Goal: Task Accomplishment & Management: Use online tool/utility

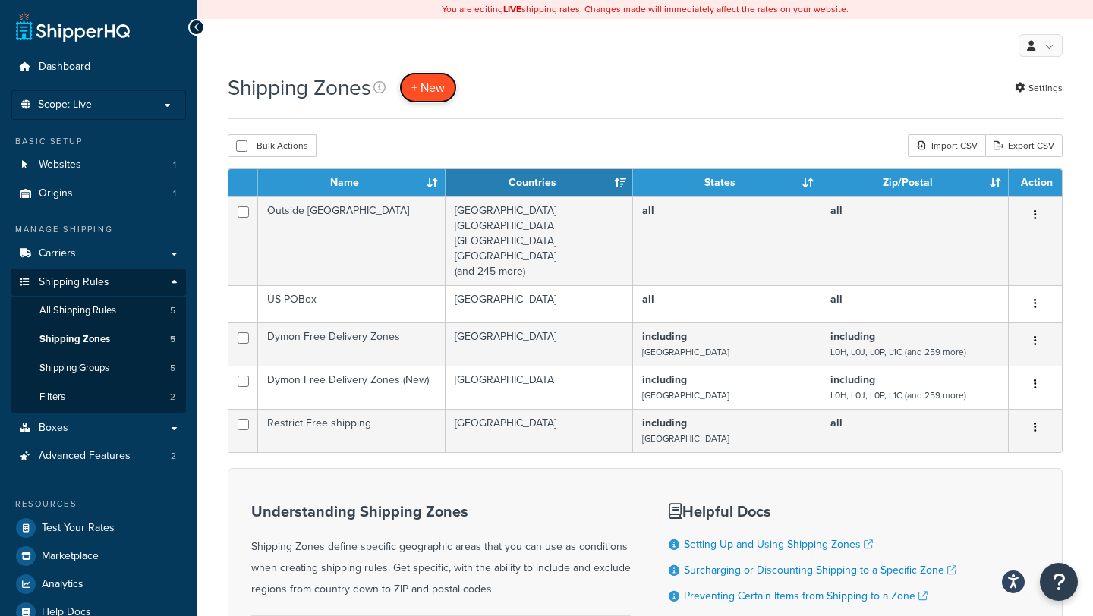
click at [436, 95] on span "+ New" at bounding box center [427, 87] width 33 height 17
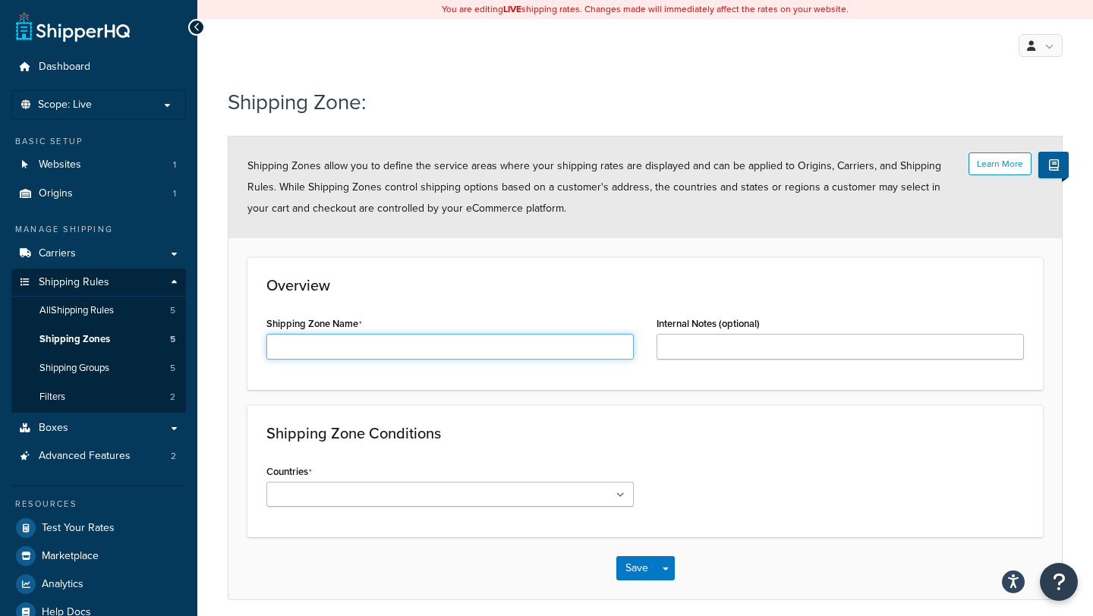
click at [414, 349] on input "Shipping Zone Name" at bounding box center [449, 347] width 367 height 26
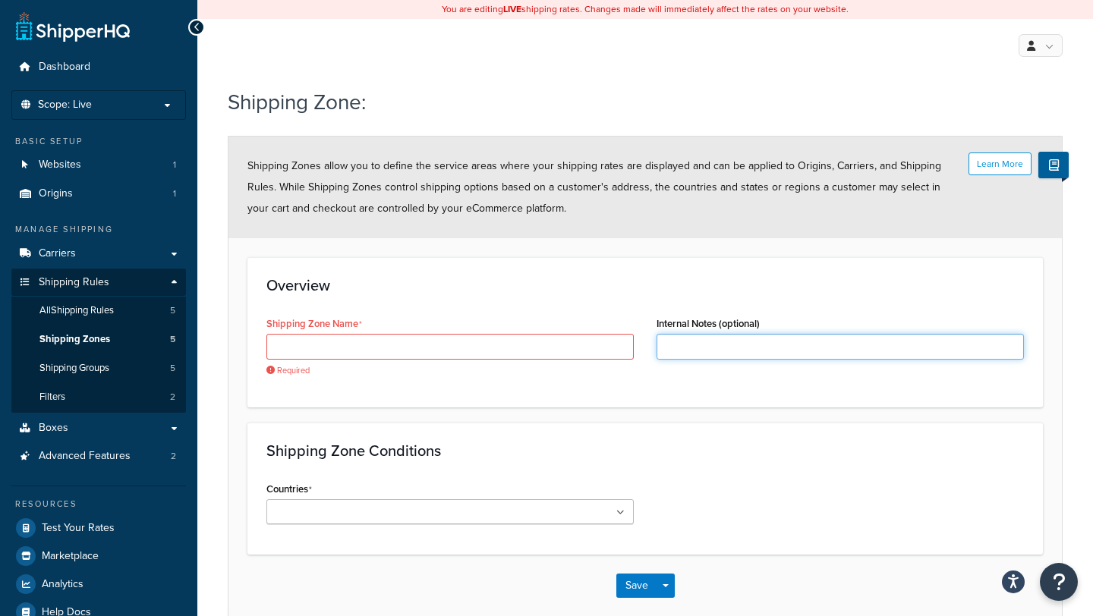
click at [677, 345] on input "Internal Notes (optional)" at bounding box center [839, 347] width 367 height 26
click at [469, 328] on div "Shipping Zone Name Required" at bounding box center [449, 345] width 367 height 64
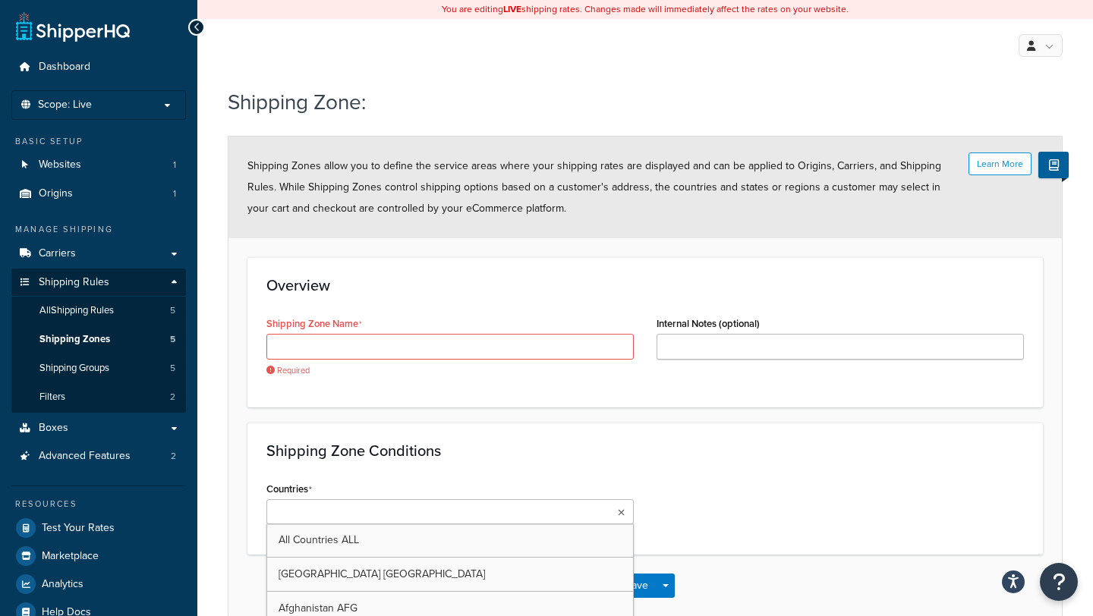
click at [609, 515] on ul at bounding box center [449, 511] width 367 height 25
type input "cana"
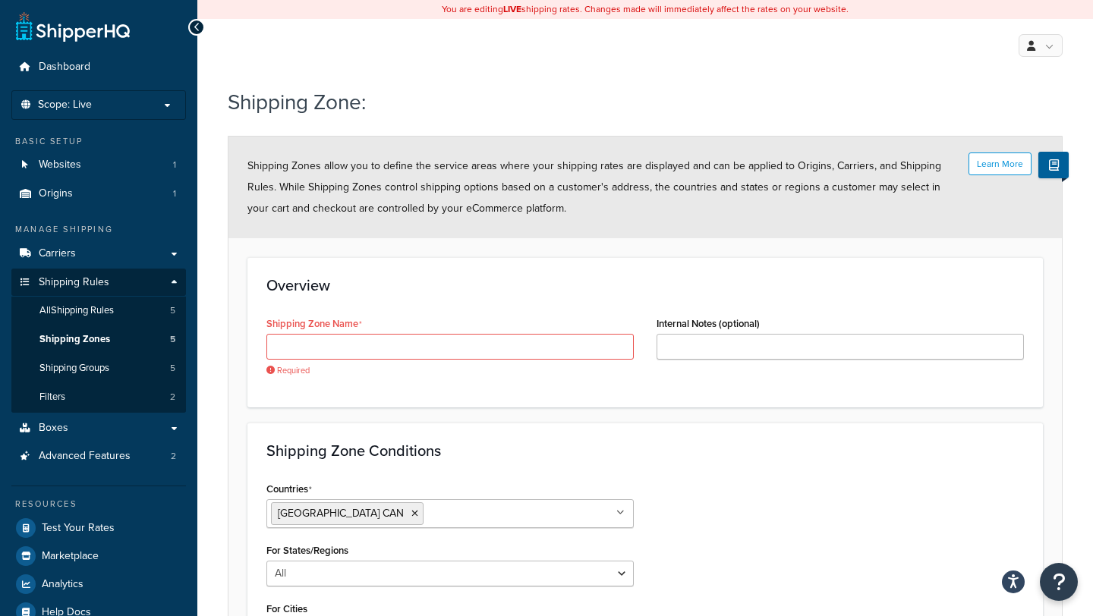
click at [592, 461] on div "Shipping Zone Conditions Countries Canada CAN All Countries ALL United States U…" at bounding box center [644, 578] width 795 height 311
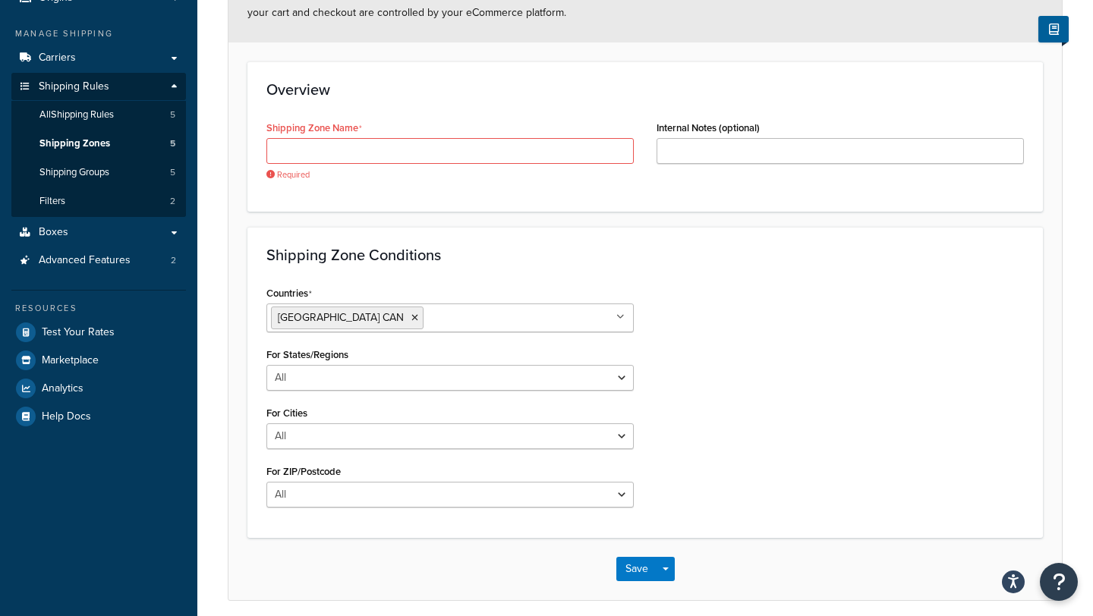
scroll to position [197, 0]
click at [605, 385] on select "All Including Excluding" at bounding box center [449, 377] width 367 height 26
select select "including"
click at [266, 364] on select "All Including Excluding" at bounding box center [449, 377] width 367 height 26
click at [552, 427] on ul at bounding box center [449, 435] width 367 height 25
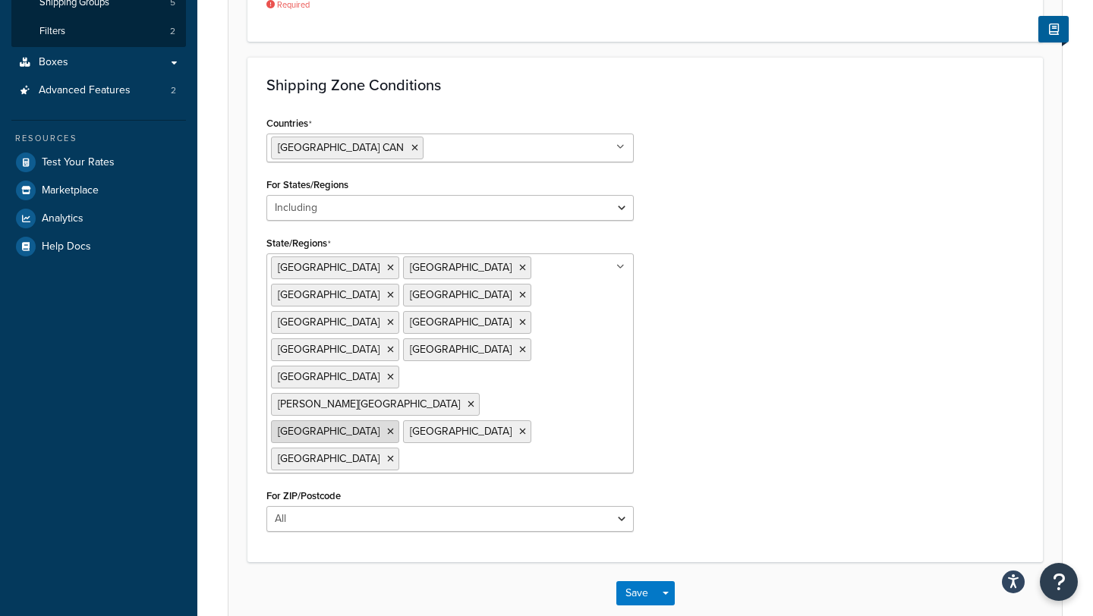
scroll to position [368, 0]
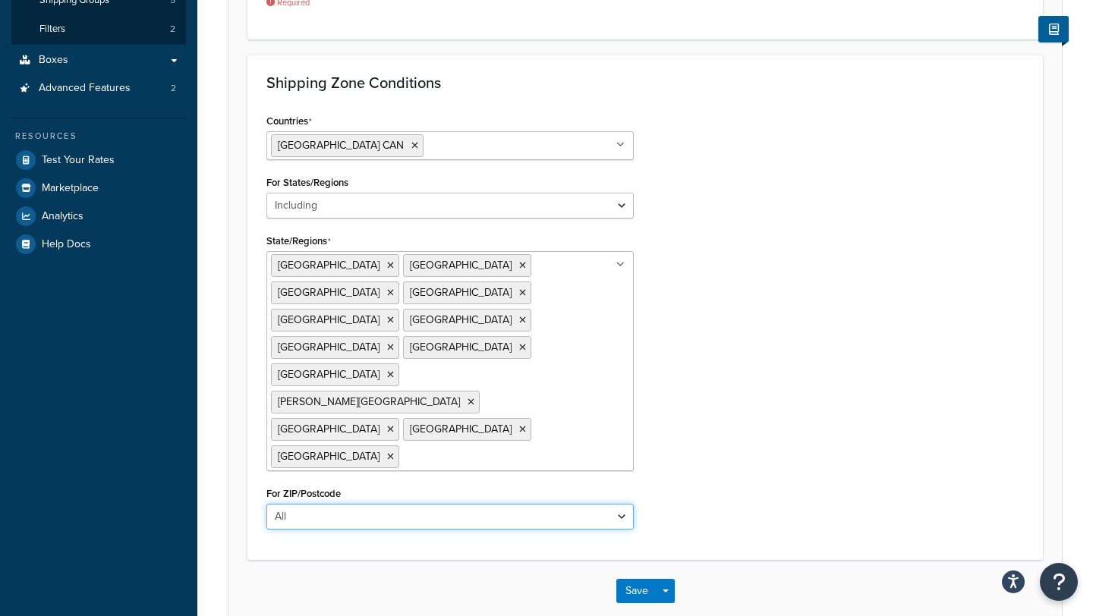
click at [505, 504] on select "All Including Excluding" at bounding box center [449, 517] width 367 height 26
select select "including"
click at [266, 504] on select "All Including Excluding" at bounding box center [449, 517] width 367 height 26
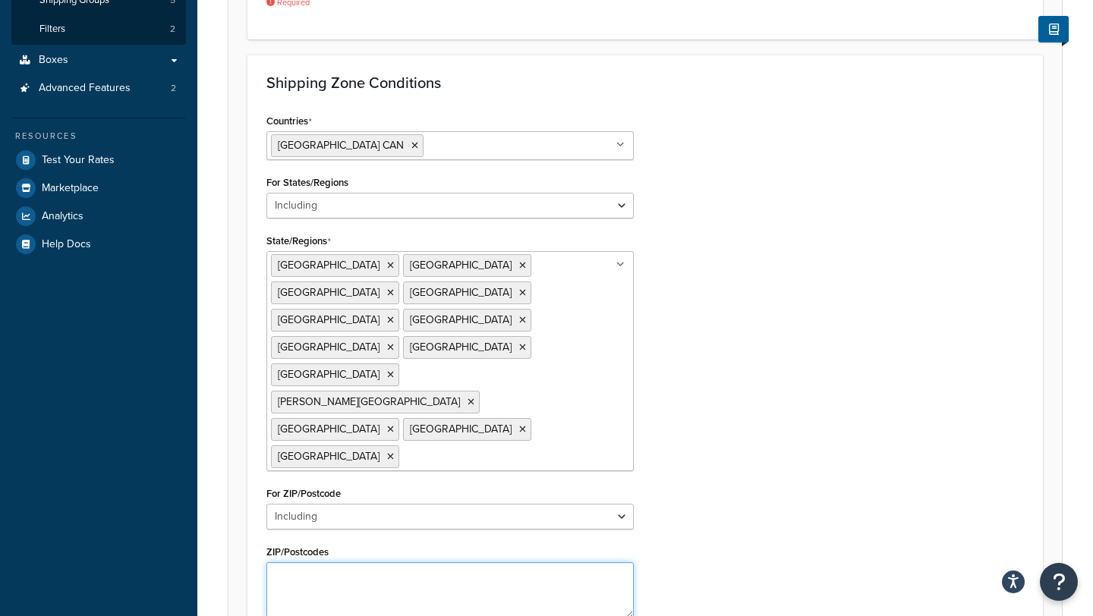
click at [496, 562] on textarea "ZIP/Postcodes" at bounding box center [449, 590] width 367 height 56
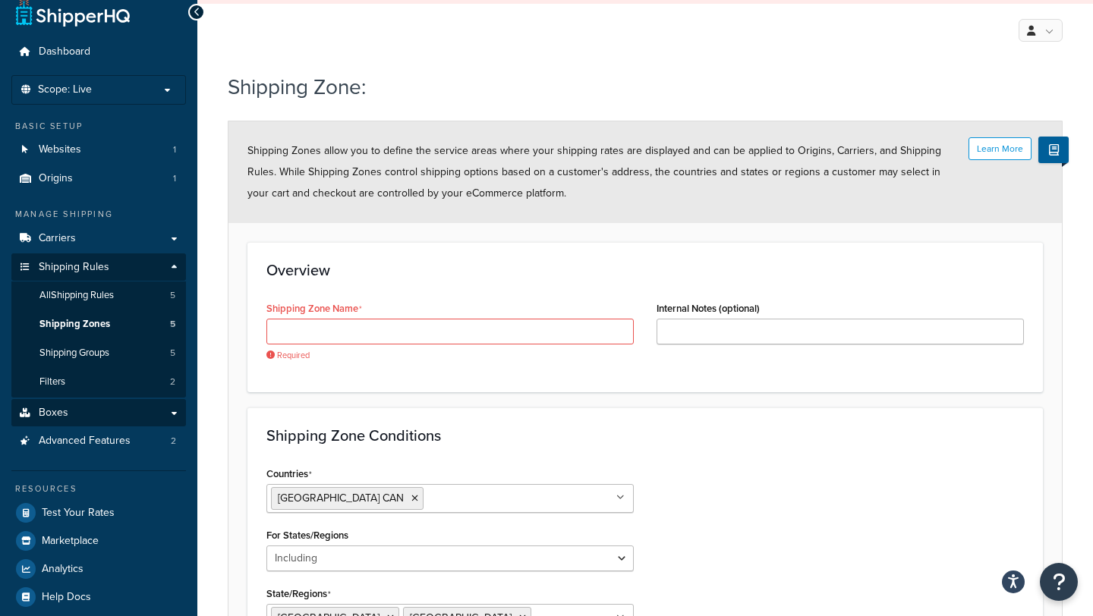
scroll to position [17, 0]
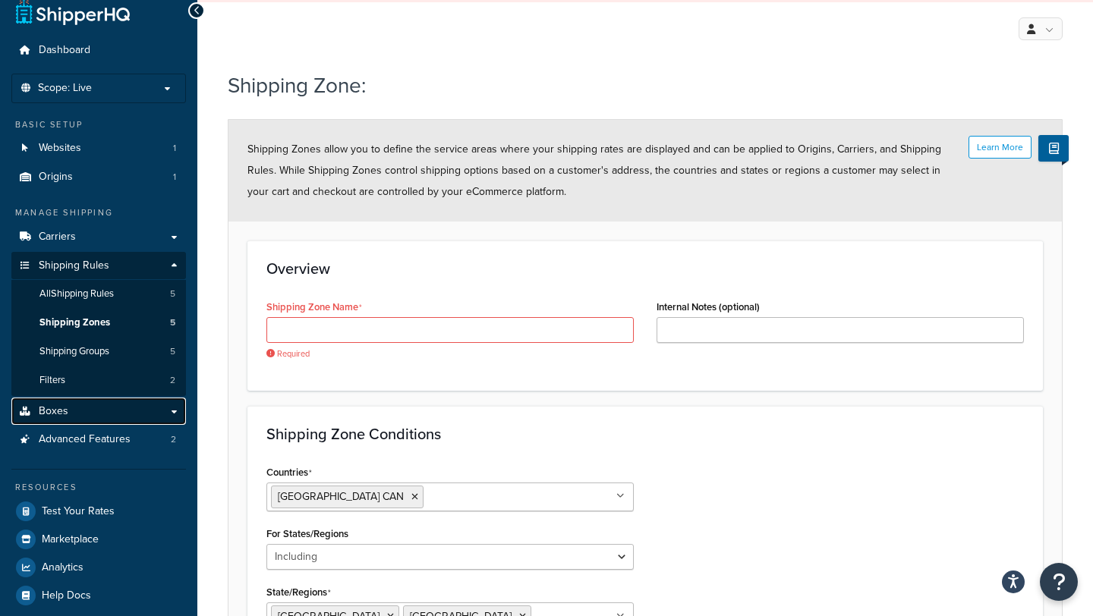
click at [177, 415] on link "Boxes" at bounding box center [98, 412] width 175 height 28
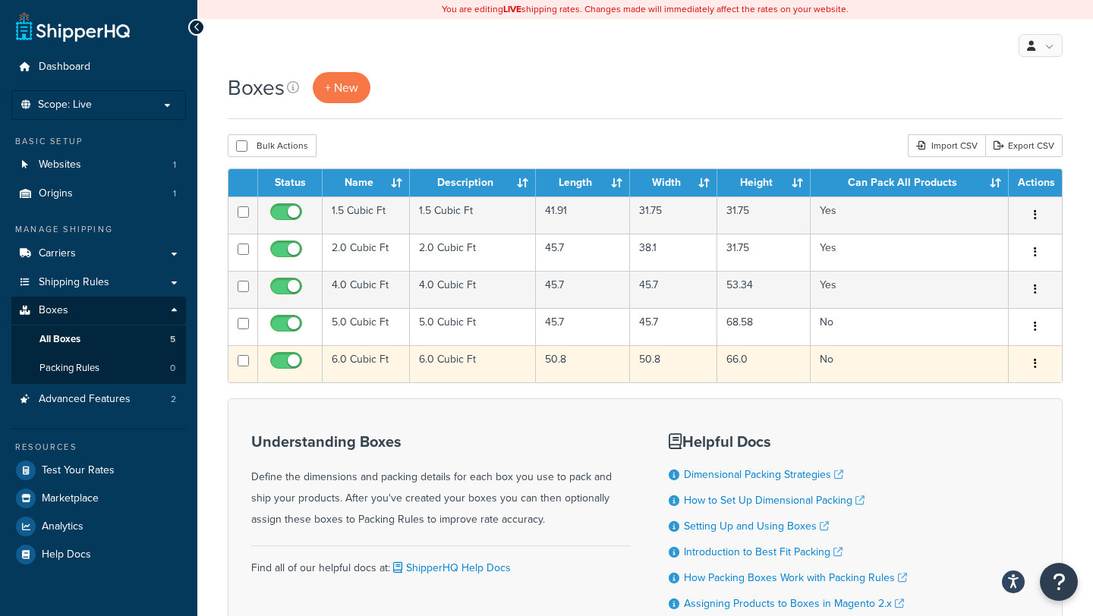
click at [1030, 360] on button "button" at bounding box center [1034, 364] width 21 height 24
click at [989, 389] on link "Edit" at bounding box center [985, 392] width 120 height 31
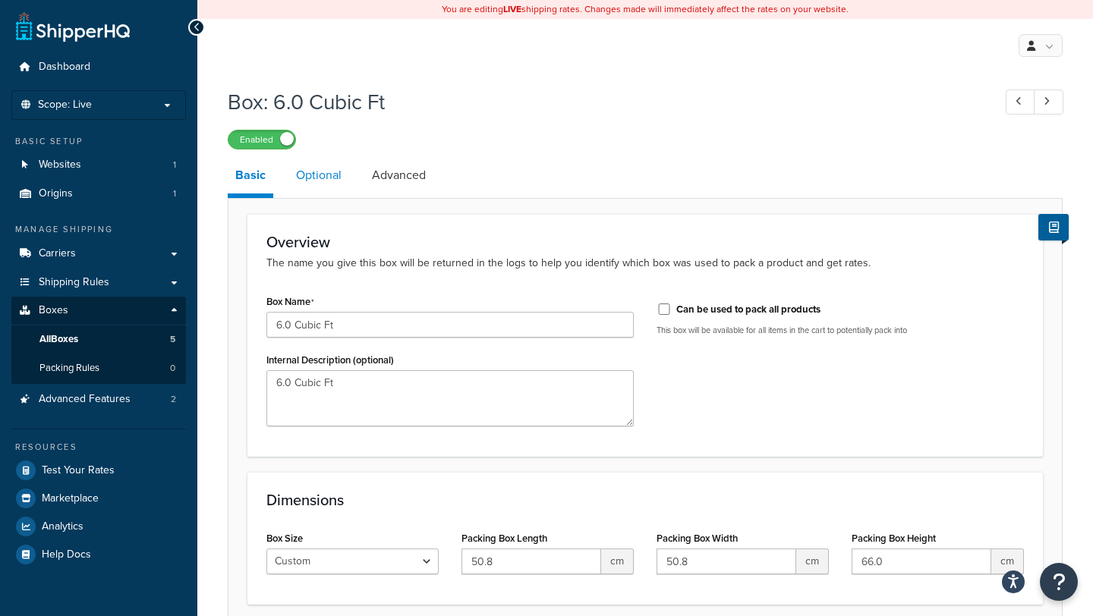
click at [326, 178] on link "Optional" at bounding box center [318, 175] width 61 height 36
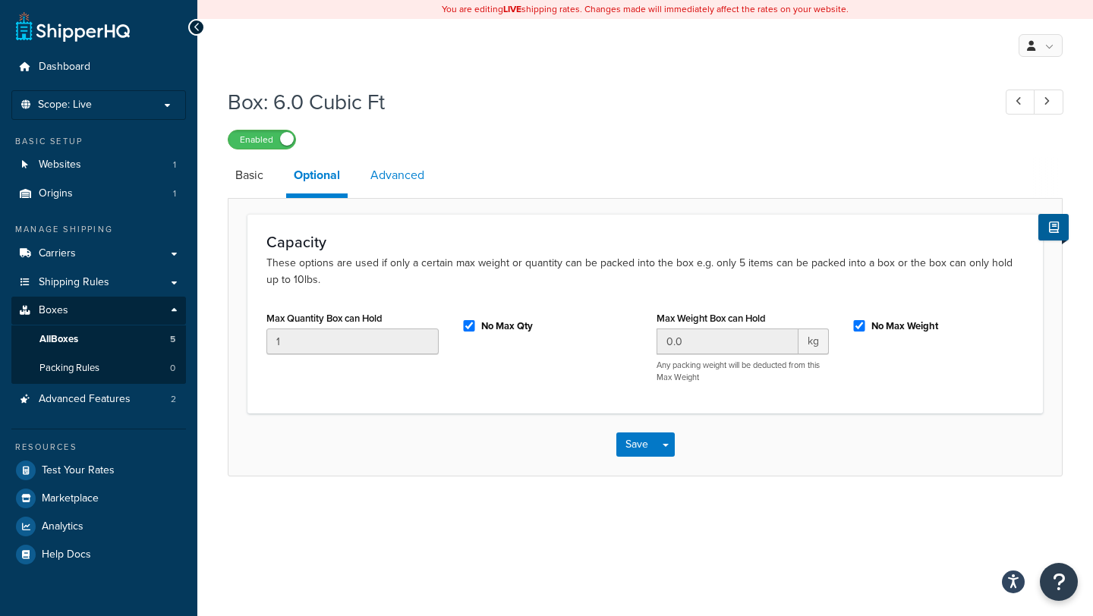
click at [388, 175] on link "Advanced" at bounding box center [397, 175] width 69 height 36
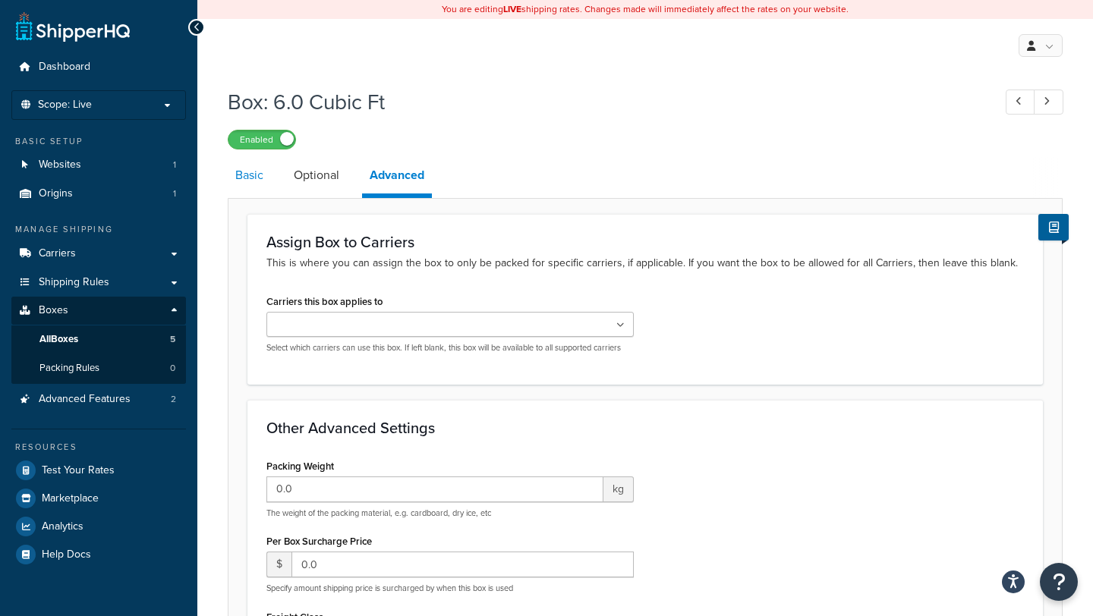
click at [258, 175] on link "Basic" at bounding box center [249, 175] width 43 height 36
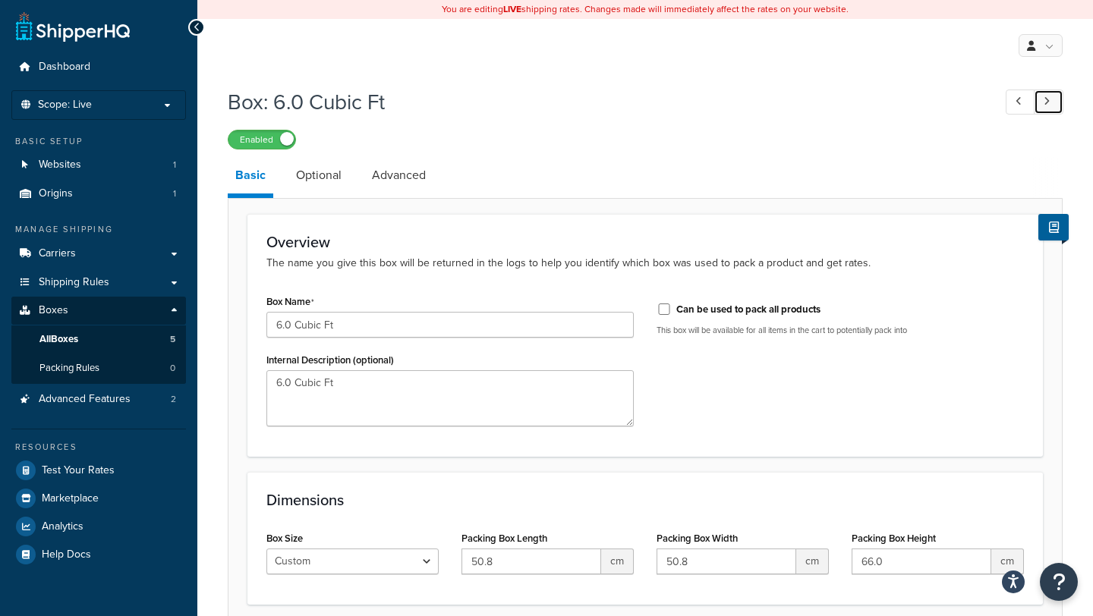
click at [1051, 104] on link at bounding box center [1048, 102] width 30 height 25
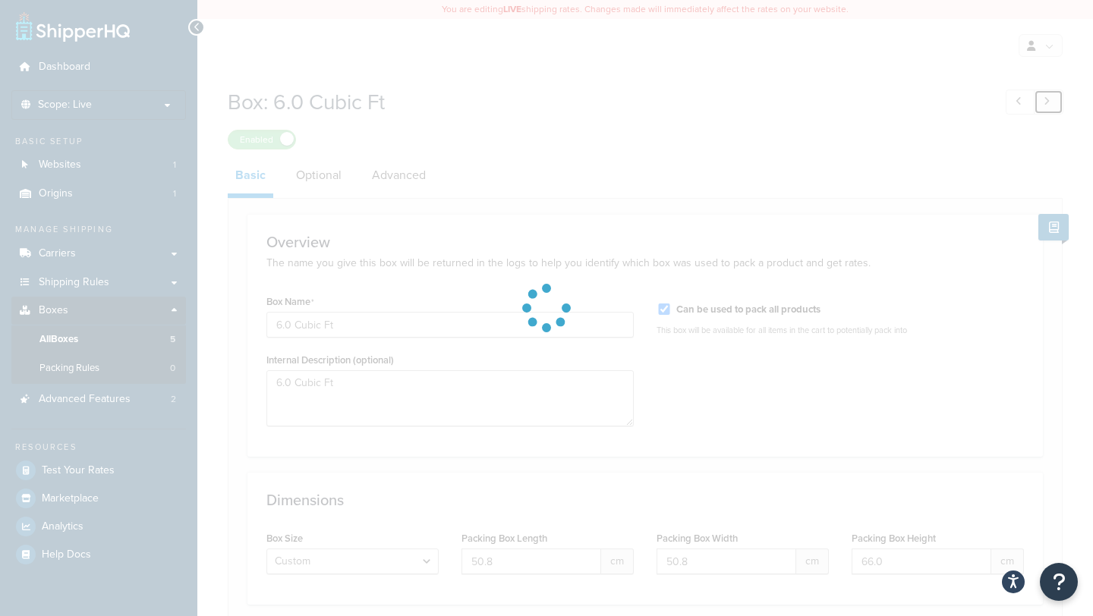
type input "1.5 Cubic Ft"
type textarea "1.5 Cubic Ft"
checkbox input "true"
type input "41.91"
type input "31.75"
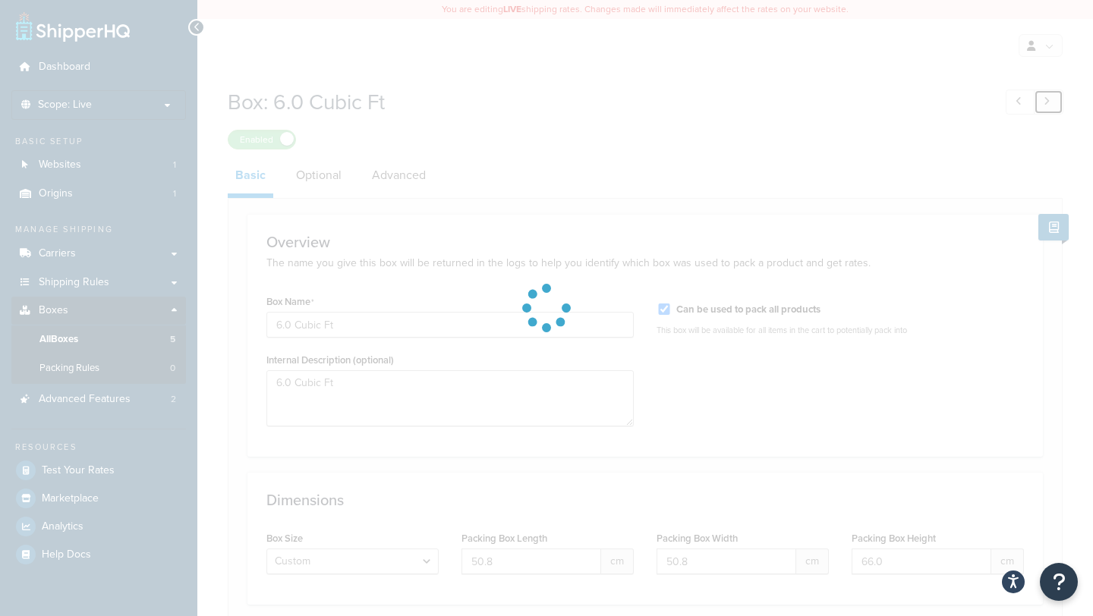
type input "31.75"
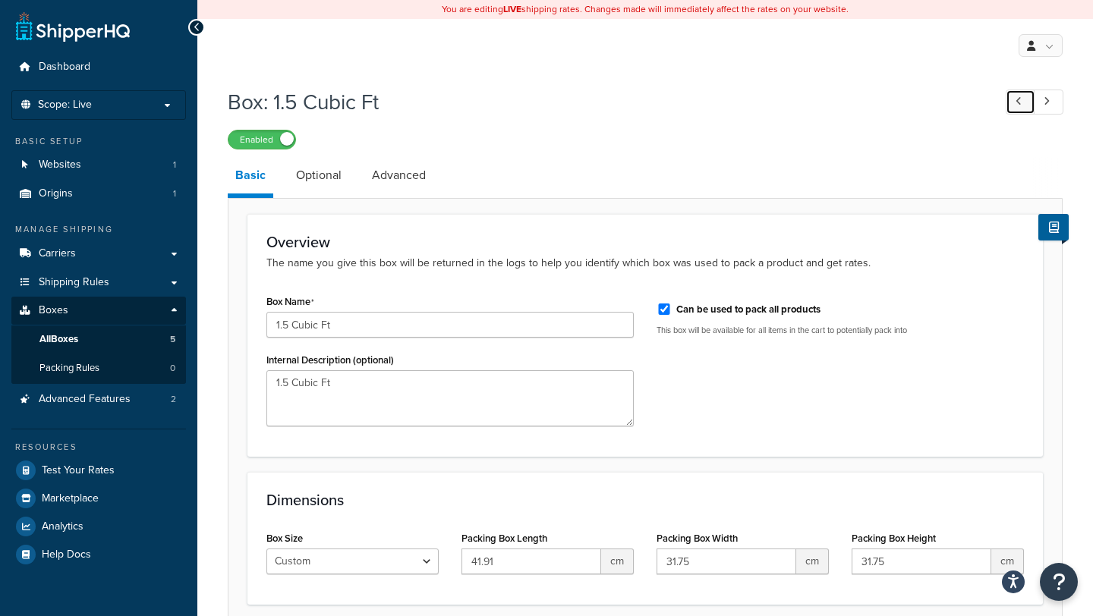
click at [1018, 104] on icon at bounding box center [1018, 101] width 6 height 10
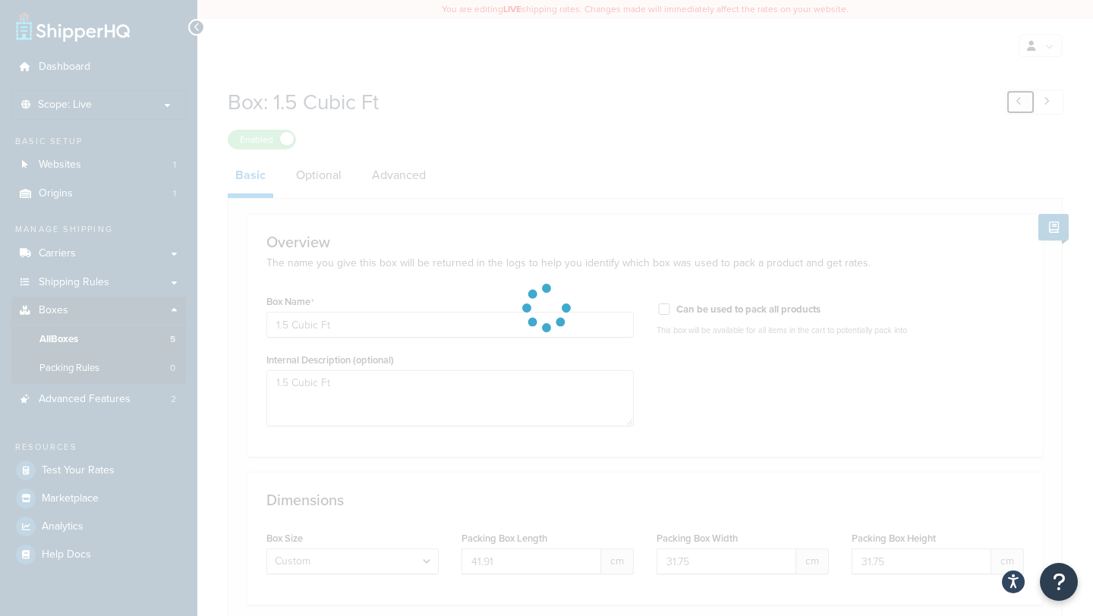
type input "6.0 Cubic Ft"
type textarea "6.0 Cubic Ft"
checkbox input "false"
type input "50.8"
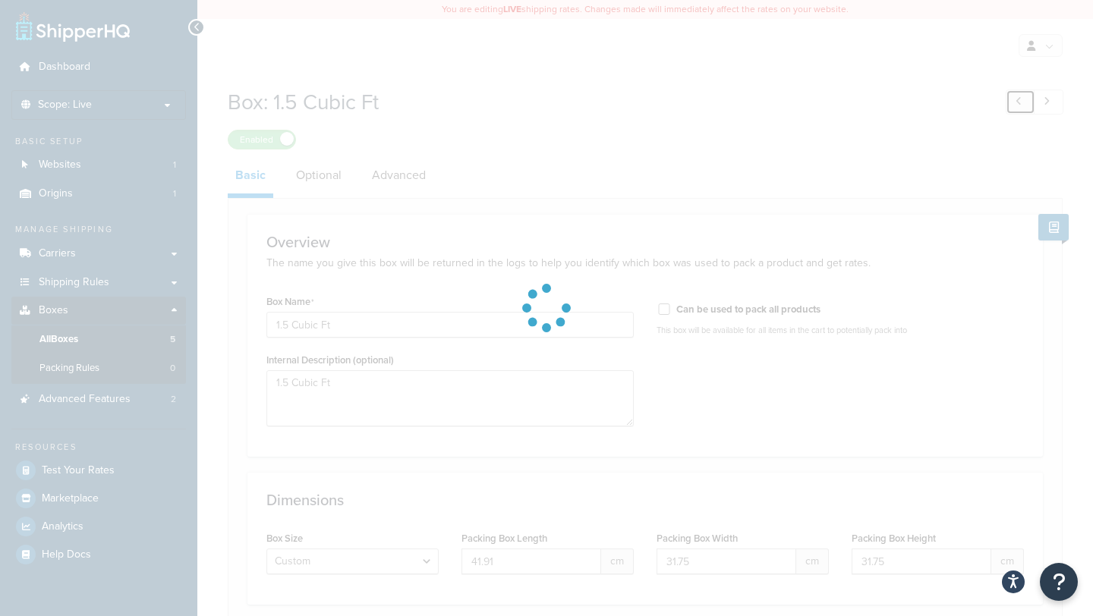
type input "66.0"
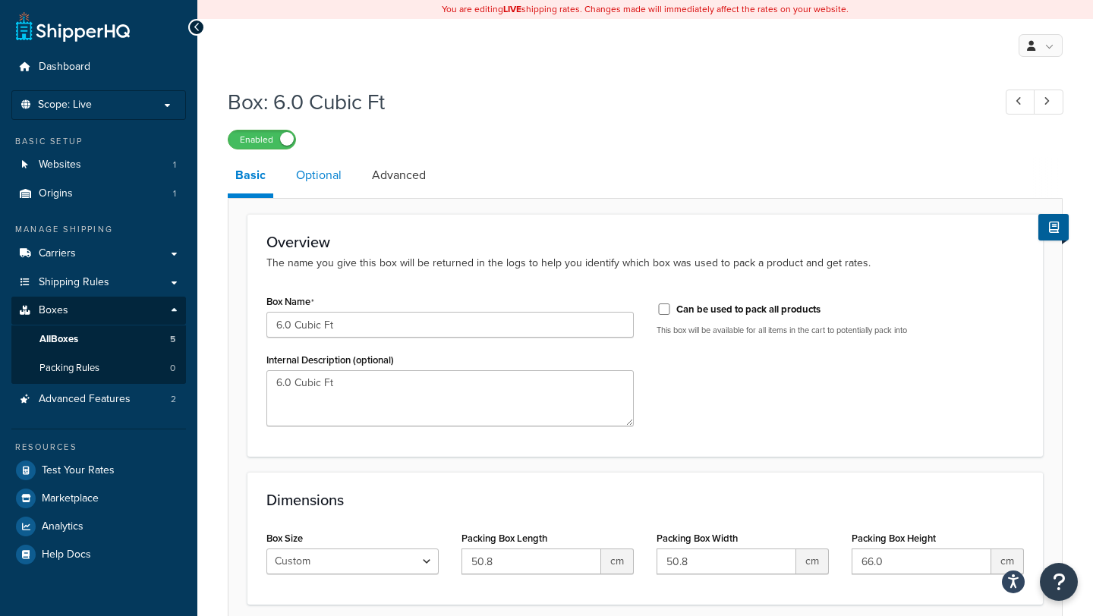
click at [342, 170] on link "Optional" at bounding box center [318, 175] width 61 height 36
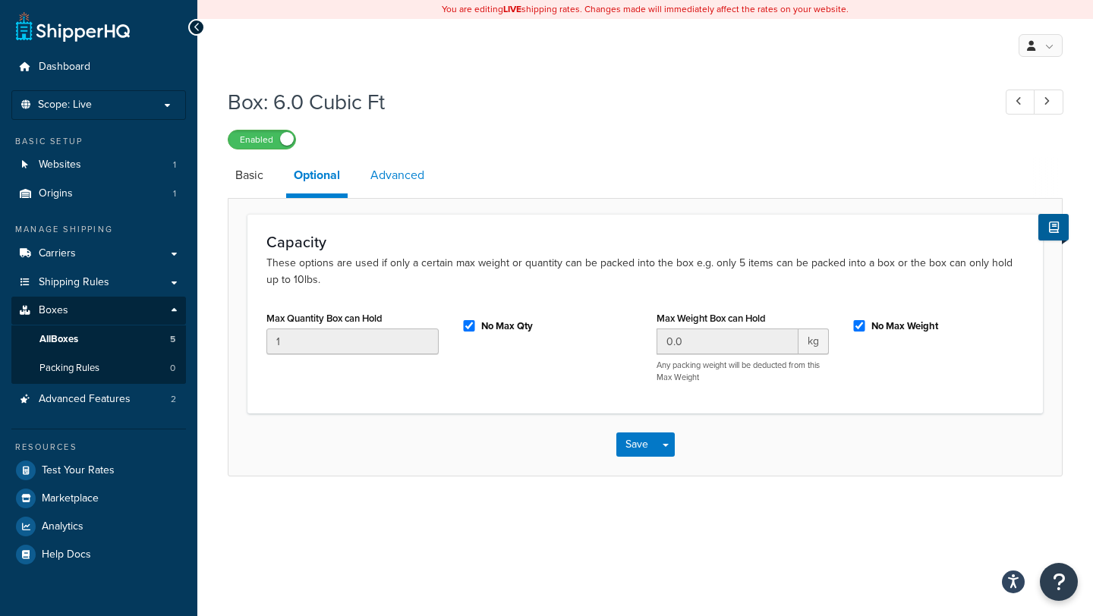
click at [401, 175] on link "Advanced" at bounding box center [397, 175] width 69 height 36
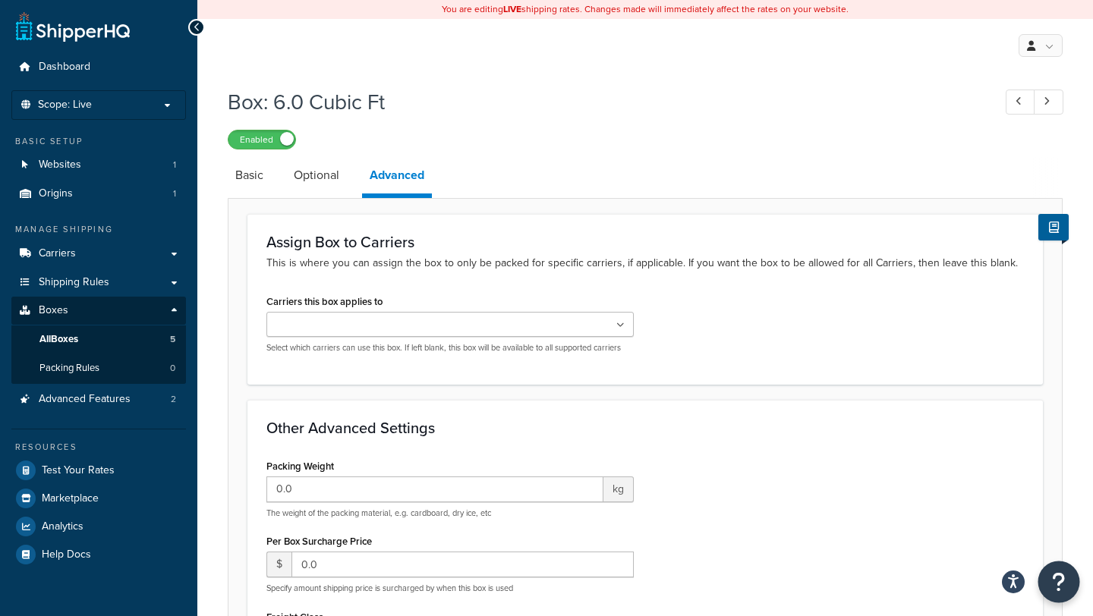
click at [1062, 582] on icon "Open Resource Center" at bounding box center [1059, 581] width 14 height 21
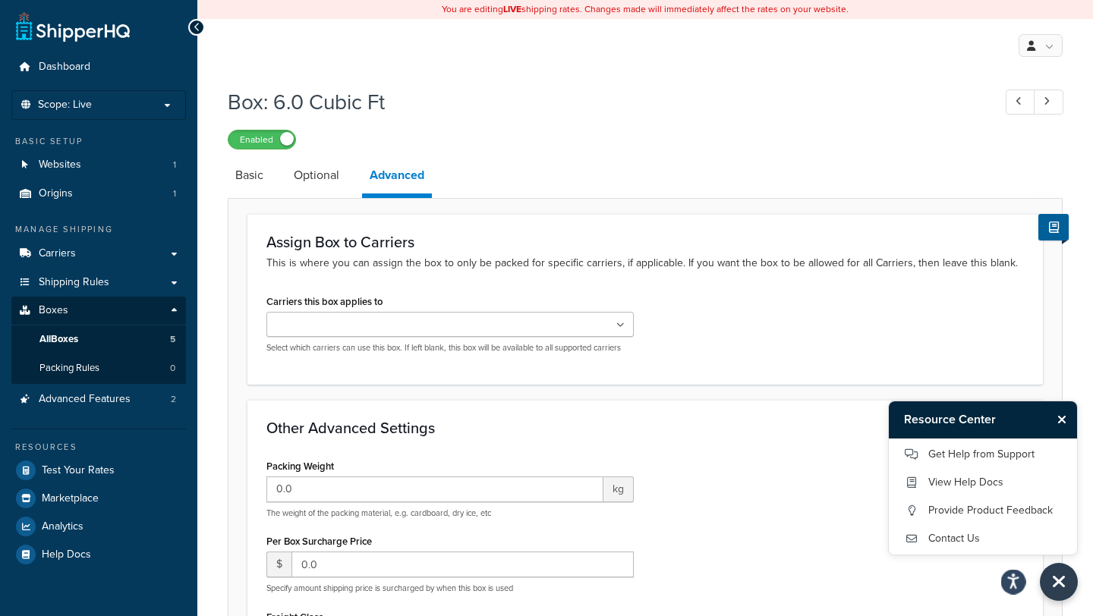
click at [1019, 579] on icon "Open accessiBe: accessibility options, statement and help" at bounding box center [1013, 582] width 12 height 16
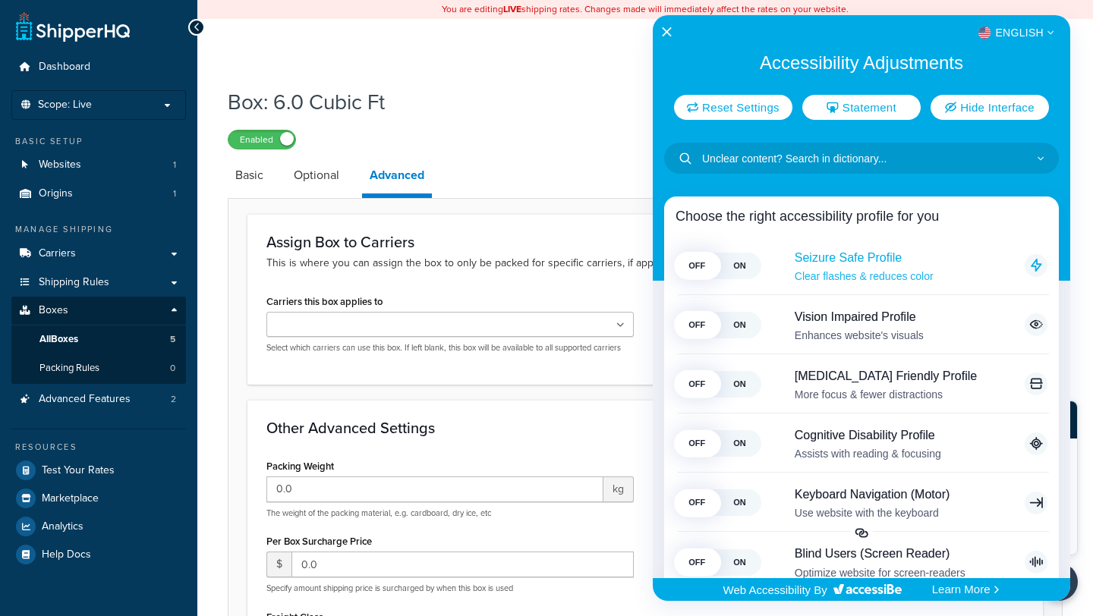
click at [731, 268] on span "ON" at bounding box center [739, 266] width 42 height 27
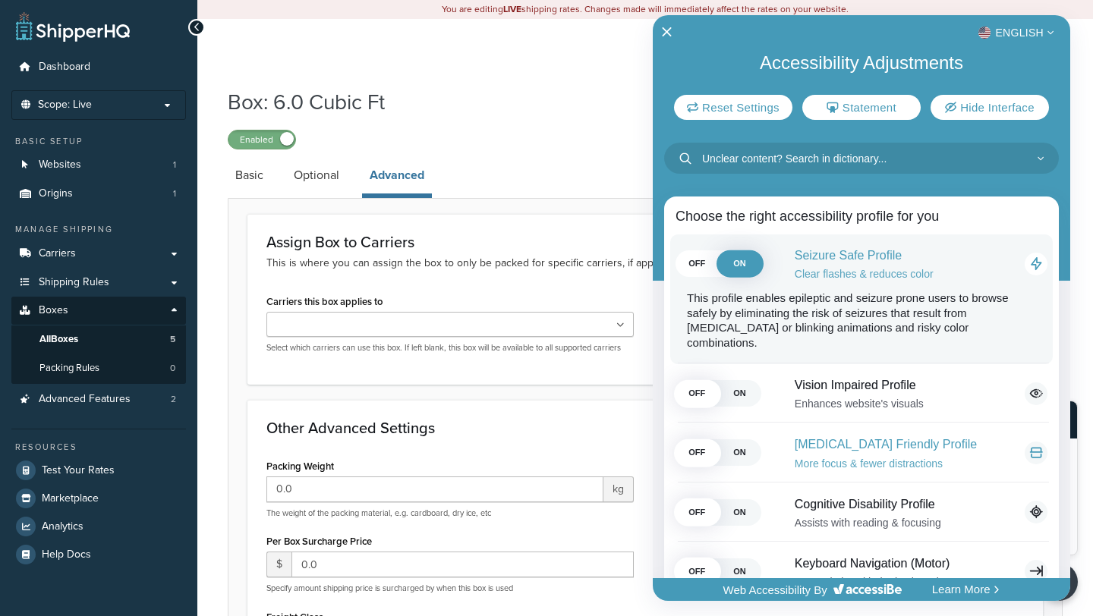
click at [740, 440] on span "ON" at bounding box center [739, 453] width 42 height 27
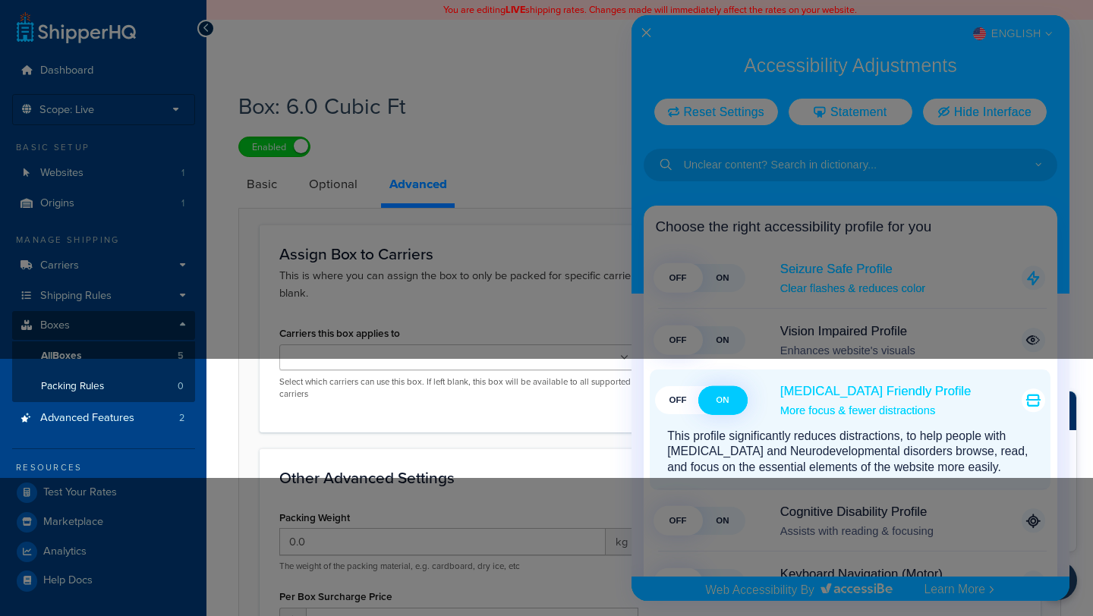
click at [688, 400] on span "OFF" at bounding box center [678, 400] width 45 height 28
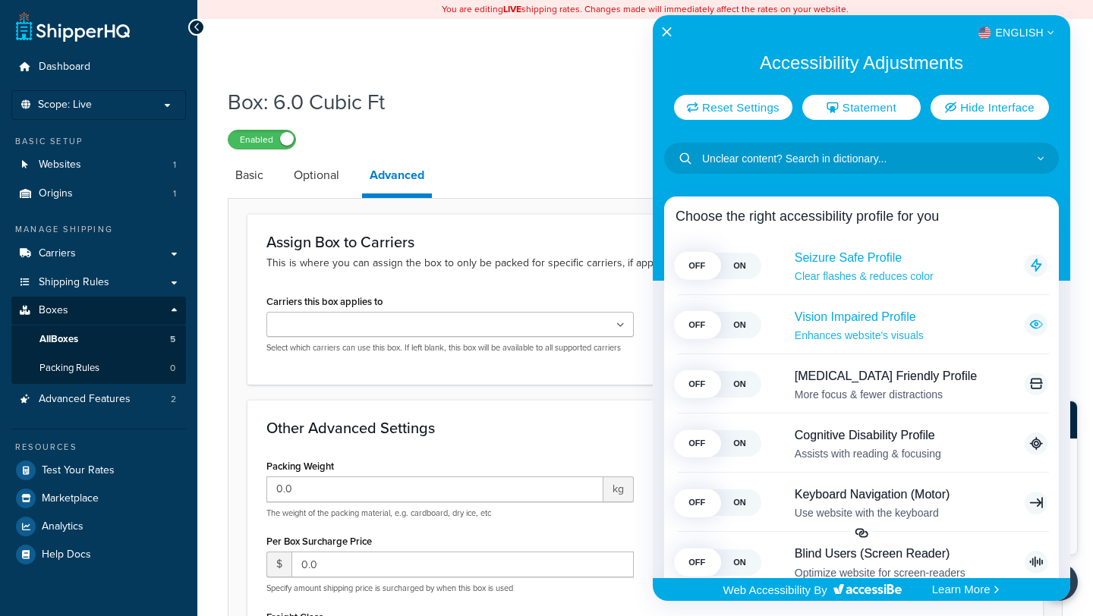
click at [742, 318] on span "ON" at bounding box center [739, 325] width 42 height 27
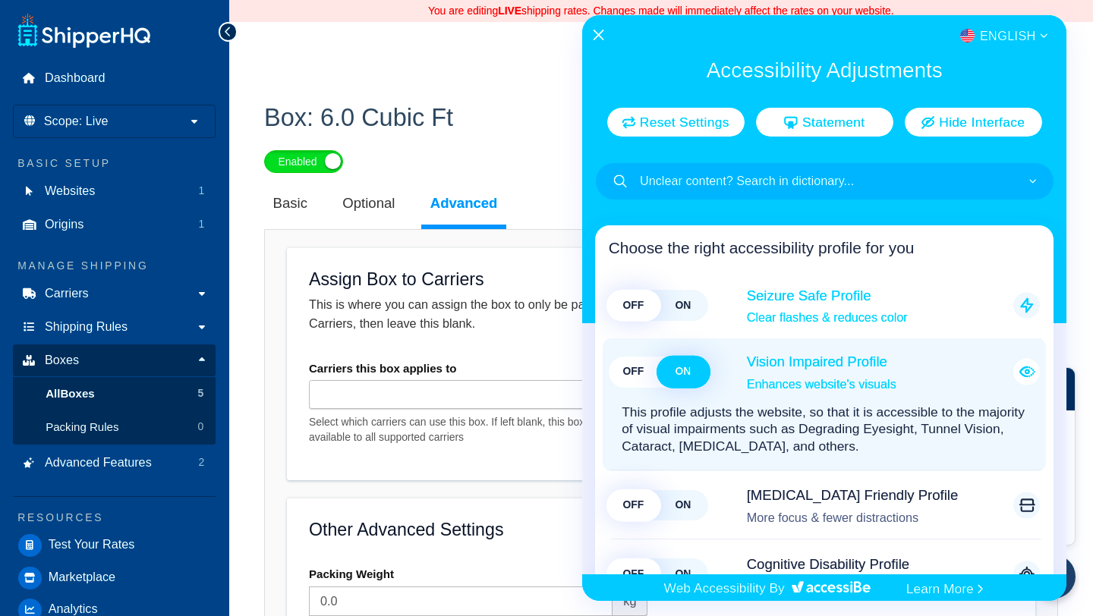
click at [647, 378] on span "OFF" at bounding box center [633, 372] width 49 height 31
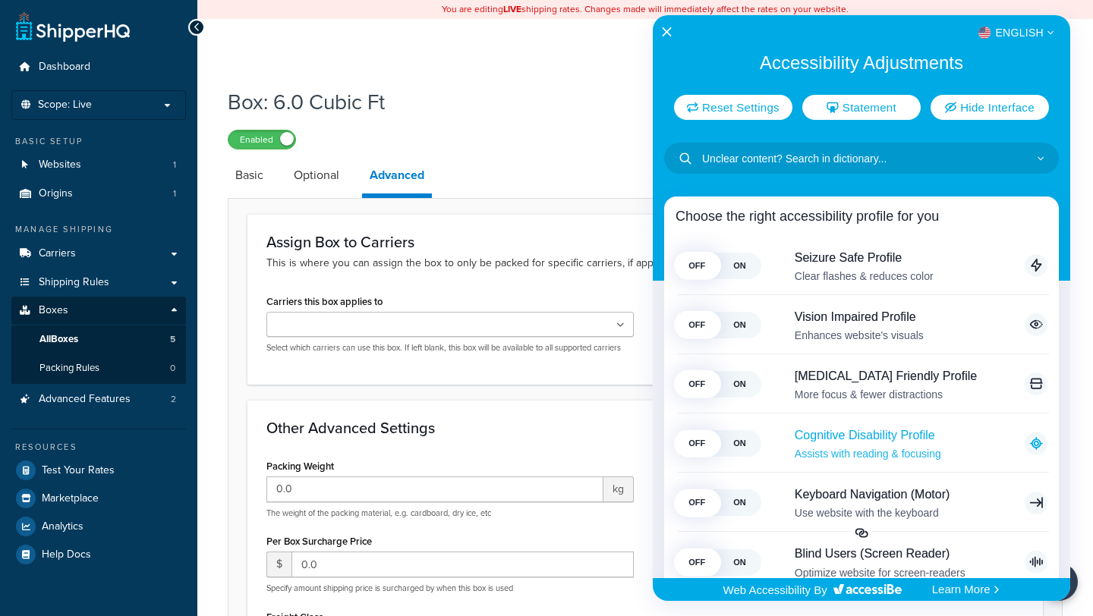
click at [749, 442] on span "ON" at bounding box center [739, 443] width 42 height 27
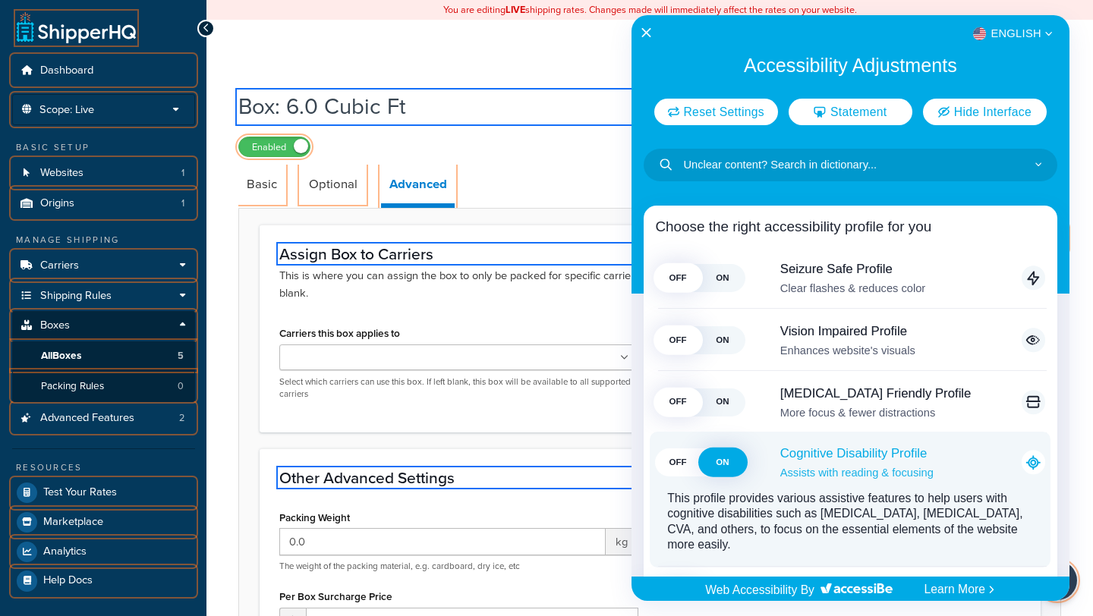
click at [677, 465] on span "OFF" at bounding box center [678, 462] width 45 height 28
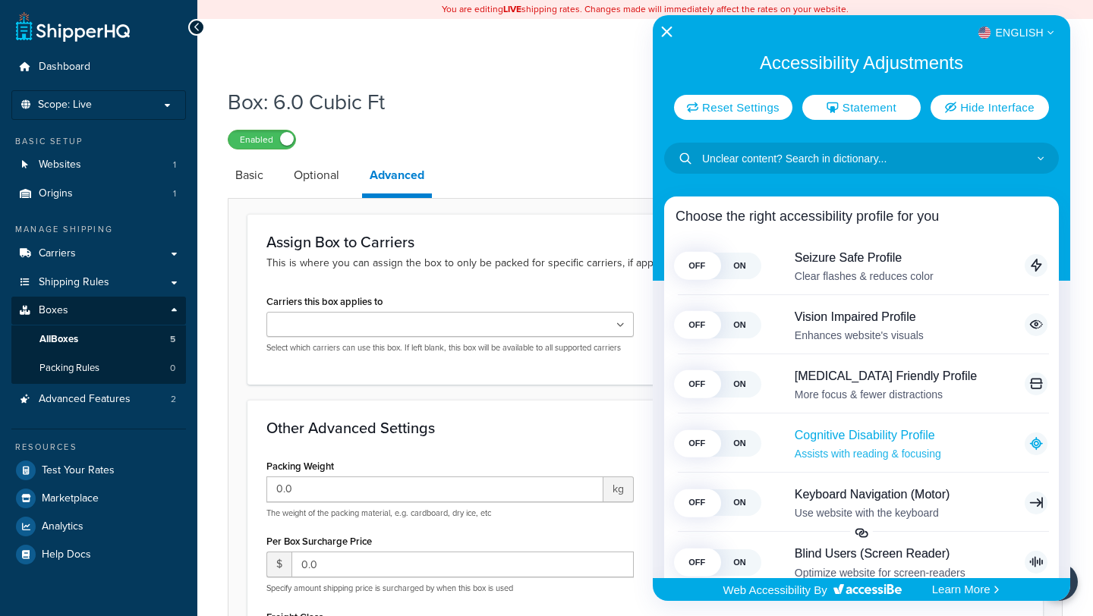
click at [669, 30] on icon "Close Accessibility Interface" at bounding box center [666, 32] width 11 height 11
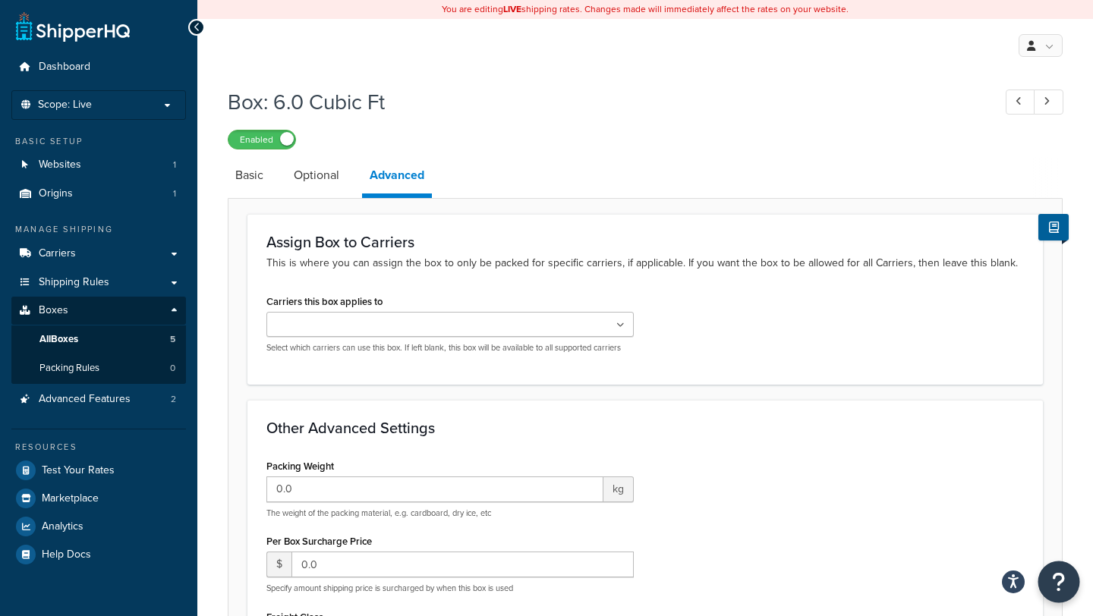
click at [1063, 587] on icon "Open Resource Center" at bounding box center [1059, 581] width 14 height 21
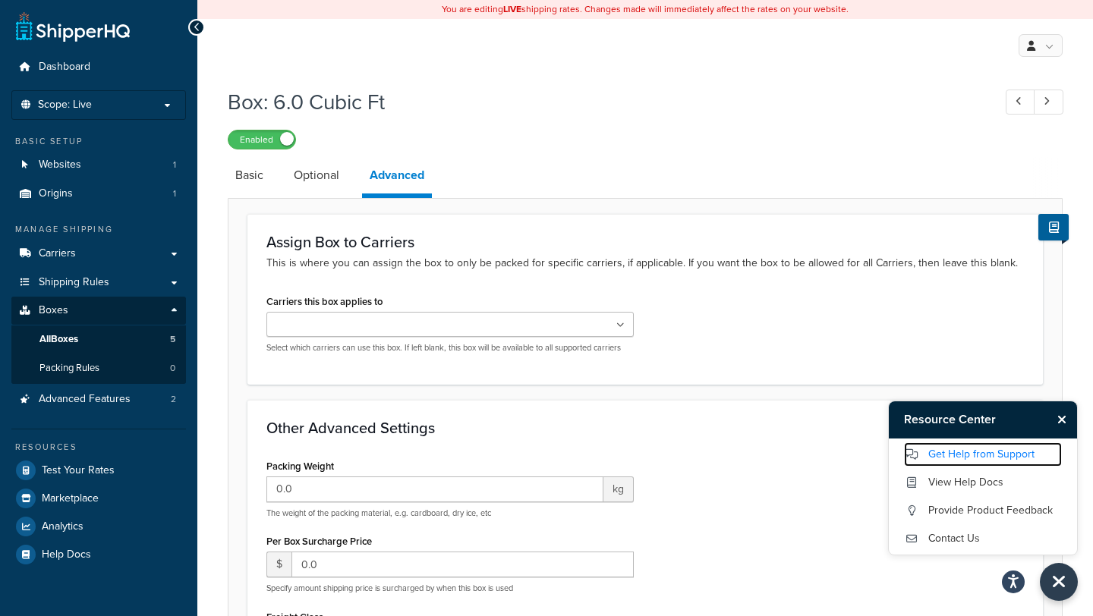
click at [976, 458] on link "Get Help from Support" at bounding box center [983, 454] width 158 height 24
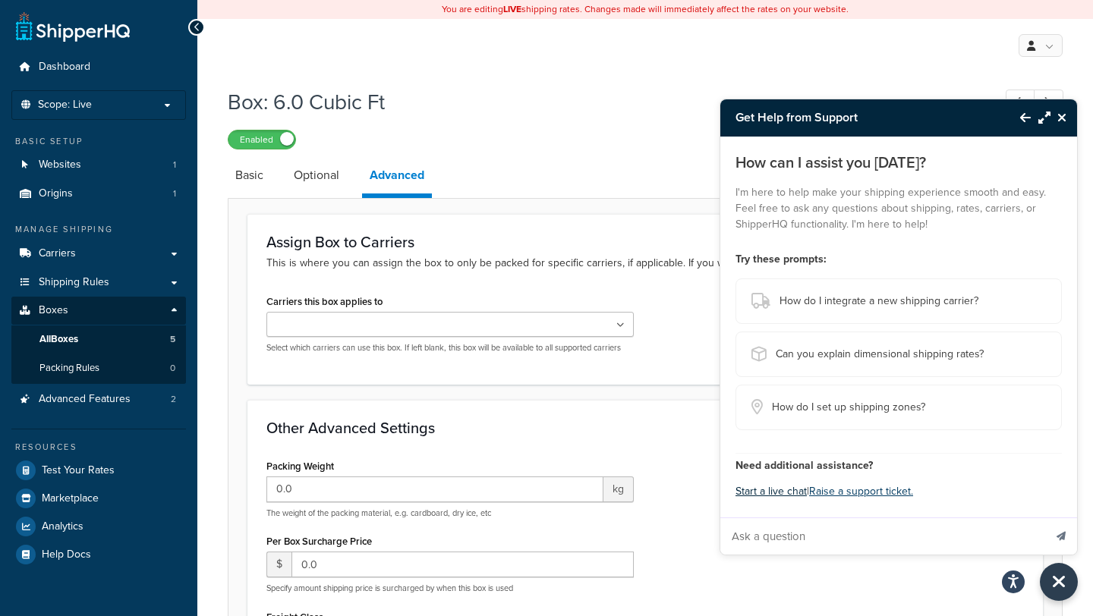
click at [792, 494] on button "Start a live chat" at bounding box center [770, 491] width 71 height 21
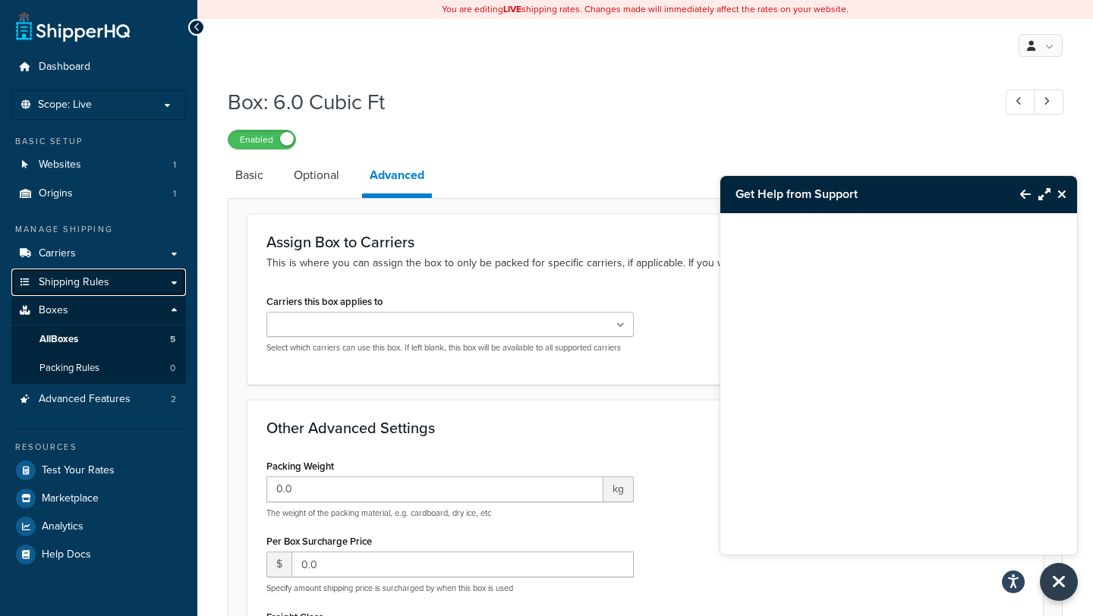
click at [105, 281] on span "Shipping Rules" at bounding box center [74, 282] width 71 height 13
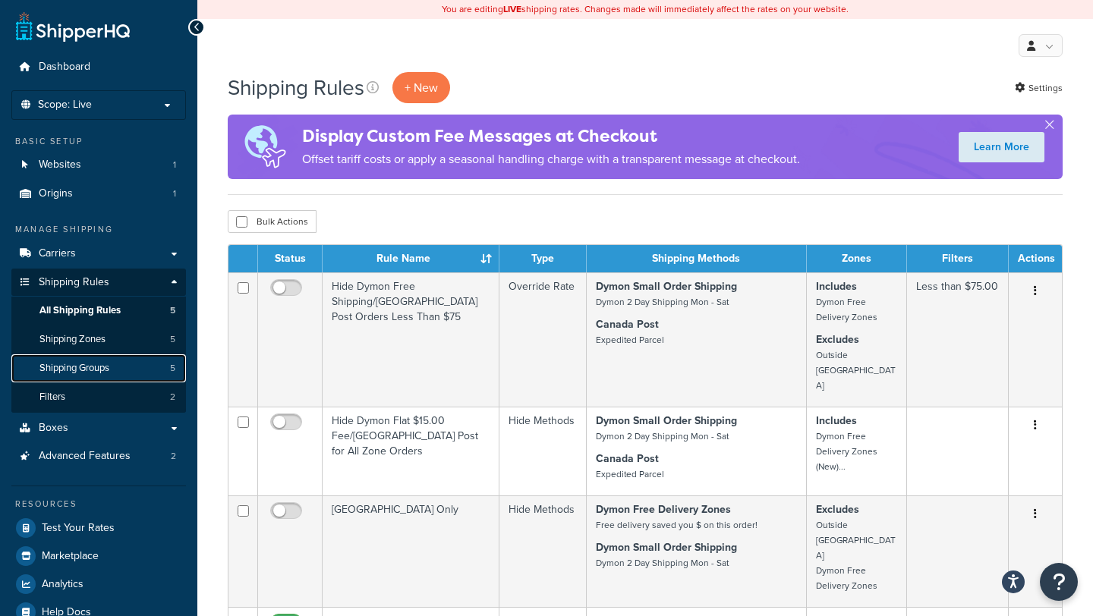
click at [85, 362] on span "Shipping Groups" at bounding box center [74, 368] width 70 height 13
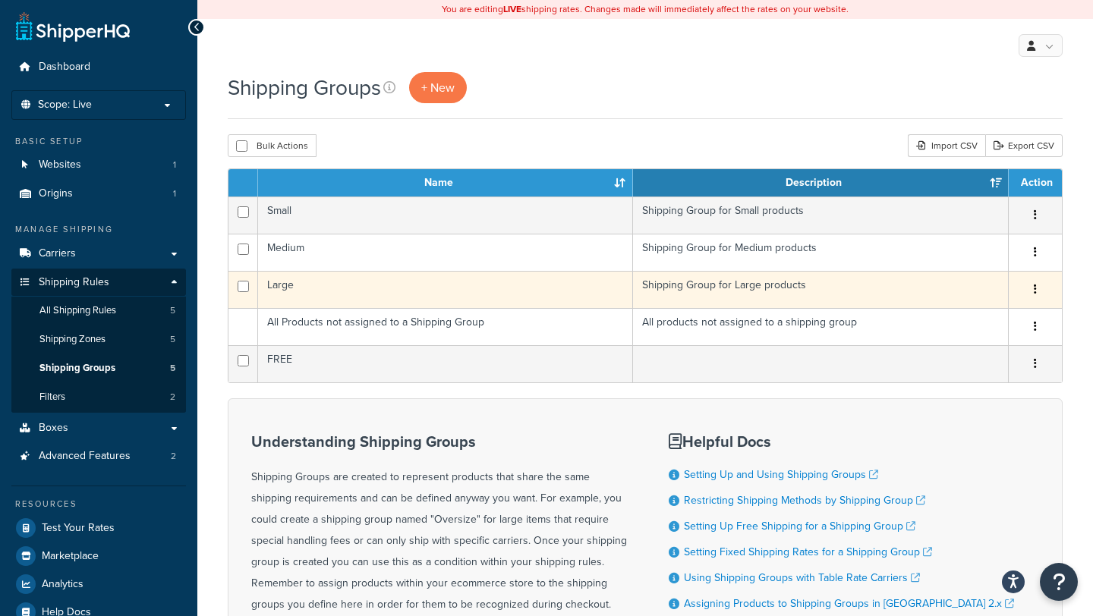
click at [283, 285] on td "Large" at bounding box center [445, 289] width 375 height 37
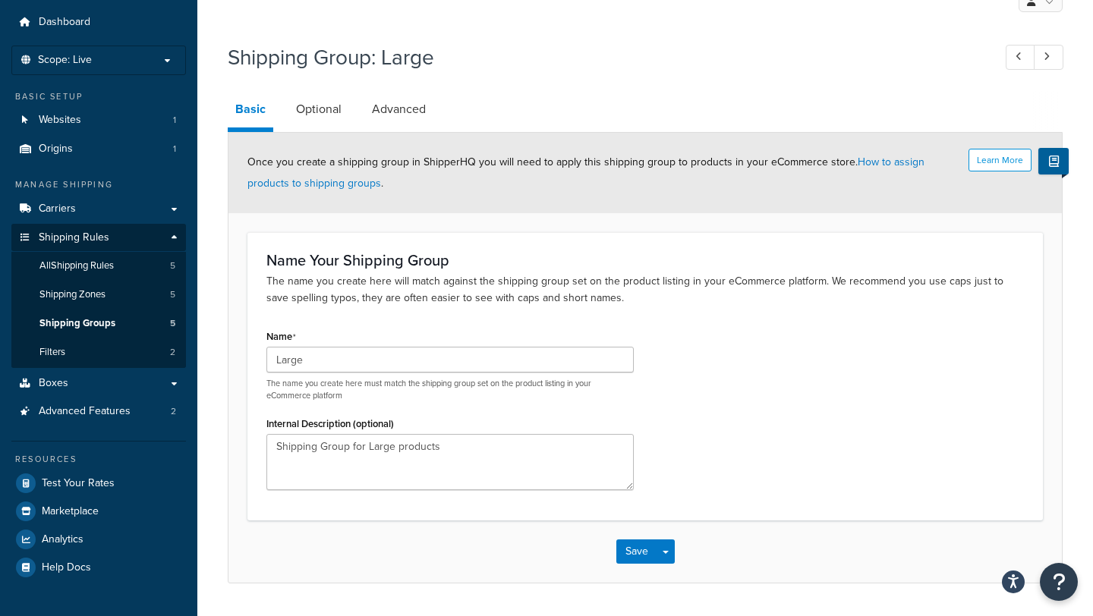
scroll to position [88, 0]
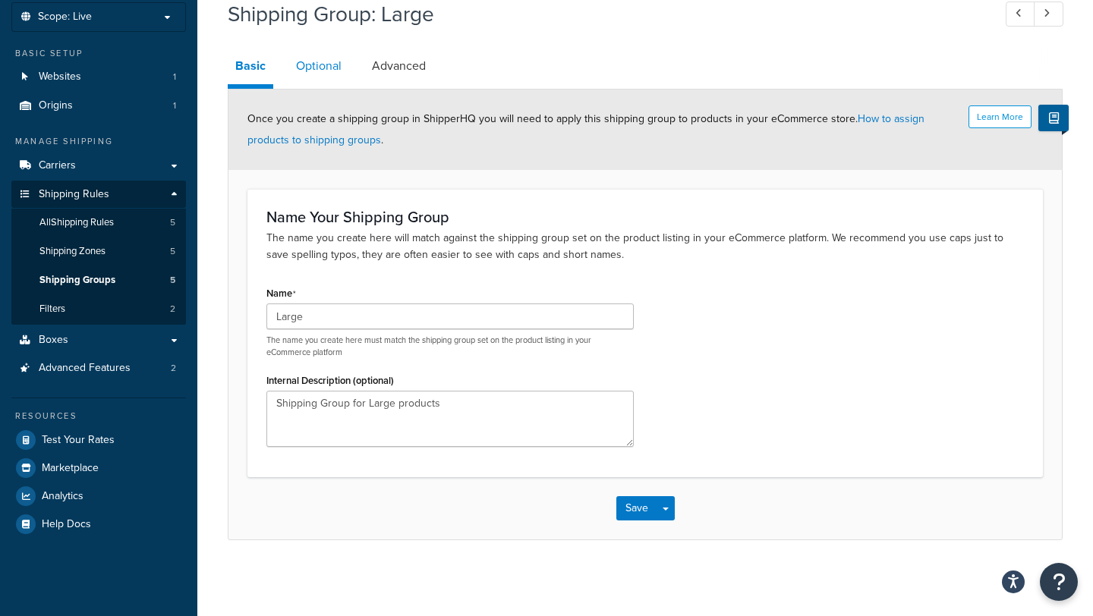
click at [326, 80] on link "Optional" at bounding box center [318, 66] width 61 height 36
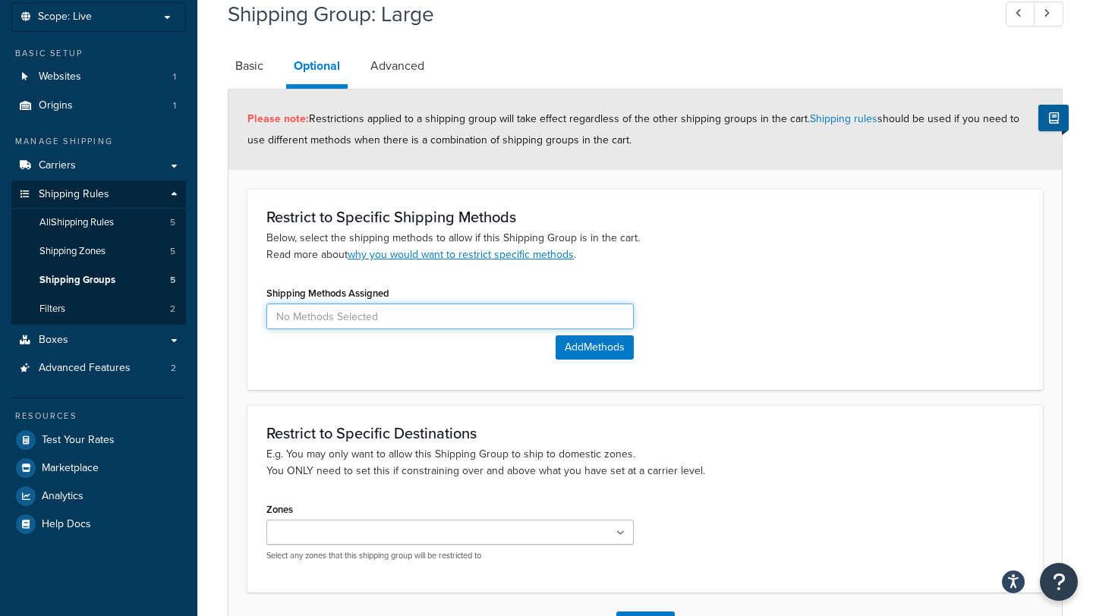
click at [357, 305] on input at bounding box center [449, 317] width 367 height 26
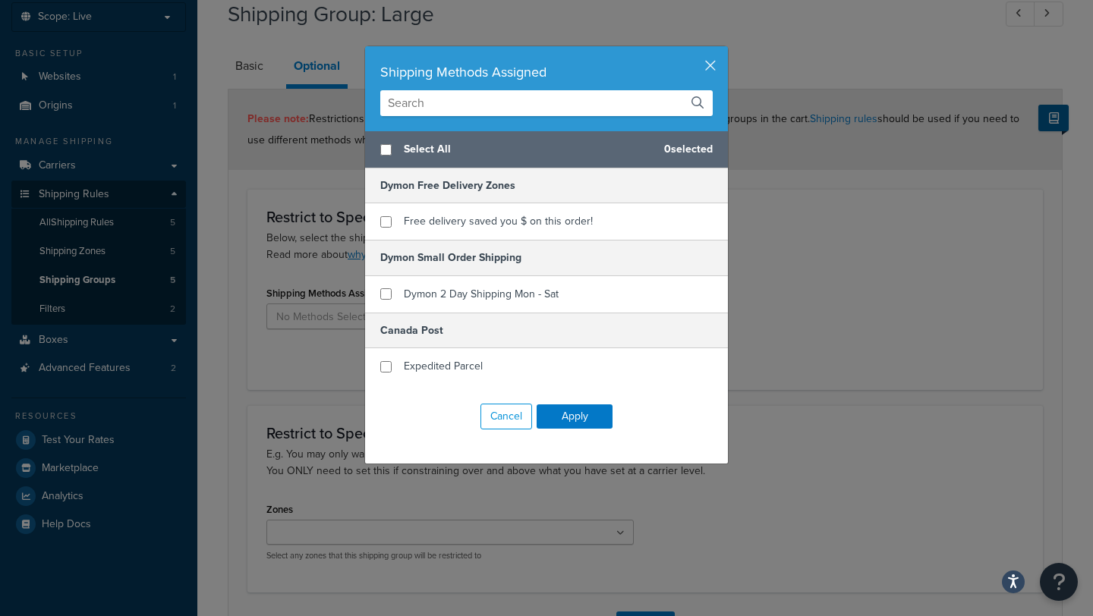
click at [344, 357] on div "Shipping Methods Assigned Select All 0 selected Dymon Free Delivery Zones Free …" at bounding box center [546, 308] width 1093 height 616
click at [724, 50] on button "button" at bounding box center [726, 48] width 4 height 4
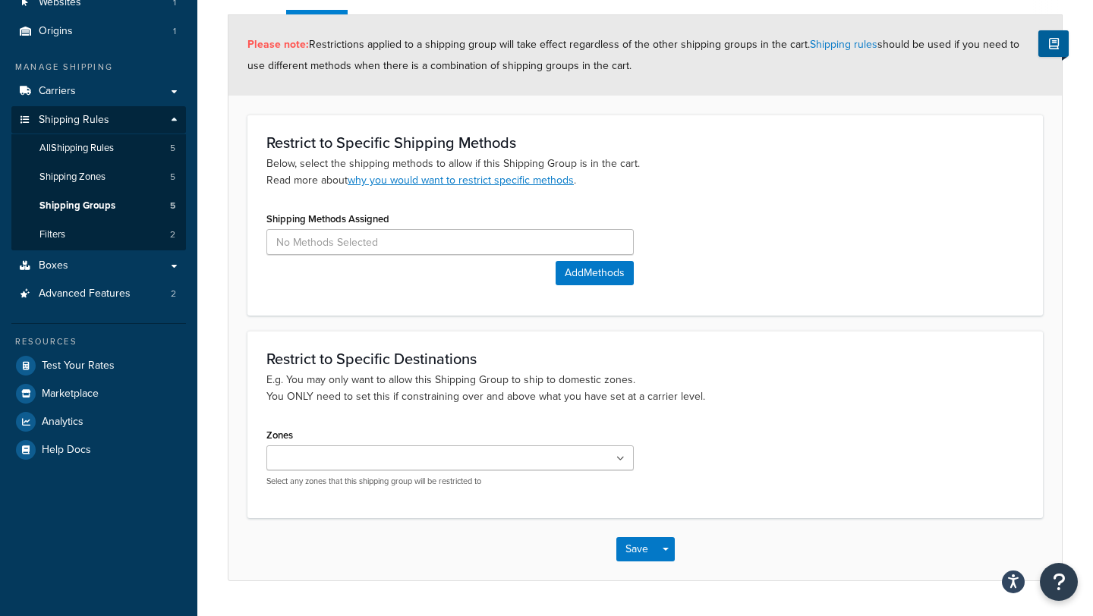
scroll to position [203, 0]
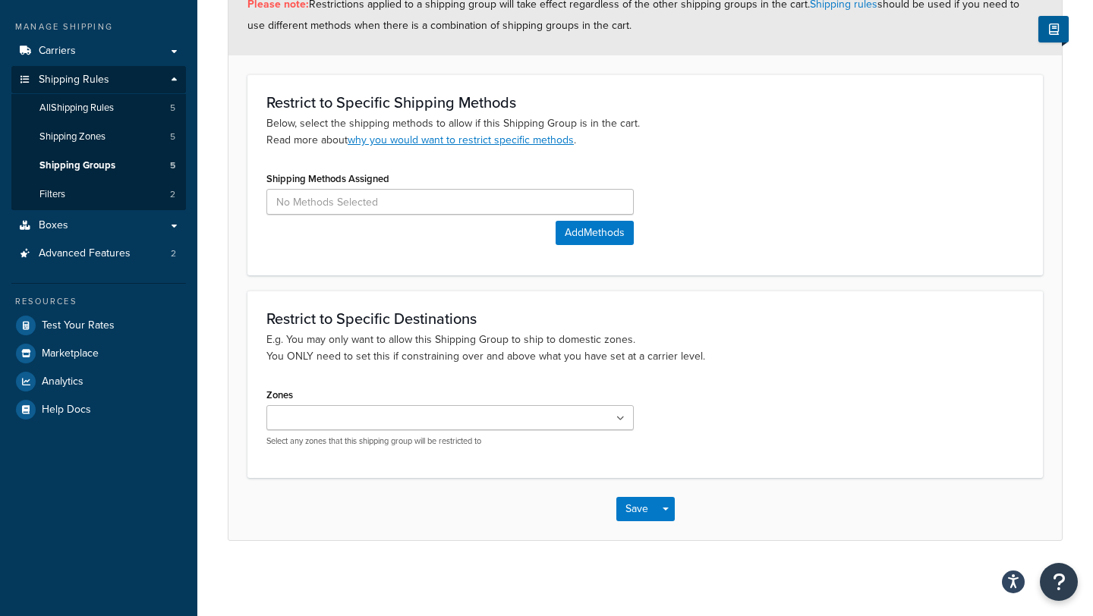
click at [546, 408] on ul at bounding box center [449, 417] width 367 height 25
click at [563, 388] on div "Zones Dymon Free Delivery Zones Outside Canada Dymon Free Delivery Zones (New) …" at bounding box center [449, 415] width 367 height 63
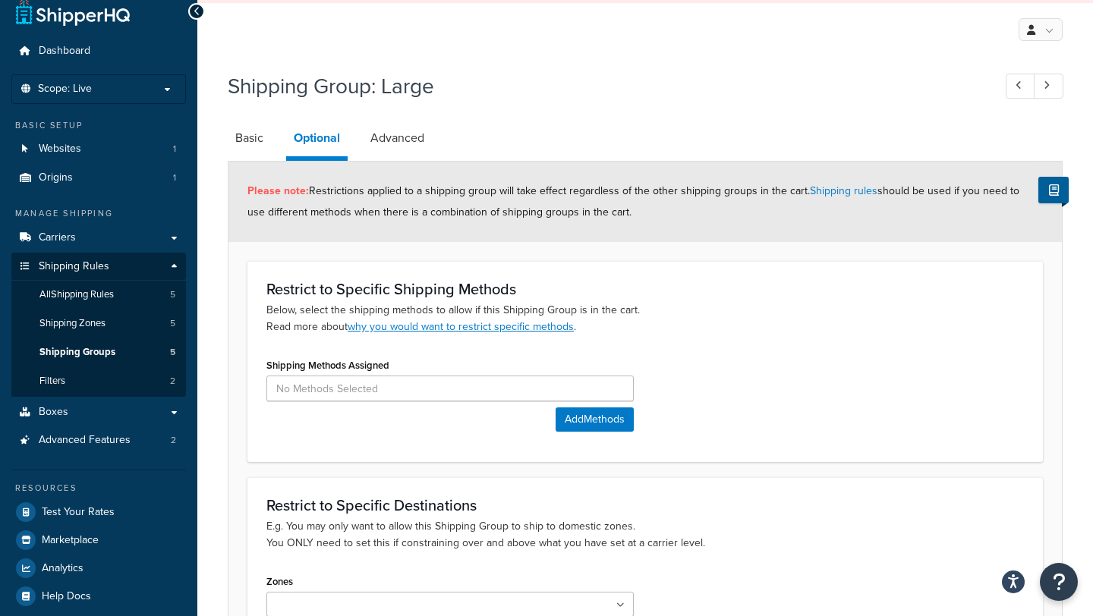
scroll to position [0, 0]
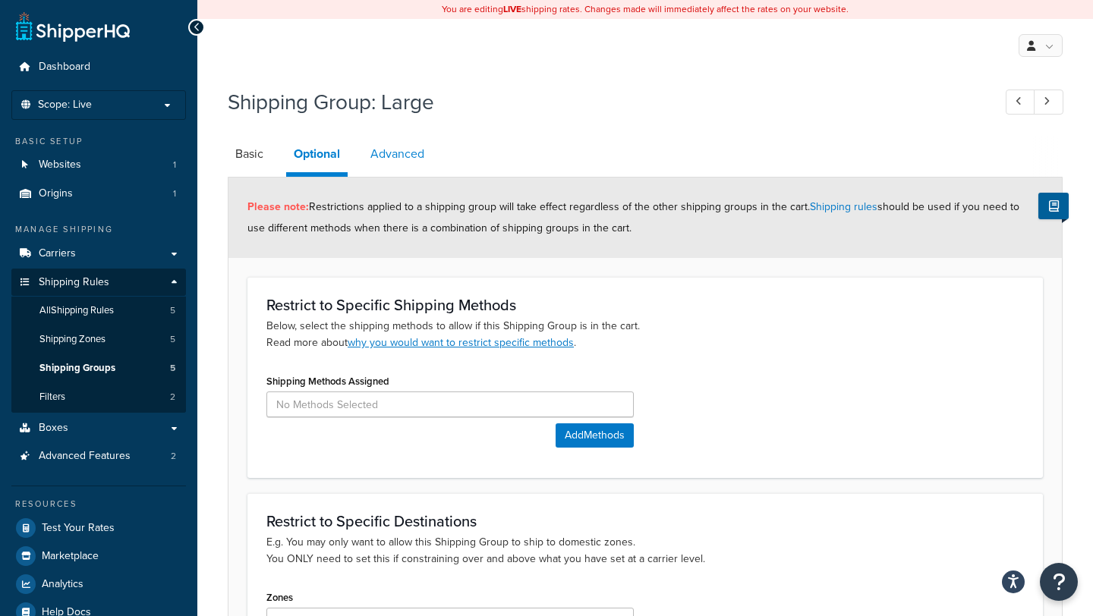
click at [412, 162] on link "Advanced" at bounding box center [397, 154] width 69 height 36
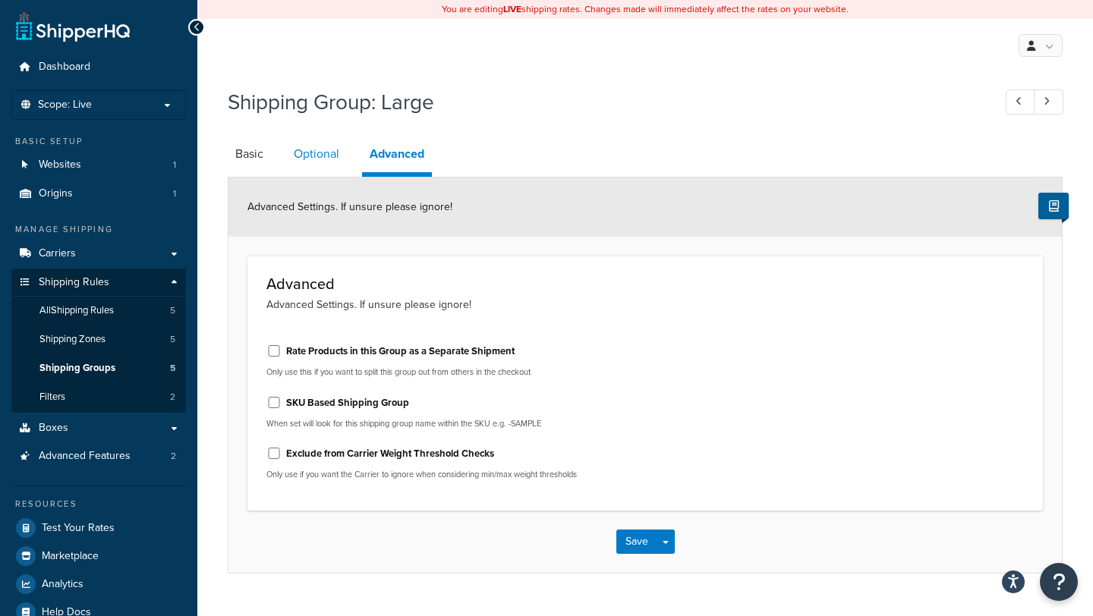
click at [319, 163] on link "Optional" at bounding box center [316, 154] width 61 height 36
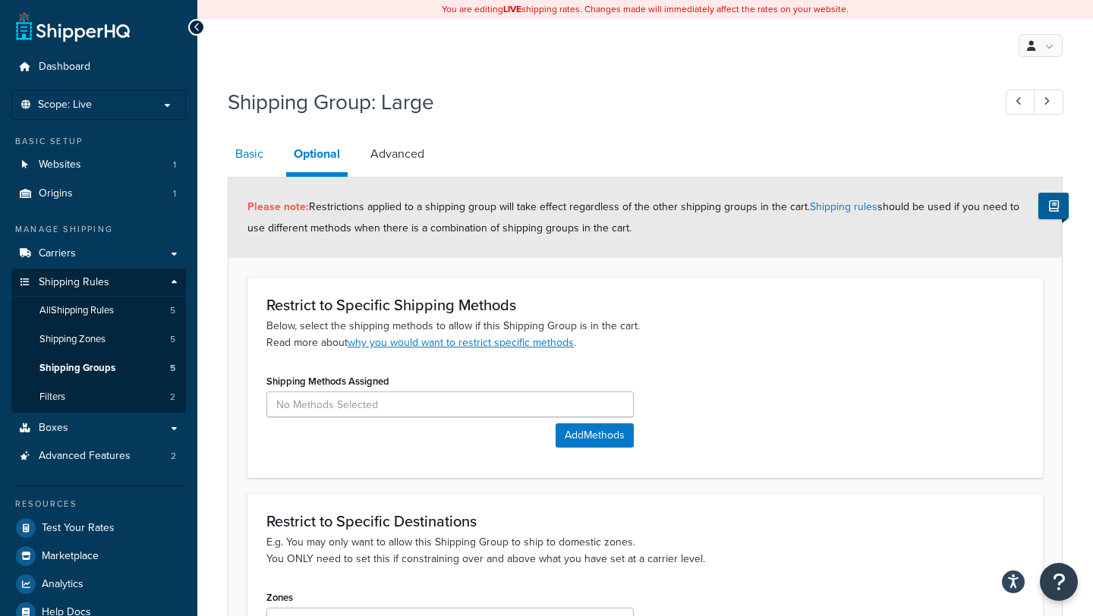
click at [267, 147] on link "Basic" at bounding box center [249, 154] width 43 height 36
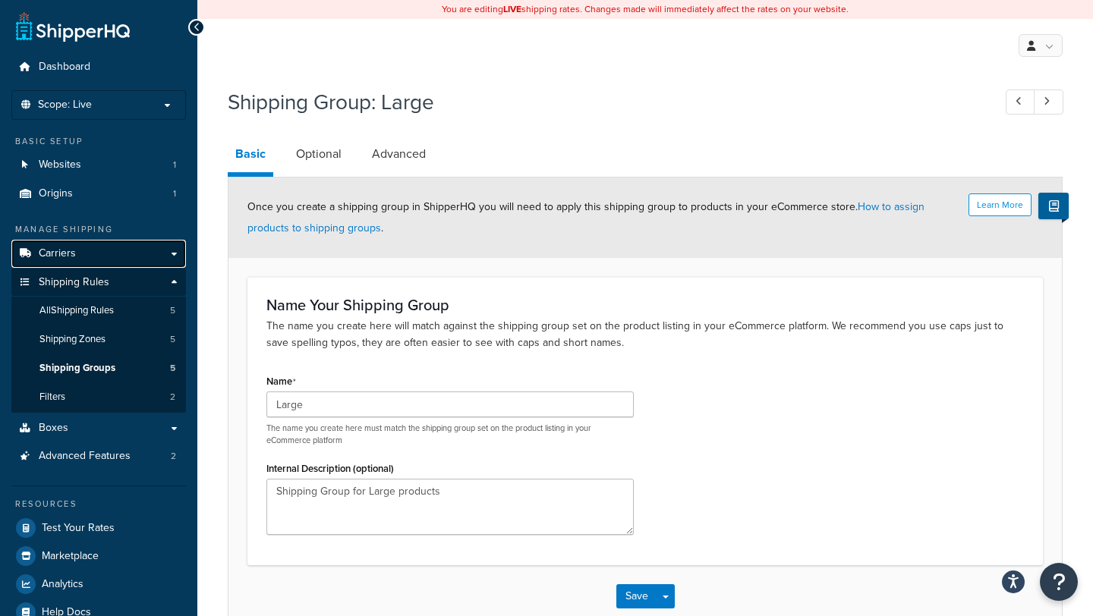
click at [112, 254] on link "Carriers" at bounding box center [98, 254] width 175 height 28
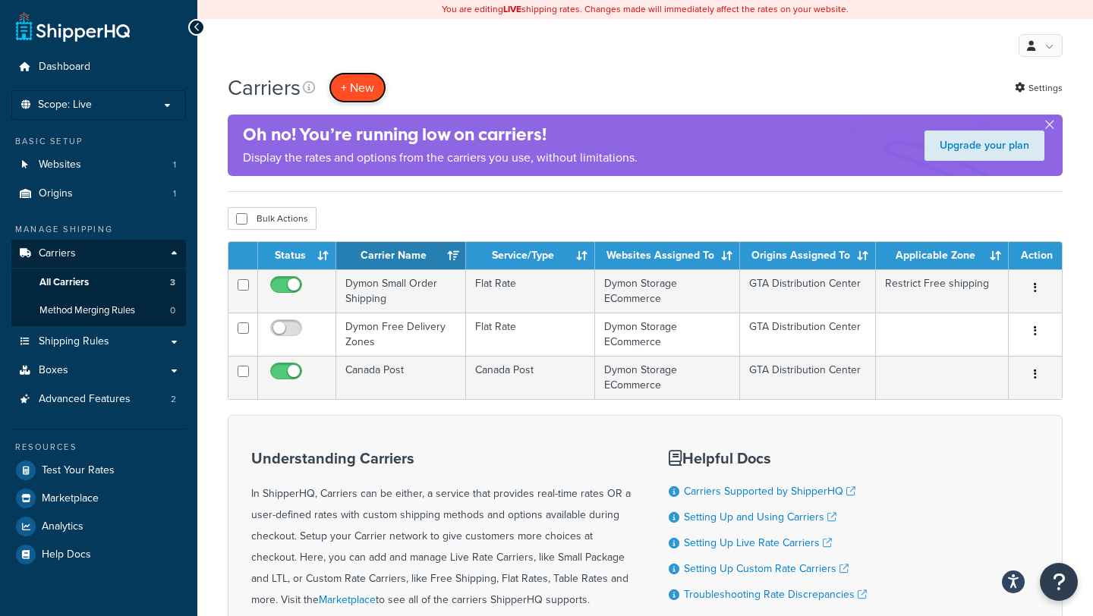
click at [363, 90] on button "+ New" at bounding box center [358, 87] width 58 height 31
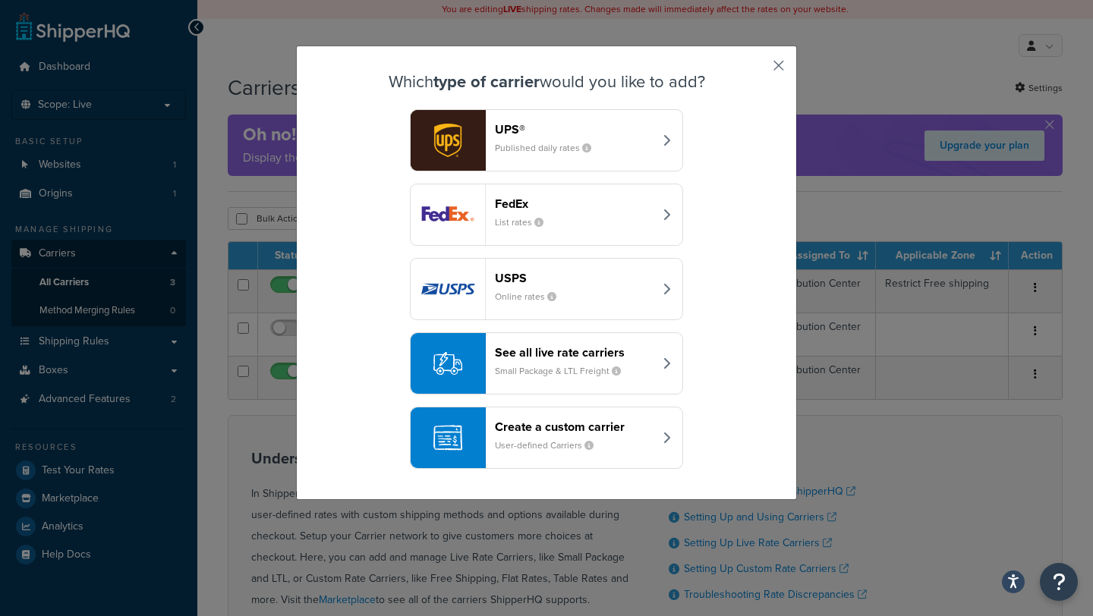
click at [758, 69] on button "button" at bounding box center [756, 71] width 4 height 4
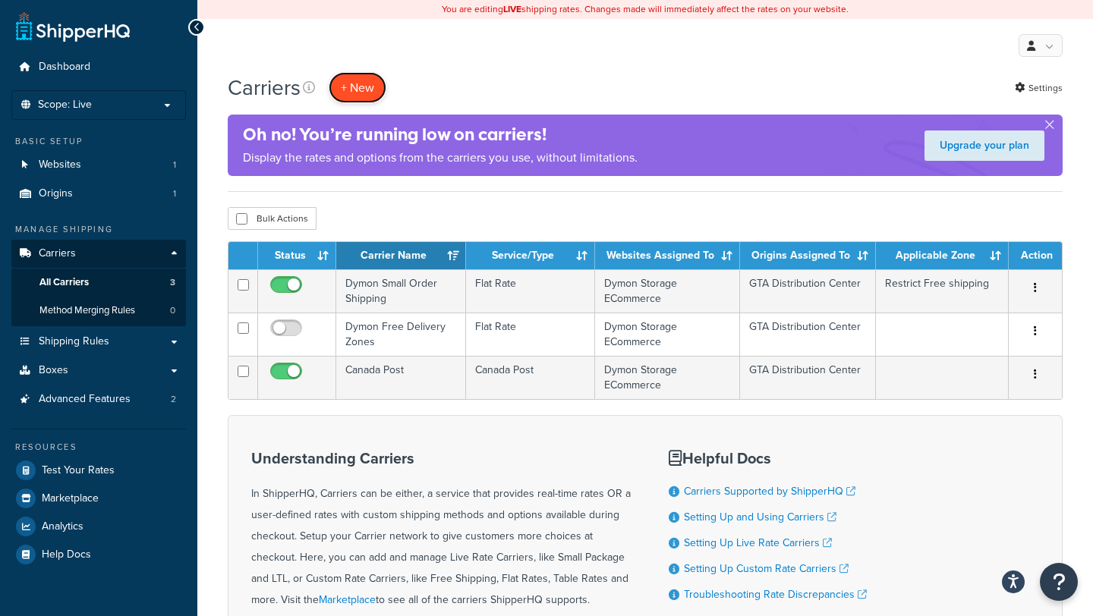
click at [372, 89] on button "+ New" at bounding box center [358, 87] width 58 height 31
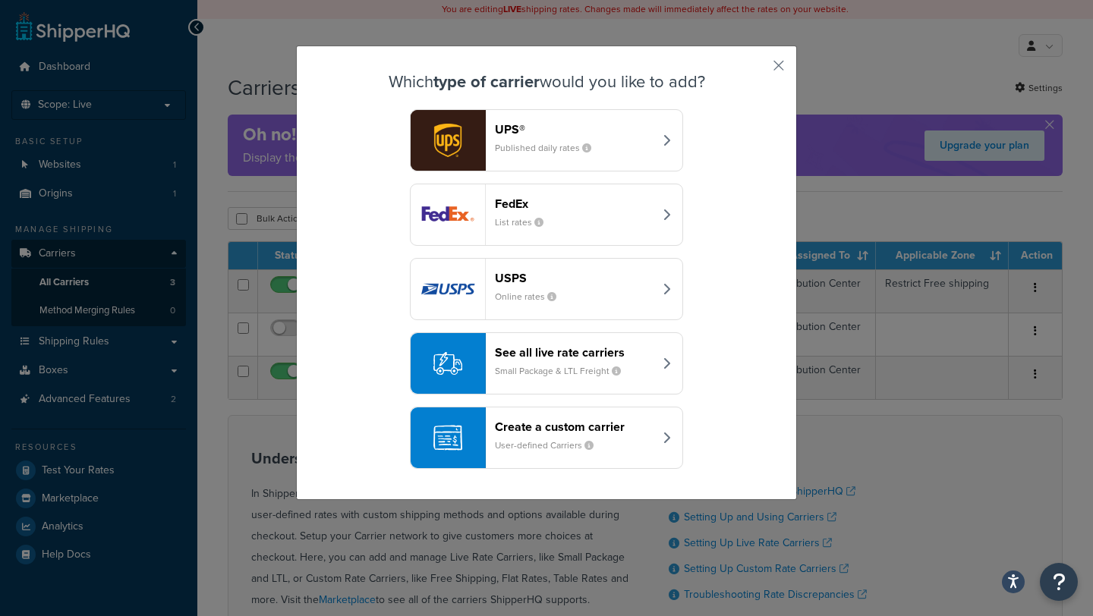
click at [547, 429] on header "Create a custom carrier" at bounding box center [574, 427] width 159 height 14
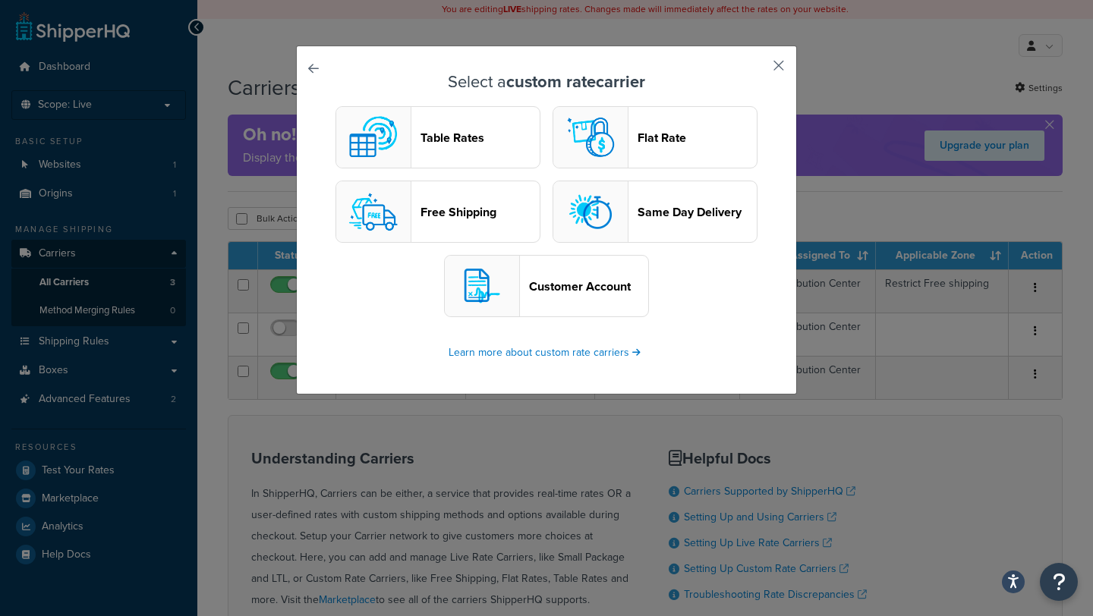
click at [758, 69] on button "button" at bounding box center [756, 71] width 4 height 4
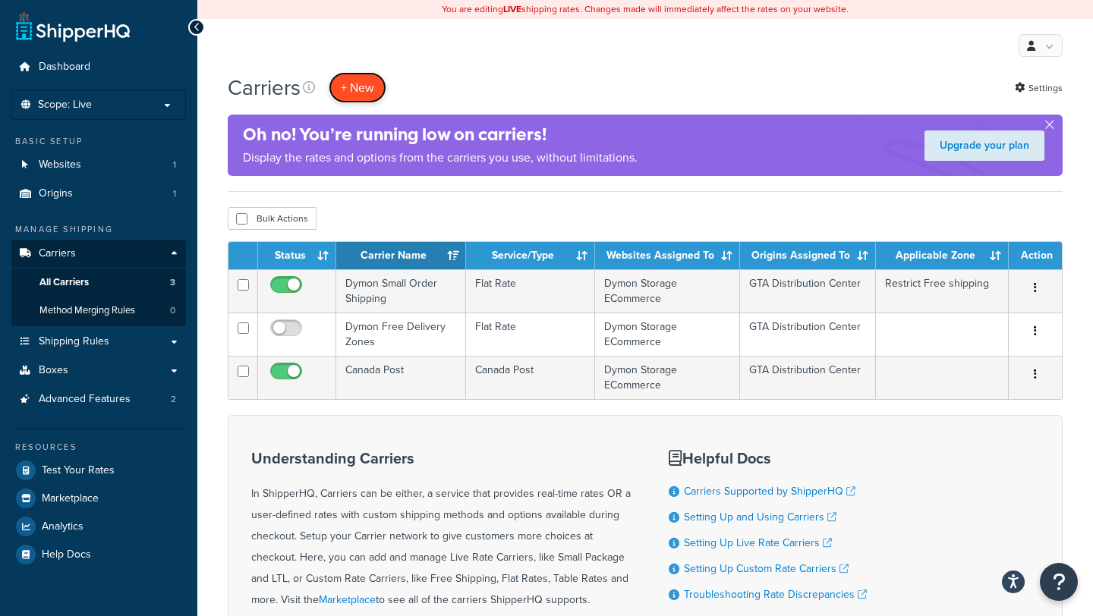
click at [359, 90] on button "+ New" at bounding box center [358, 87] width 58 height 31
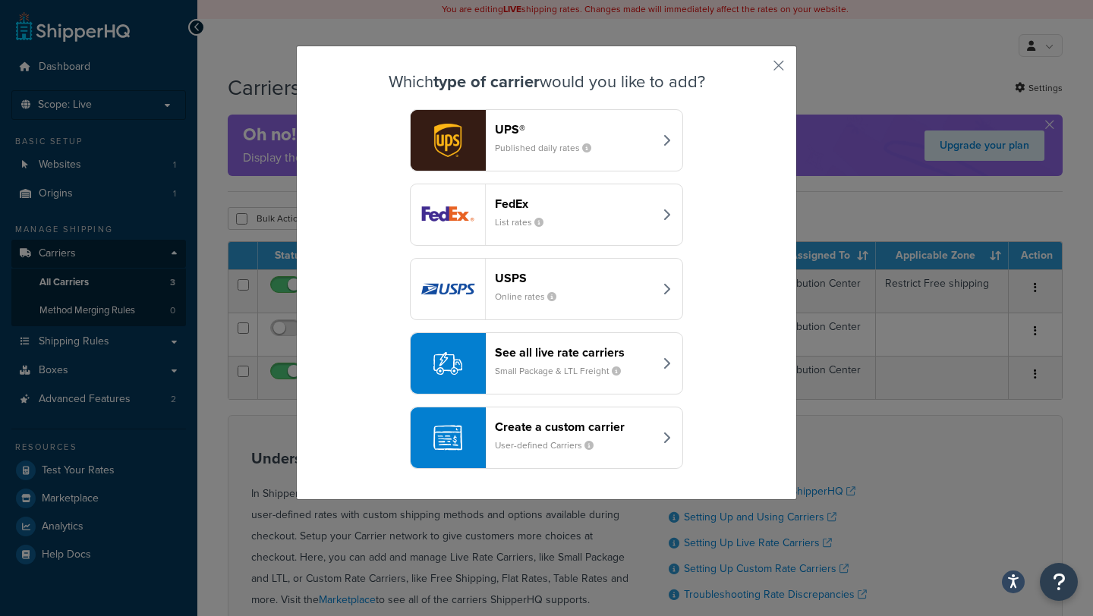
click at [533, 367] on small "Small Package & LTL Freight" at bounding box center [564, 371] width 138 height 14
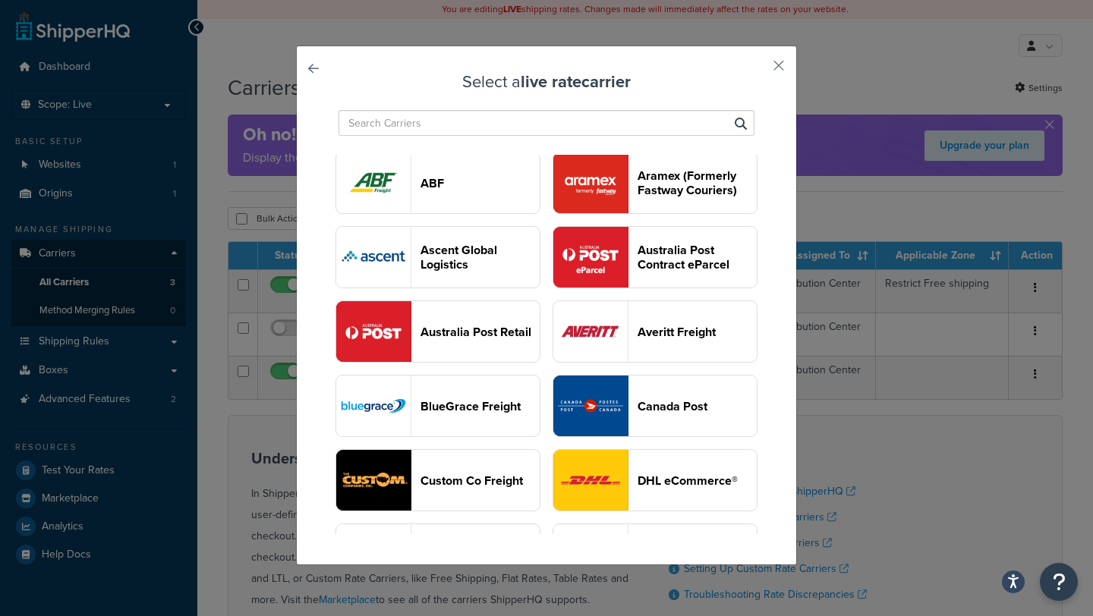
scroll to position [373, 0]
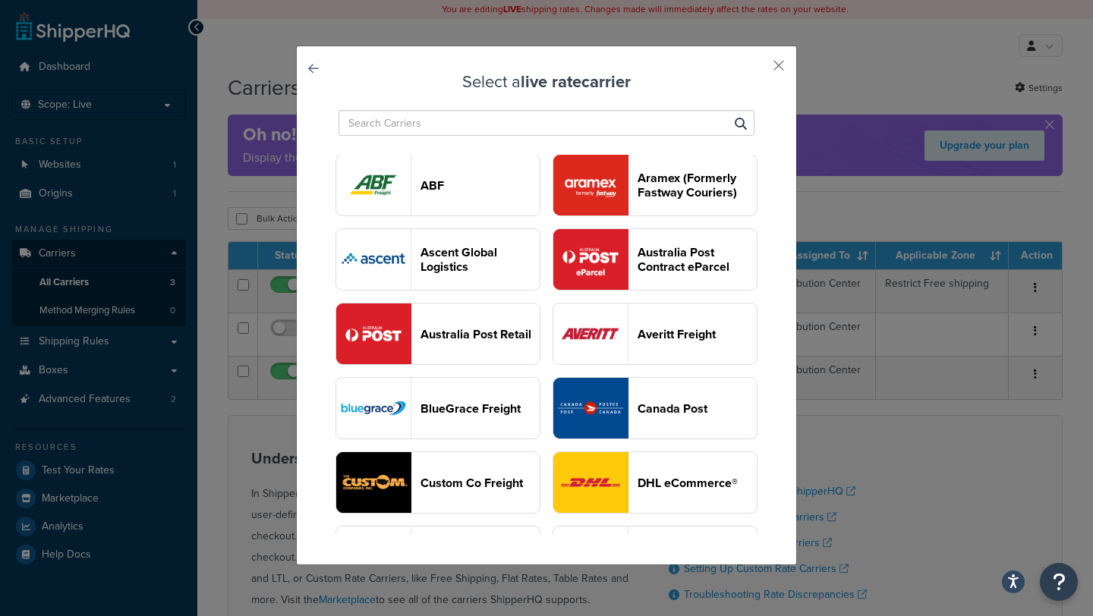
click at [770, 64] on div "Select a live rate carrier UPS® FedEx® Kuehne+Nagel LTL+ USPS DHL Express® FedE…" at bounding box center [546, 306] width 501 height 520
click at [786, 64] on div "Select a live rate carrier UPS® FedEx® Kuehne+Nagel LTL+ USPS DHL Express® FedE…" at bounding box center [546, 306] width 501 height 520
click at [758, 69] on button "button" at bounding box center [756, 71] width 4 height 4
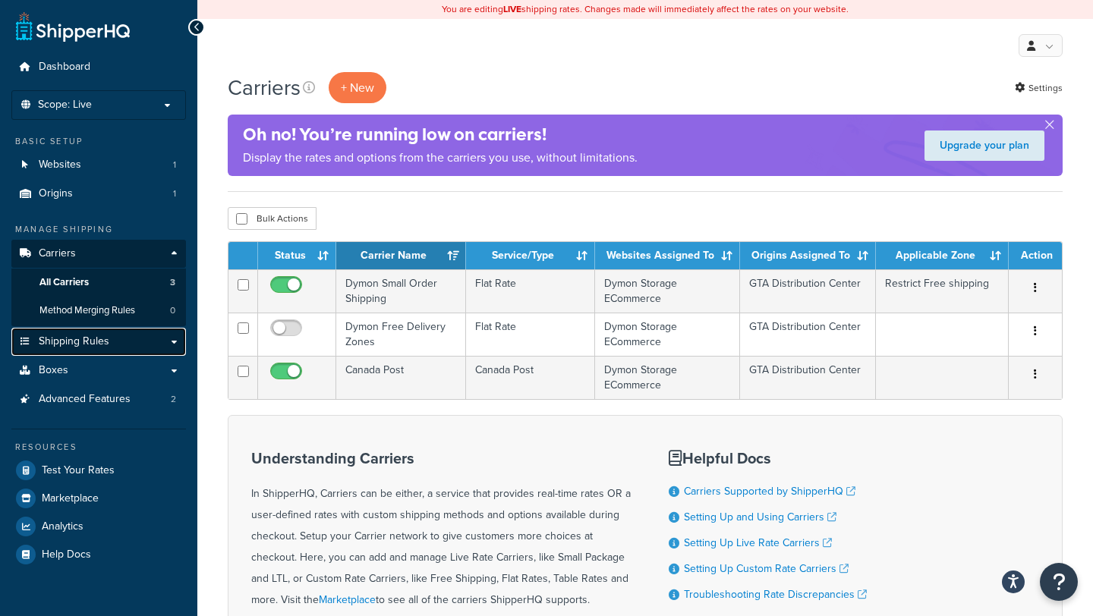
click at [83, 336] on span "Shipping Rules" at bounding box center [74, 341] width 71 height 13
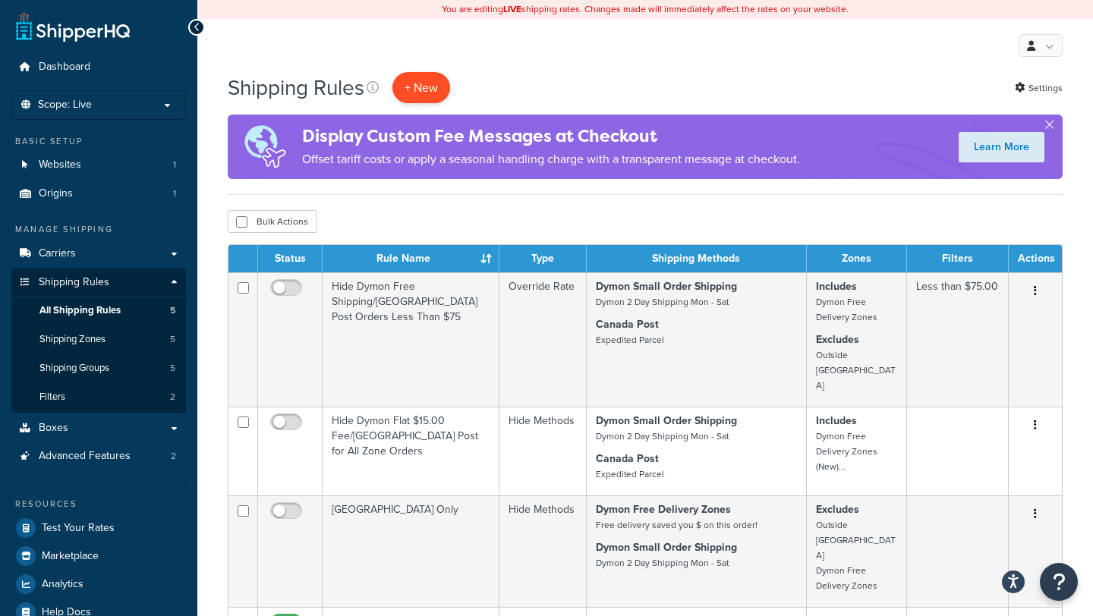
click at [412, 90] on p "+ New" at bounding box center [421, 87] width 58 height 31
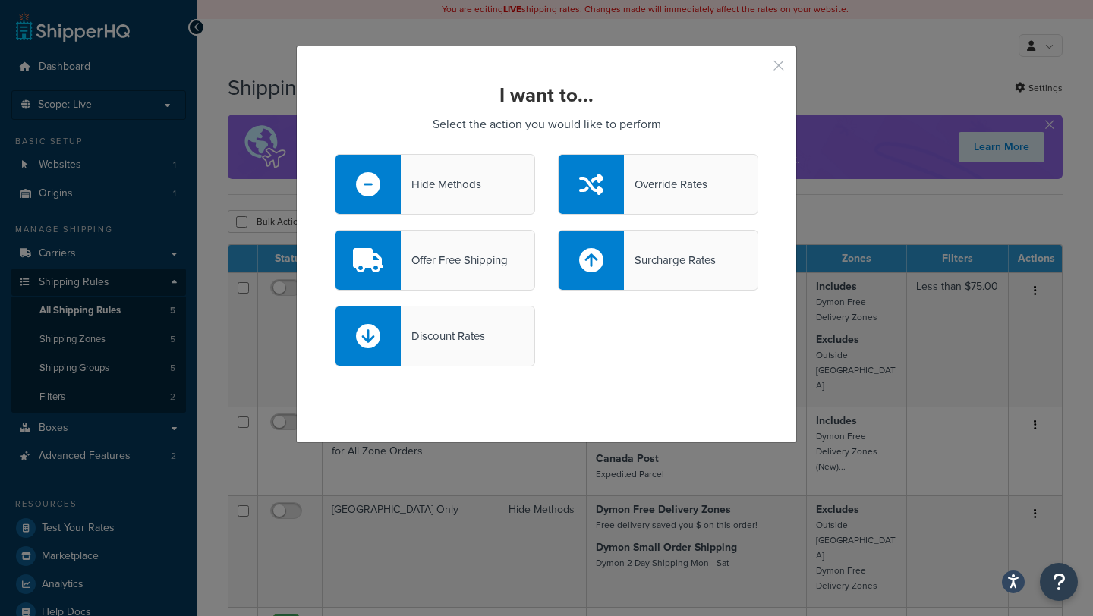
click at [758, 69] on button "button" at bounding box center [756, 71] width 4 height 4
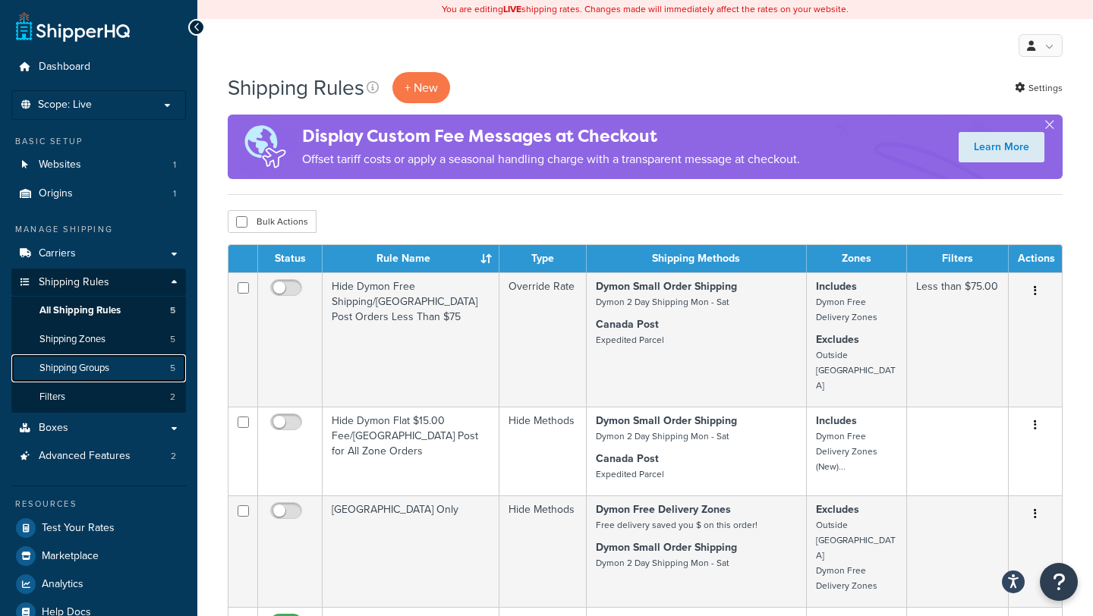
click at [76, 368] on span "Shipping Groups" at bounding box center [74, 368] width 70 height 13
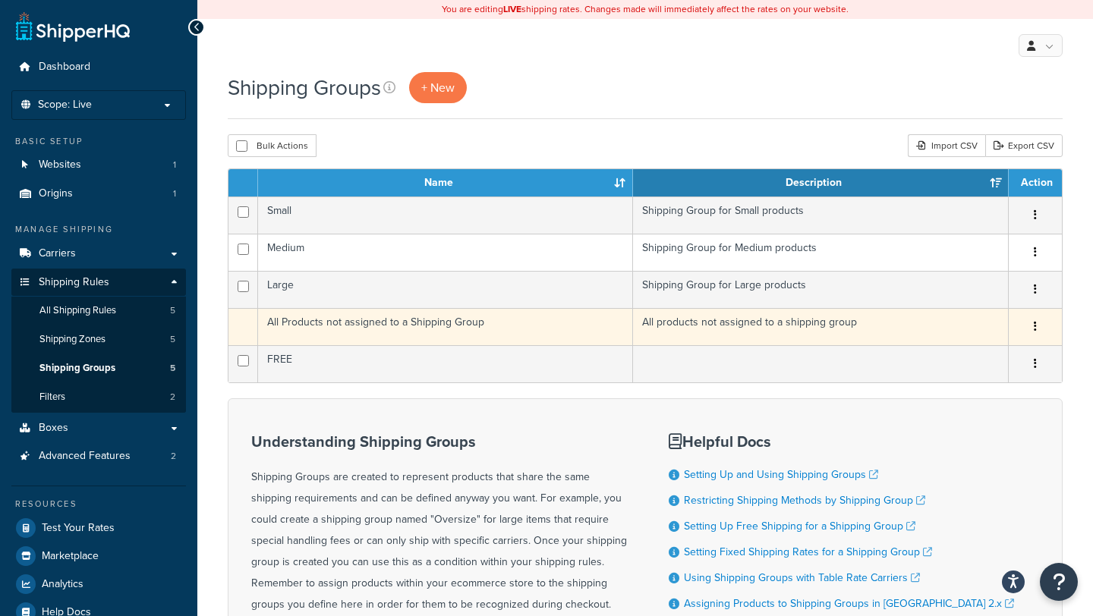
click at [498, 328] on td "All Products not assigned to a Shipping Group" at bounding box center [445, 326] width 375 height 37
click at [413, 320] on td "All Products not assigned to a Shipping Group" at bounding box center [445, 326] width 375 height 37
click at [1039, 323] on button "button" at bounding box center [1034, 327] width 21 height 24
click at [1037, 323] on button "button" at bounding box center [1034, 327] width 21 height 24
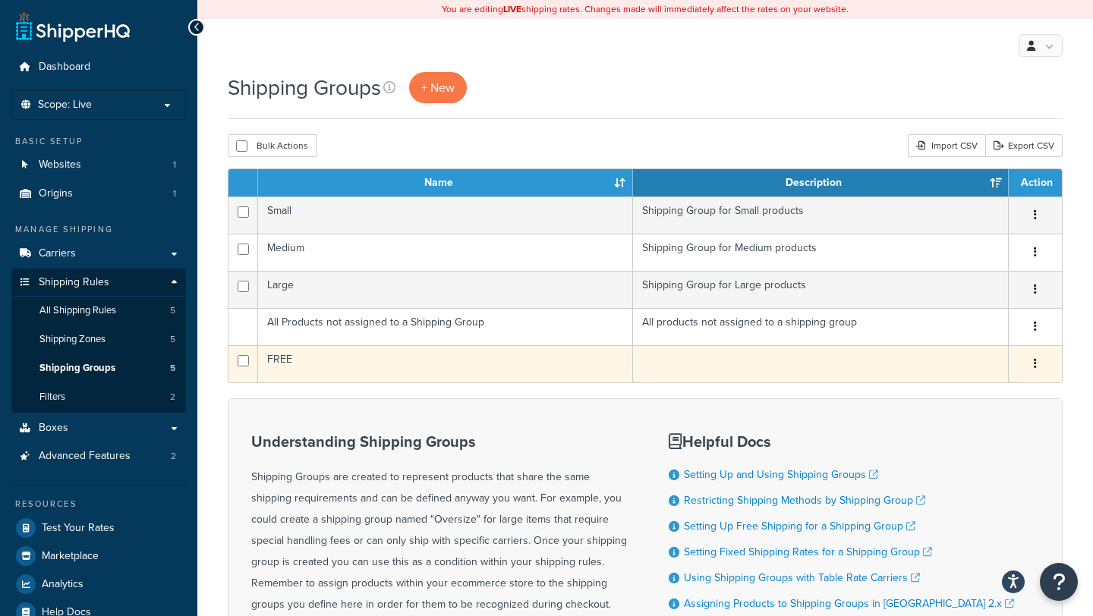
click at [1033, 358] on icon "button" at bounding box center [1034, 363] width 3 height 11
click at [970, 389] on link "Edit" at bounding box center [974, 394] width 120 height 31
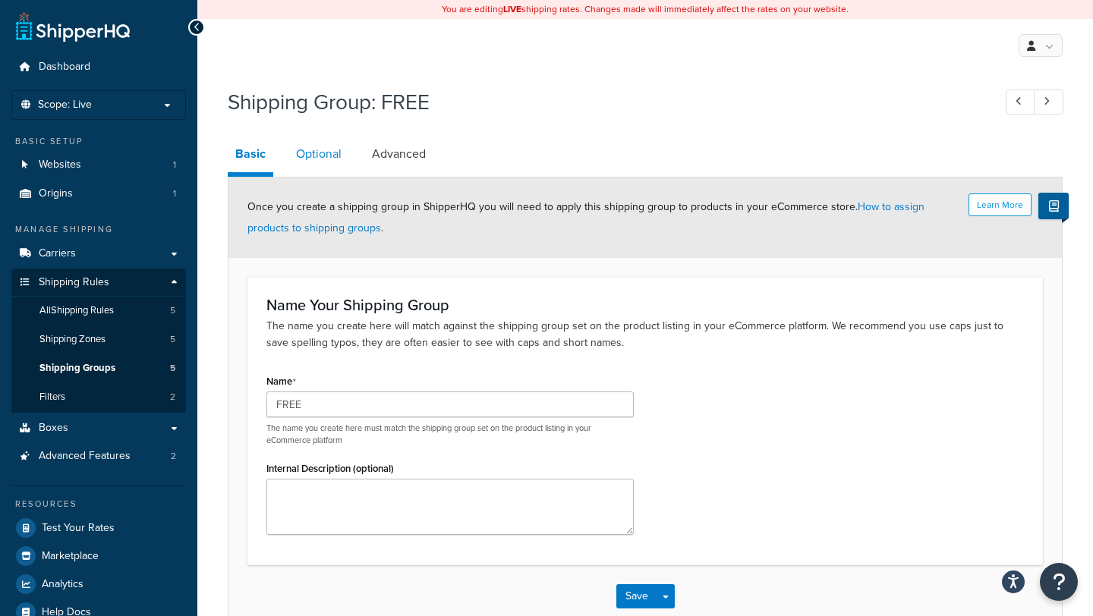
click at [336, 159] on link "Optional" at bounding box center [318, 154] width 61 height 36
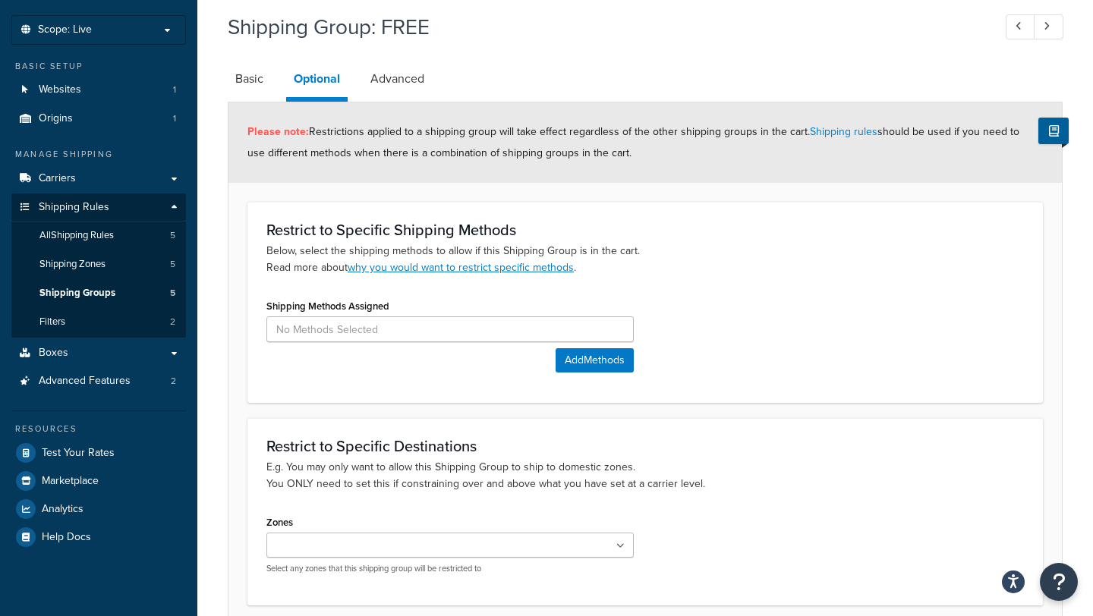
scroll to position [83, 0]
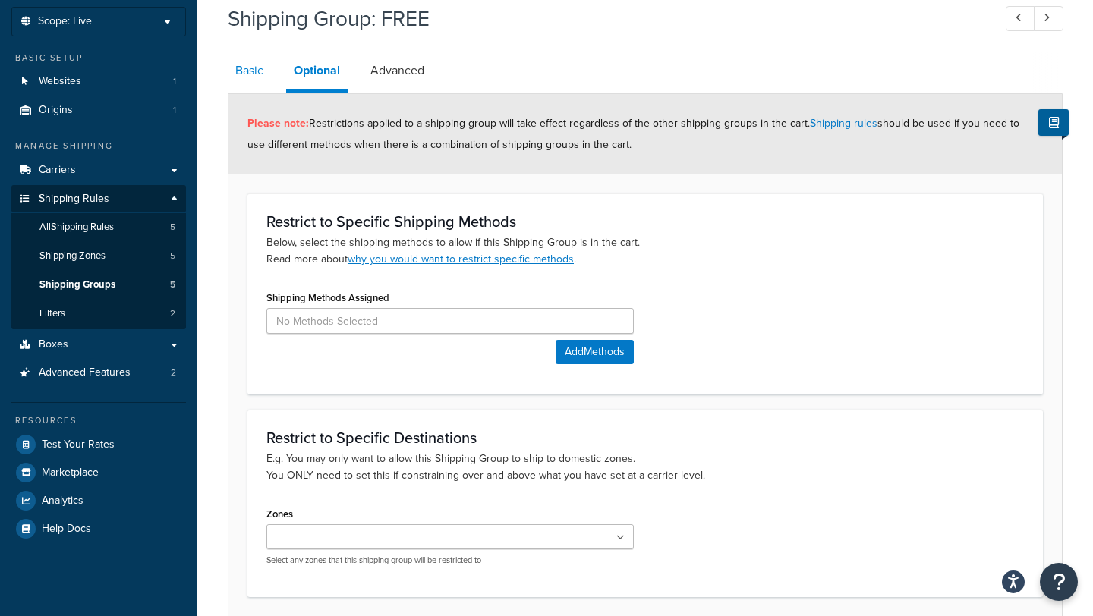
click at [253, 71] on link "Basic" at bounding box center [249, 70] width 43 height 36
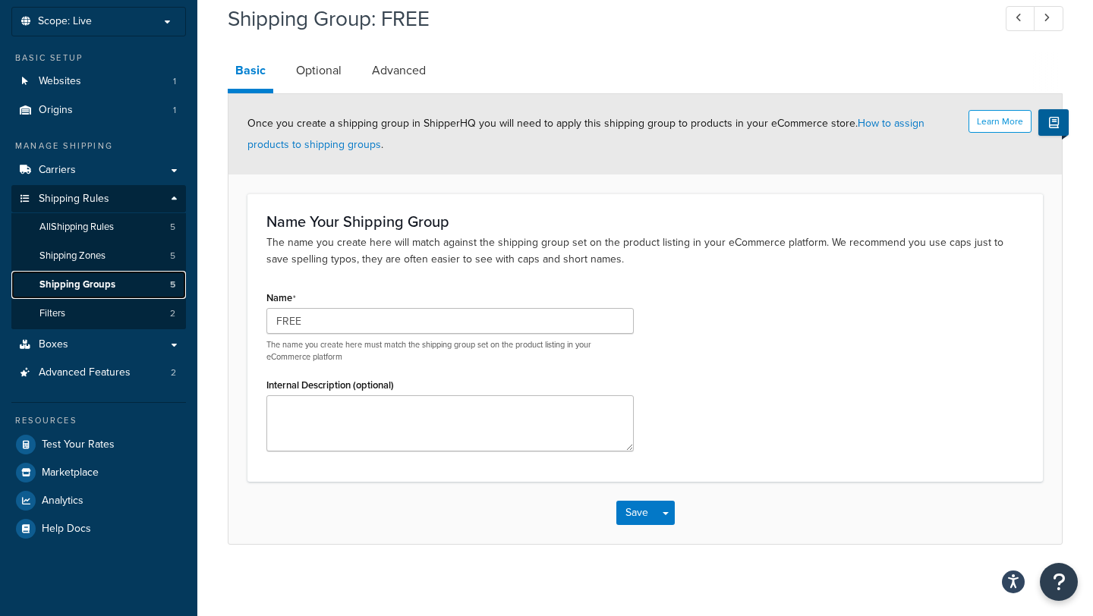
click at [100, 289] on span "Shipping Groups" at bounding box center [77, 284] width 76 height 13
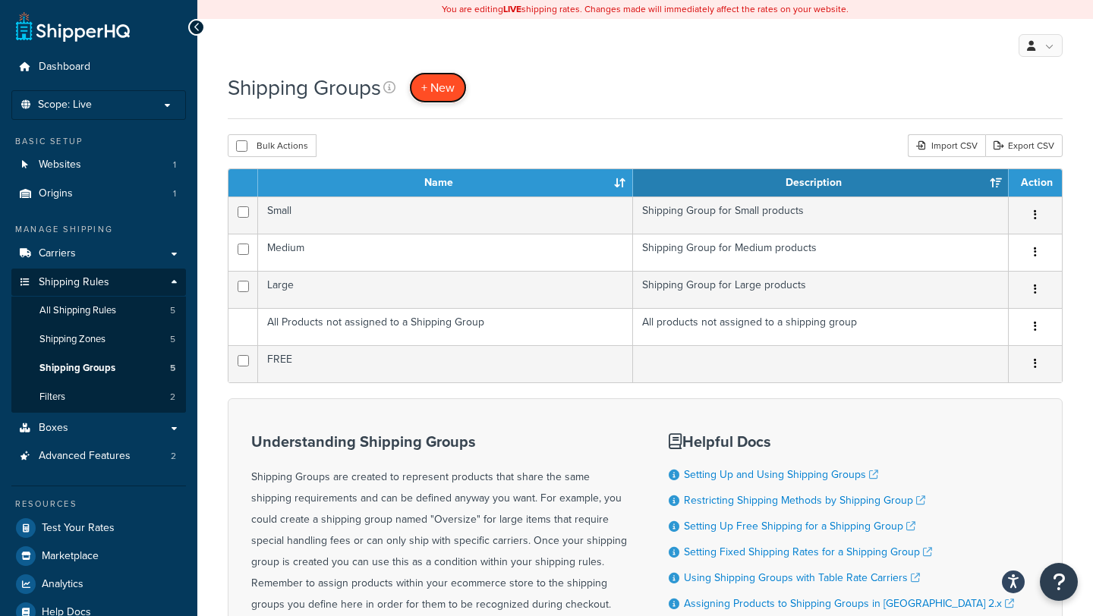
click at [446, 83] on span "+ New" at bounding box center [437, 87] width 33 height 17
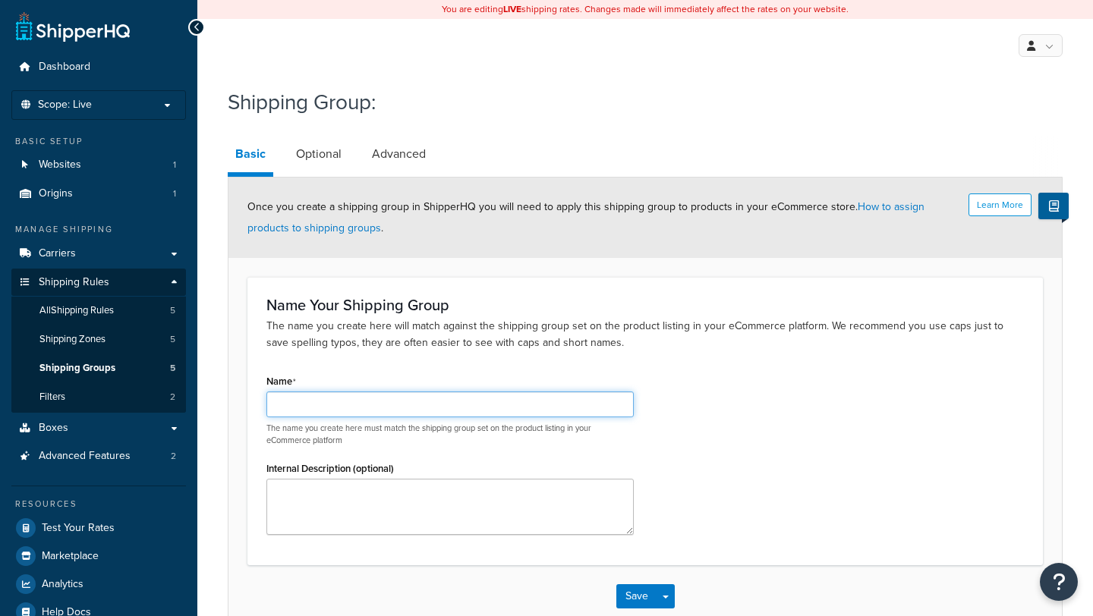
click at [398, 408] on input "Name" at bounding box center [449, 405] width 367 height 26
type input "Not deliverable"
click at [322, 401] on input "Not deliverable" at bounding box center [449, 405] width 367 height 26
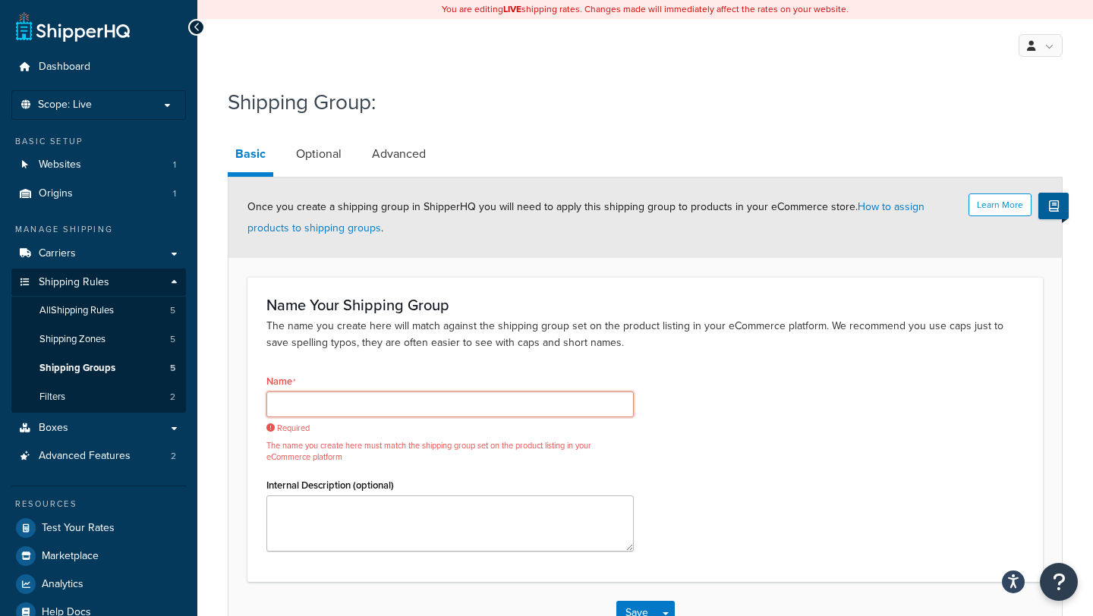
paste input "Not Deliverable"
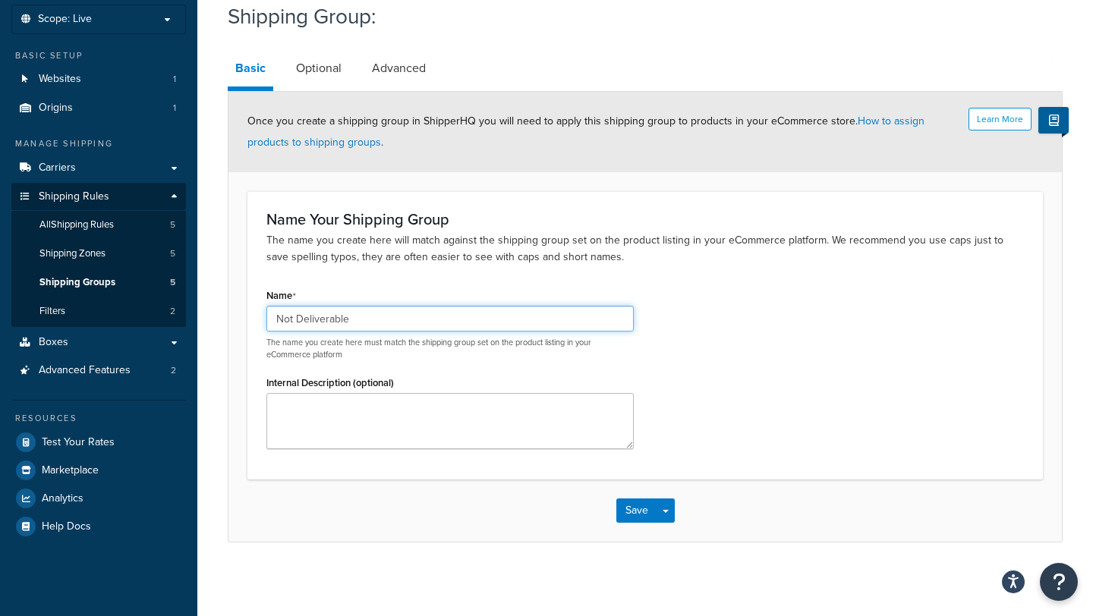
scroll to position [88, 0]
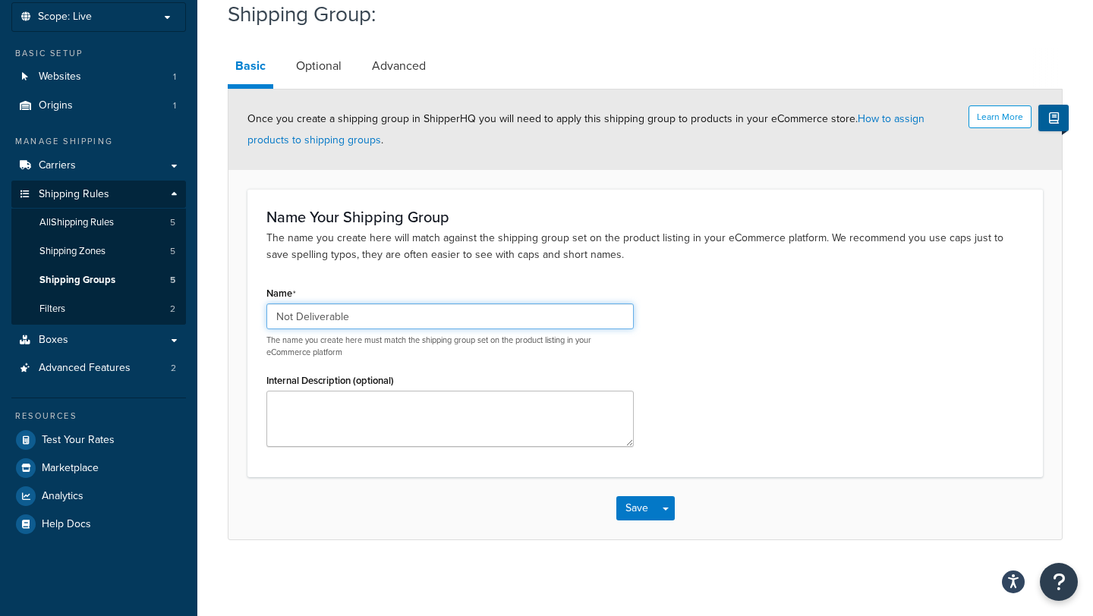
type input "Not Deliverable"
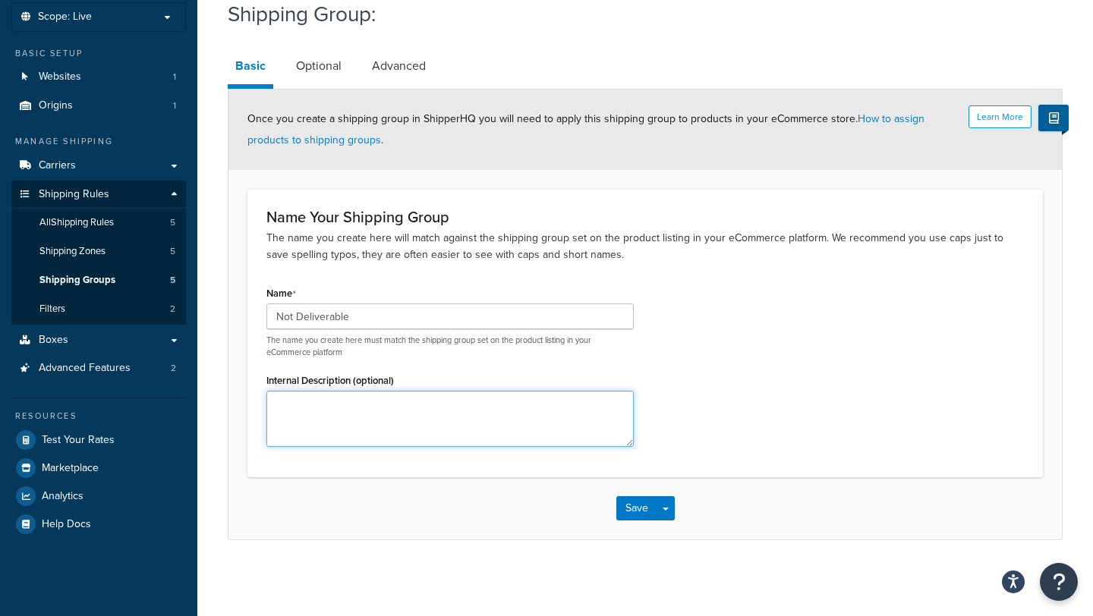
click at [401, 401] on textarea "Internal Description (optional)" at bounding box center [449, 419] width 367 height 56
paste textarea "Not Deliverable"
type textarea "Not Deliverable product only Purchase from store"
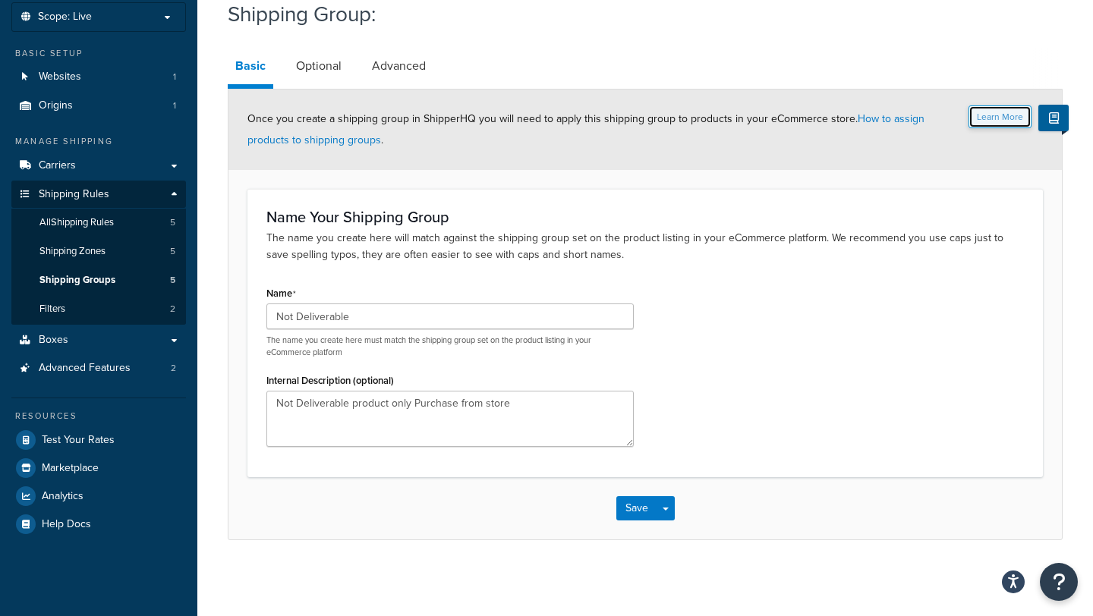
click at [996, 116] on button "Learn More" at bounding box center [999, 116] width 63 height 23
click at [889, 123] on link "How to assign products to shipping groups" at bounding box center [585, 129] width 677 height 37
click at [331, 71] on link "Optional" at bounding box center [318, 66] width 61 height 36
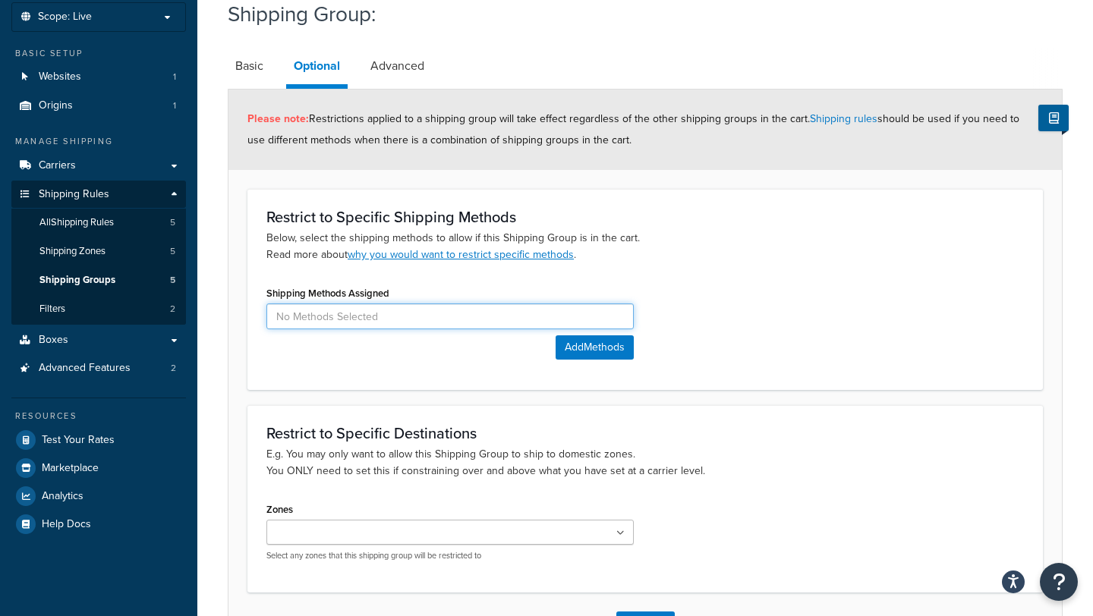
click at [410, 319] on input at bounding box center [449, 317] width 367 height 26
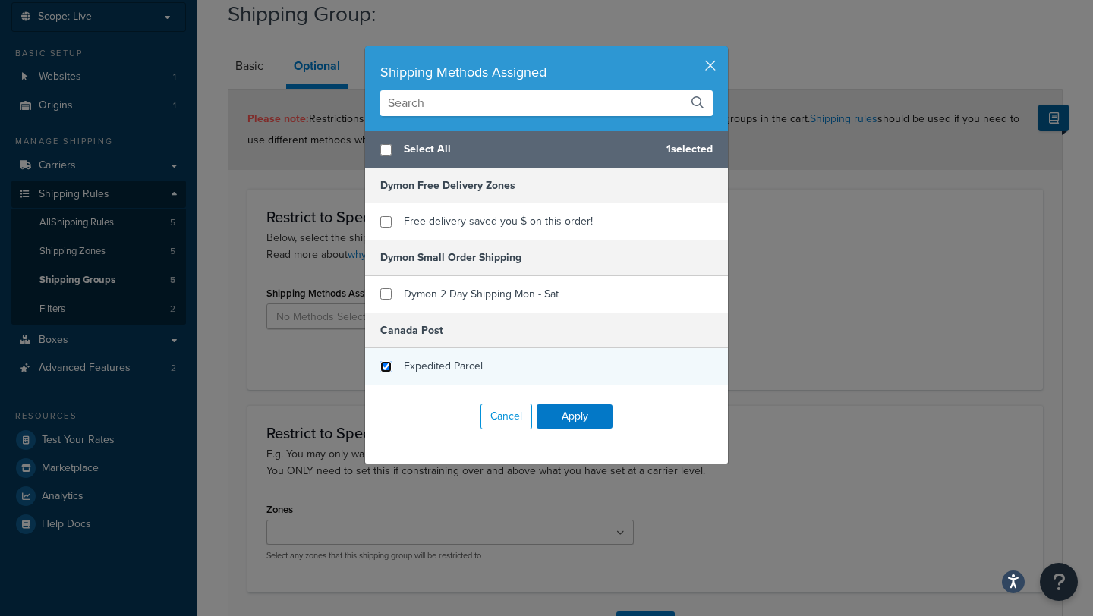
click at [382, 365] on input "checkbox" at bounding box center [385, 366] width 11 height 11
checkbox input "true"
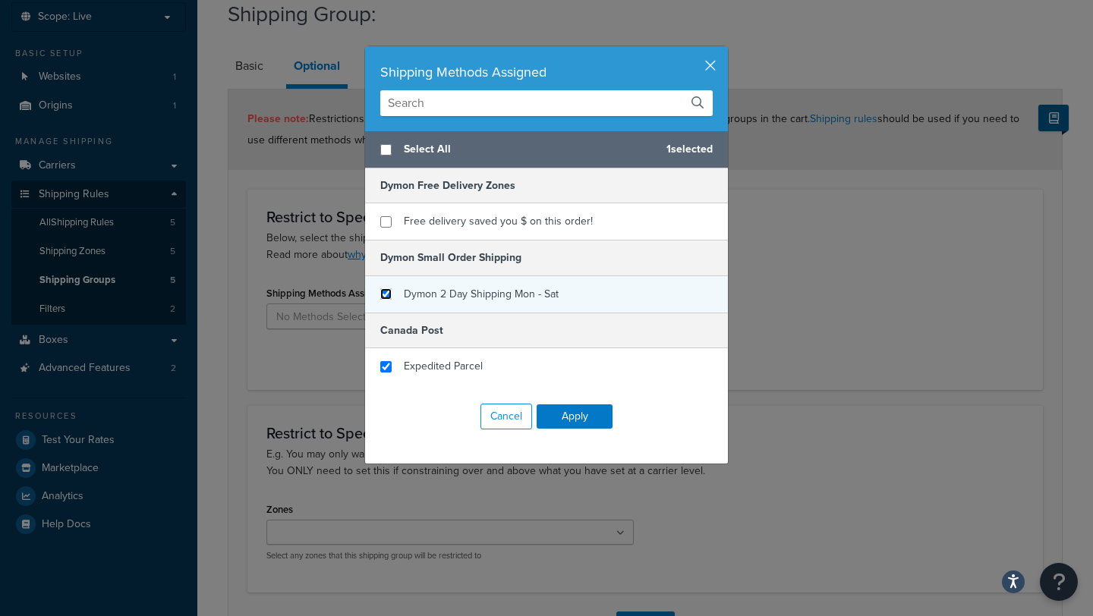
click at [385, 293] on input "checkbox" at bounding box center [385, 293] width 11 height 11
checkbox input "true"
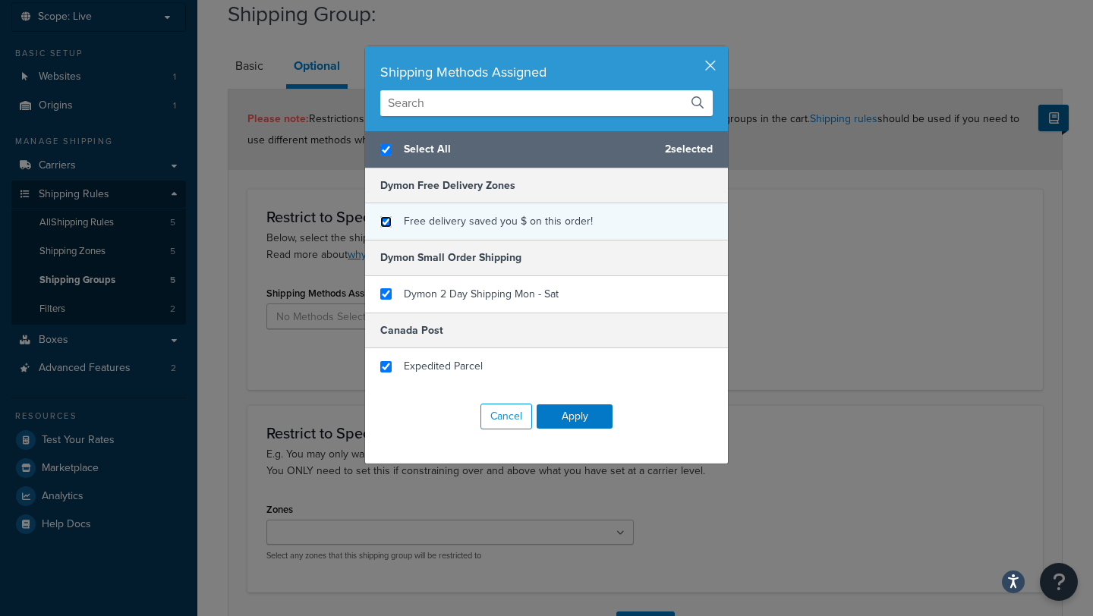
checkbox input "true"
click at [384, 224] on input "checkbox" at bounding box center [385, 221] width 11 height 11
checkbox input "true"
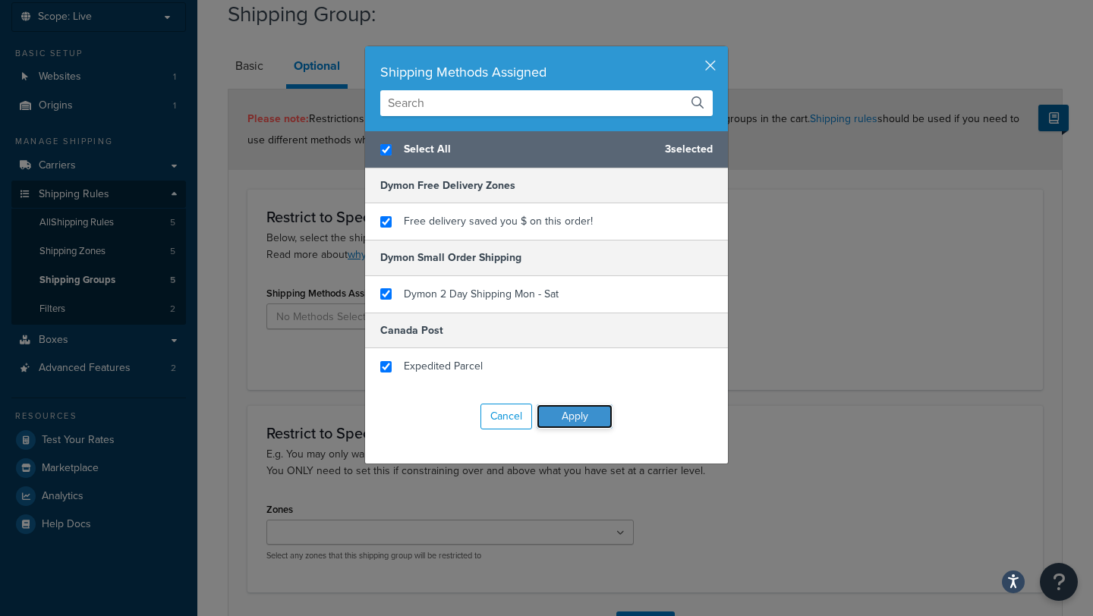
click at [591, 417] on button "Apply" at bounding box center [574, 416] width 76 height 24
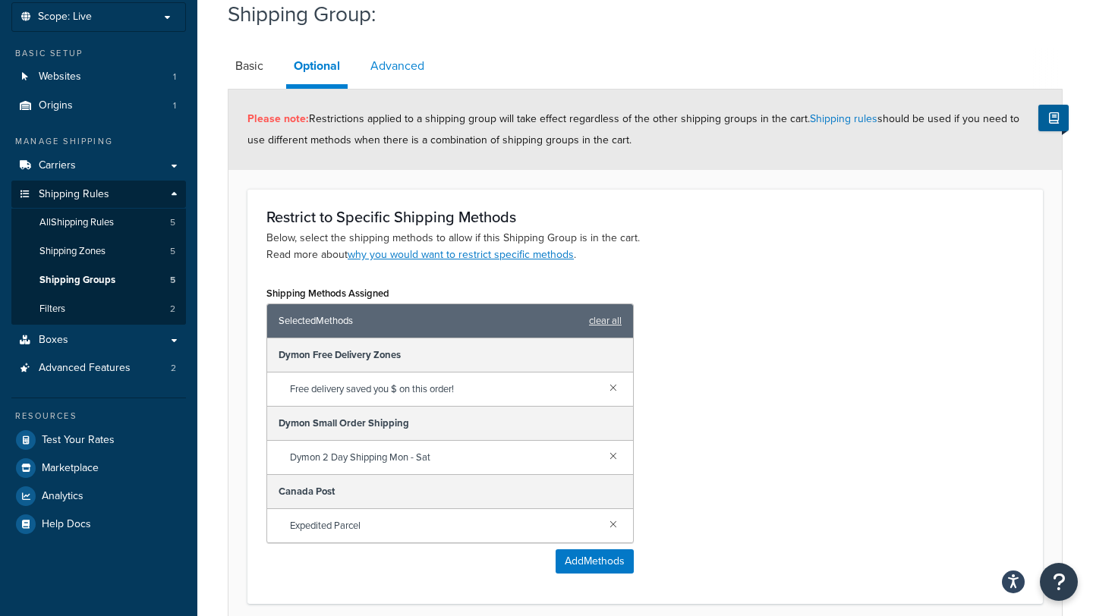
click at [392, 64] on link "Advanced" at bounding box center [397, 66] width 69 height 36
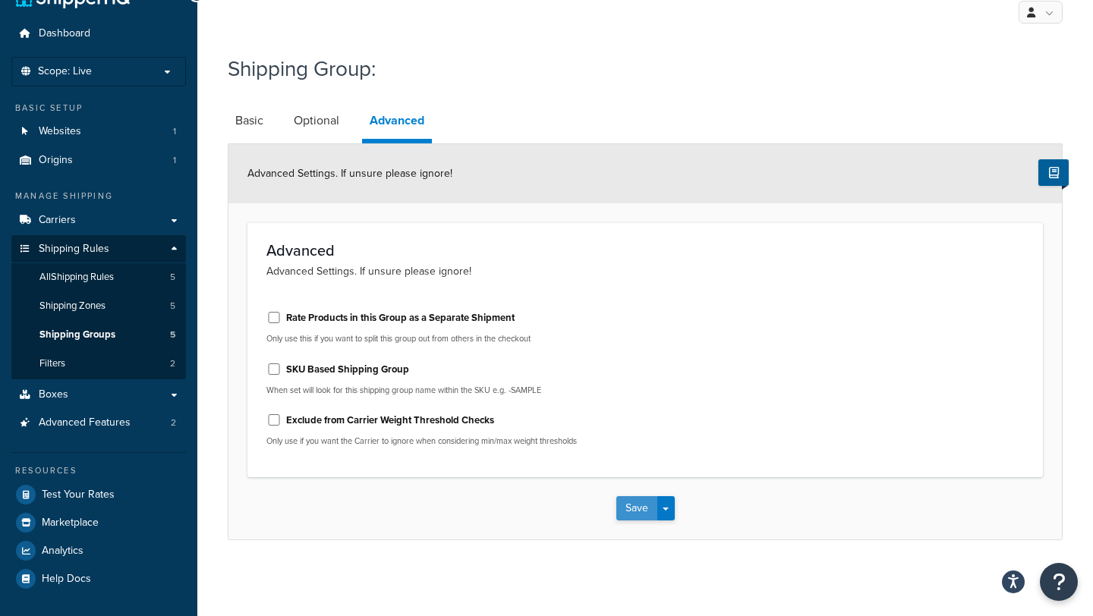
click at [639, 508] on button "Save" at bounding box center [636, 508] width 41 height 24
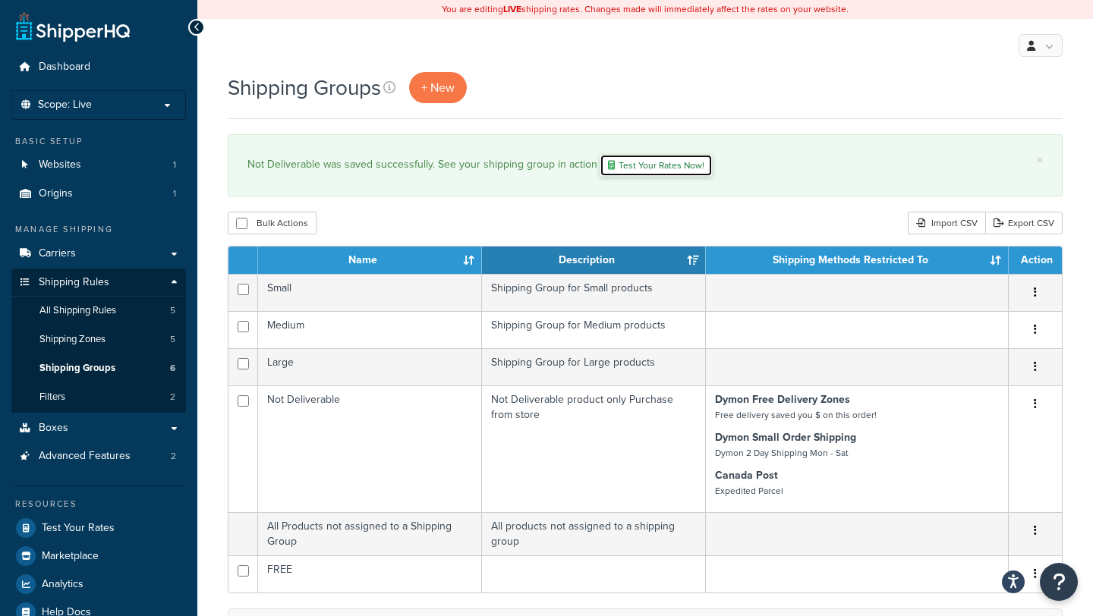
click at [659, 165] on link "Test Your Rates Now!" at bounding box center [655, 165] width 113 height 23
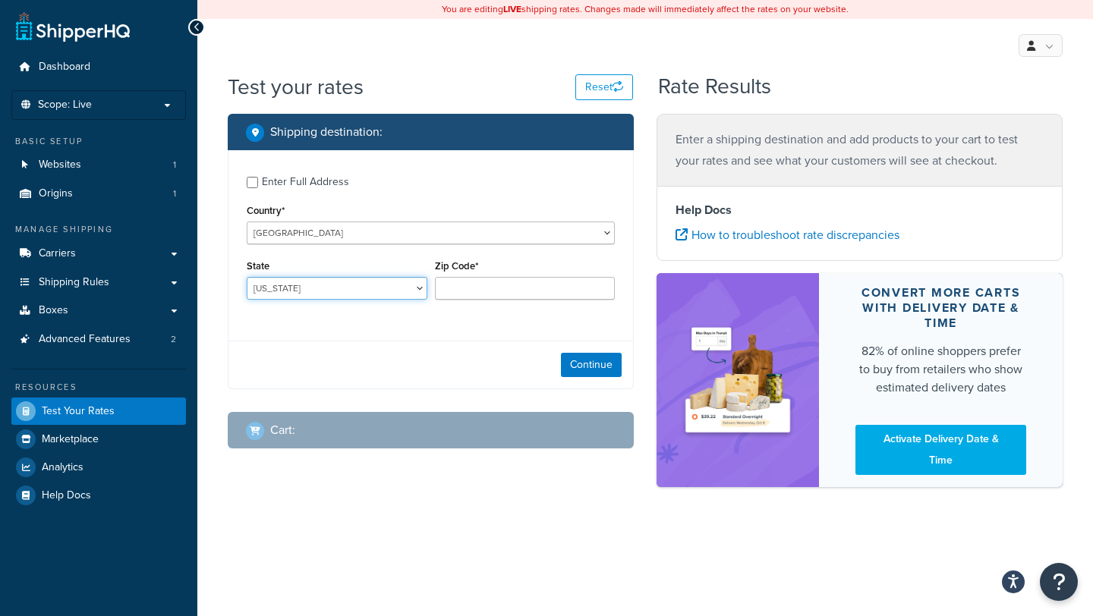
click at [395, 290] on select "[US_STATE] [US_STATE] [US_STATE] [US_STATE] [US_STATE] Armed Forces Americas Ar…" at bounding box center [337, 288] width 181 height 23
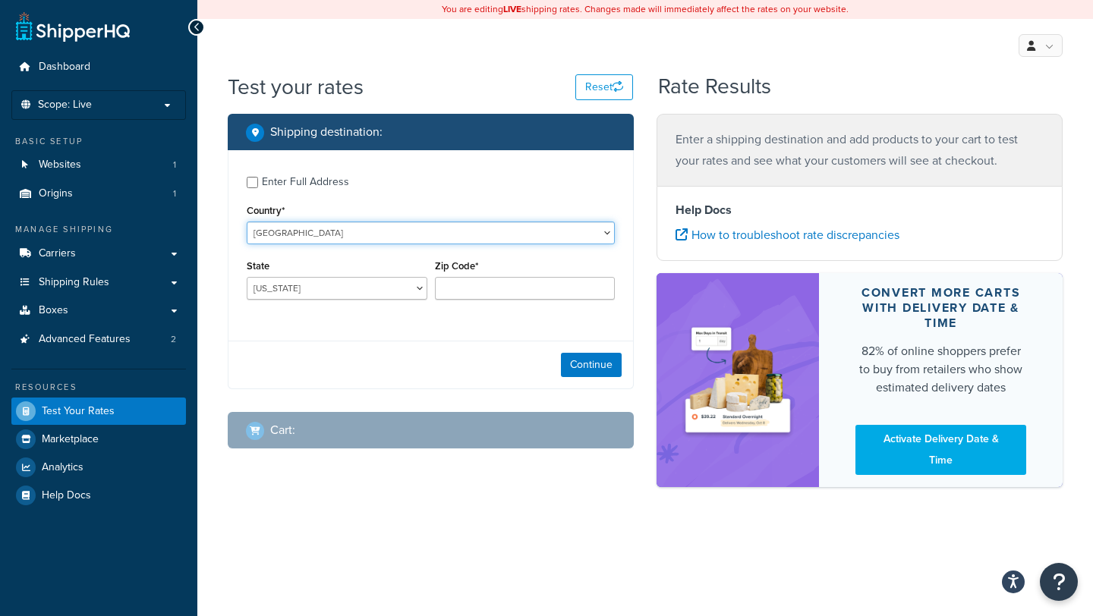
click at [421, 234] on select "[GEOGRAPHIC_DATA] [GEOGRAPHIC_DATA] [GEOGRAPHIC_DATA] [GEOGRAPHIC_DATA] [GEOGRA…" at bounding box center [431, 233] width 368 height 23
select select "CA"
click at [247, 222] on select "[GEOGRAPHIC_DATA] [GEOGRAPHIC_DATA] [GEOGRAPHIC_DATA] [GEOGRAPHIC_DATA] [GEOGRA…" at bounding box center [431, 233] width 368 height 23
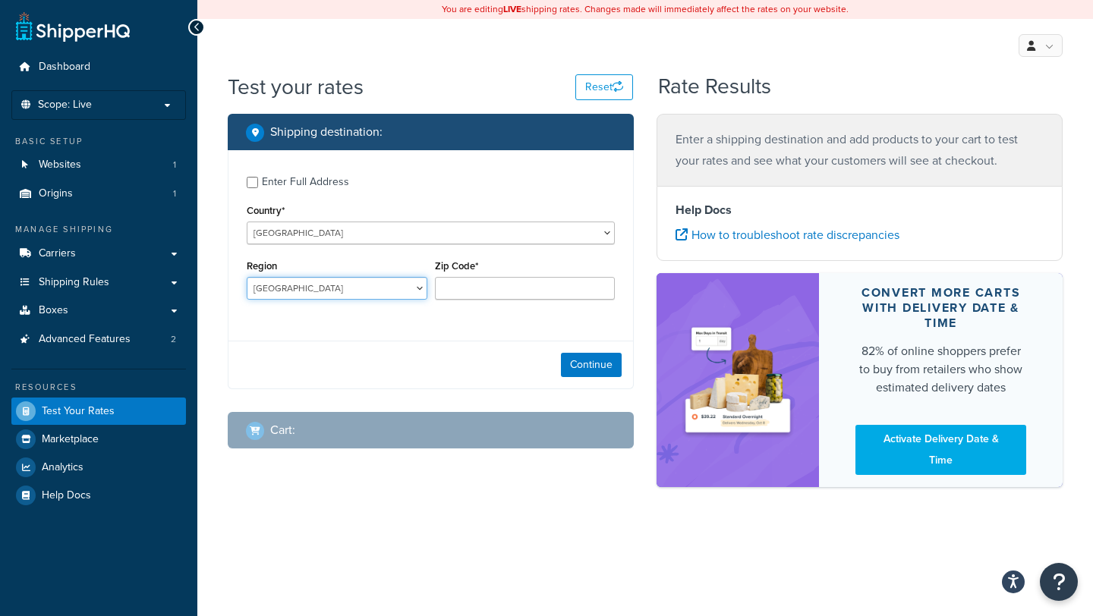
click at [359, 285] on select "Alberta British Columbia Manitoba New Brunswick Newfoundland and Labrador North…" at bounding box center [337, 288] width 181 height 23
select select "ON"
click at [247, 277] on select "Alberta British Columbia Manitoba New Brunswick Newfoundland and Labrador North…" at bounding box center [337, 288] width 181 height 23
click at [472, 283] on input "Zip Code*" at bounding box center [525, 288] width 181 height 23
type input "K1H 8K3"
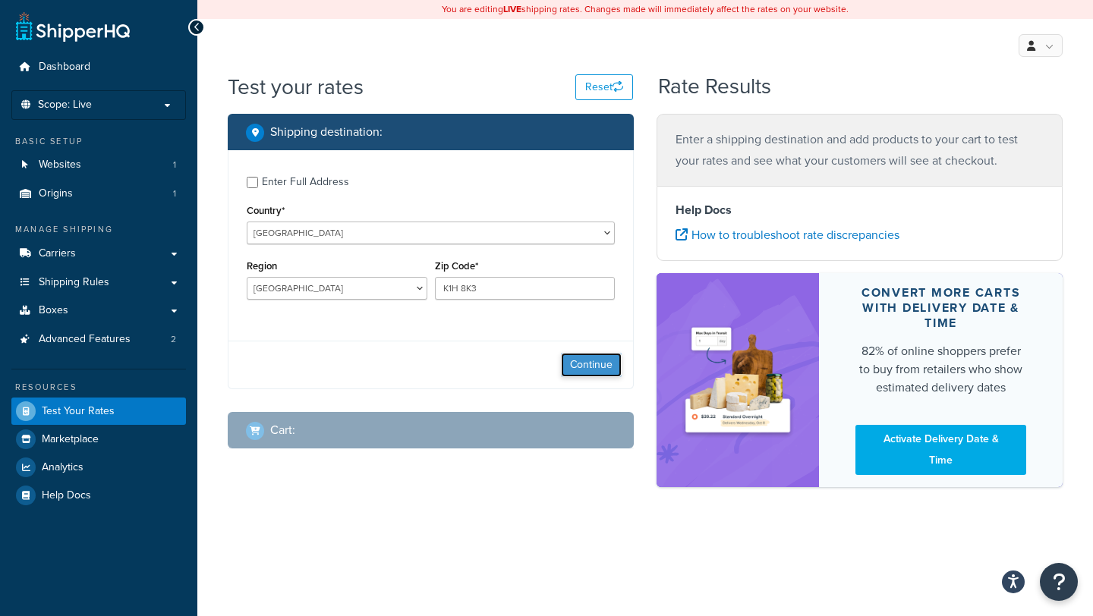
click at [590, 362] on button "Continue" at bounding box center [591, 365] width 61 height 24
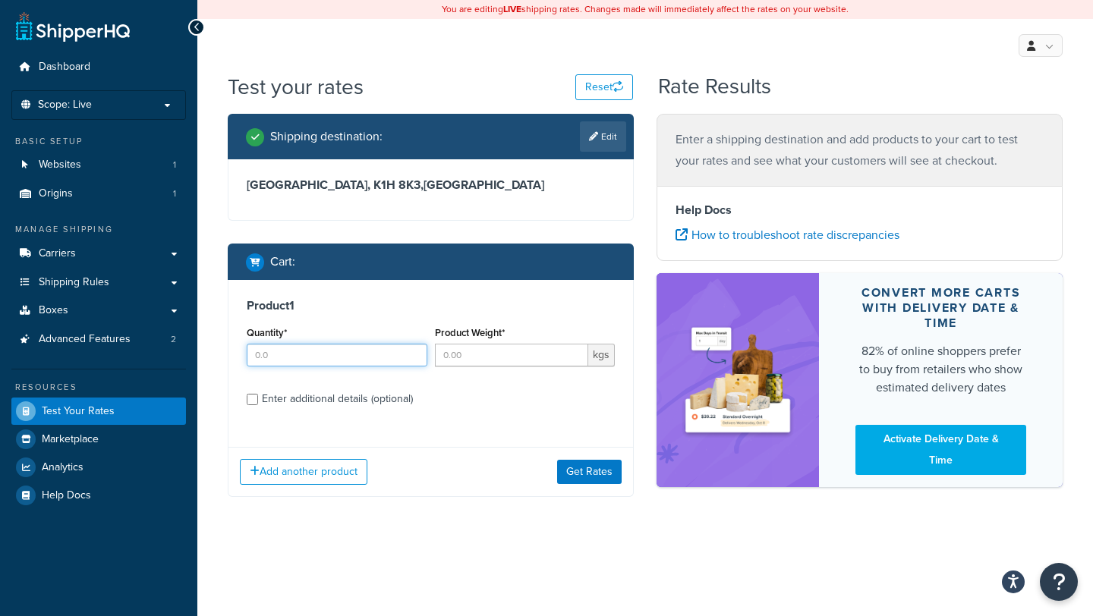
click at [392, 356] on input "Quantity*" at bounding box center [337, 355] width 181 height 23
type input "1"
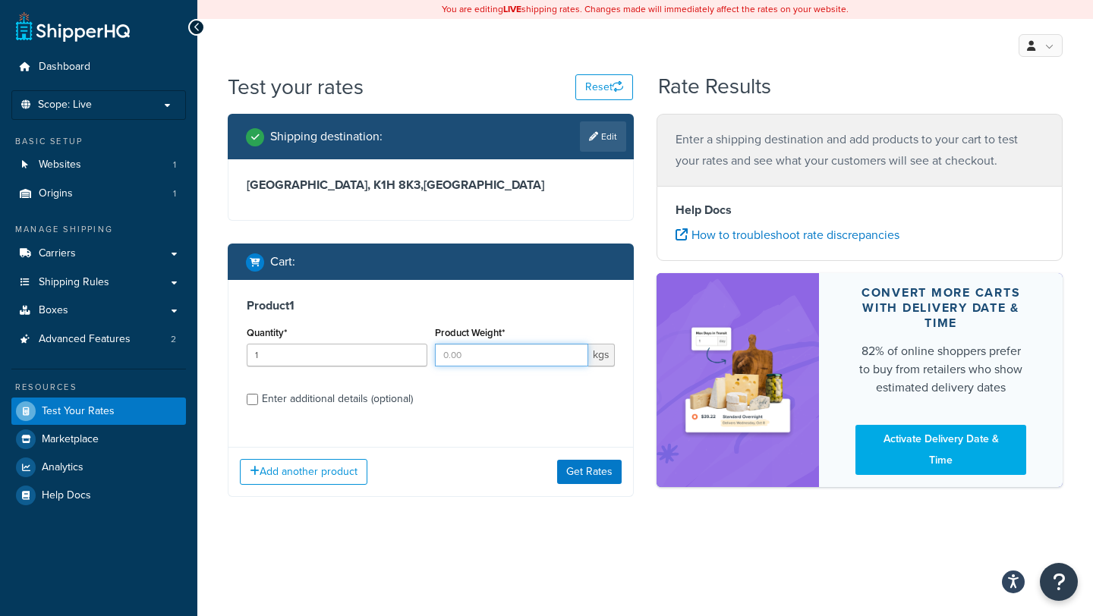
click at [499, 357] on input "Product Weight*" at bounding box center [512, 355] width 154 height 23
type input "1"
click at [583, 477] on button "Get Rates" at bounding box center [589, 472] width 64 height 24
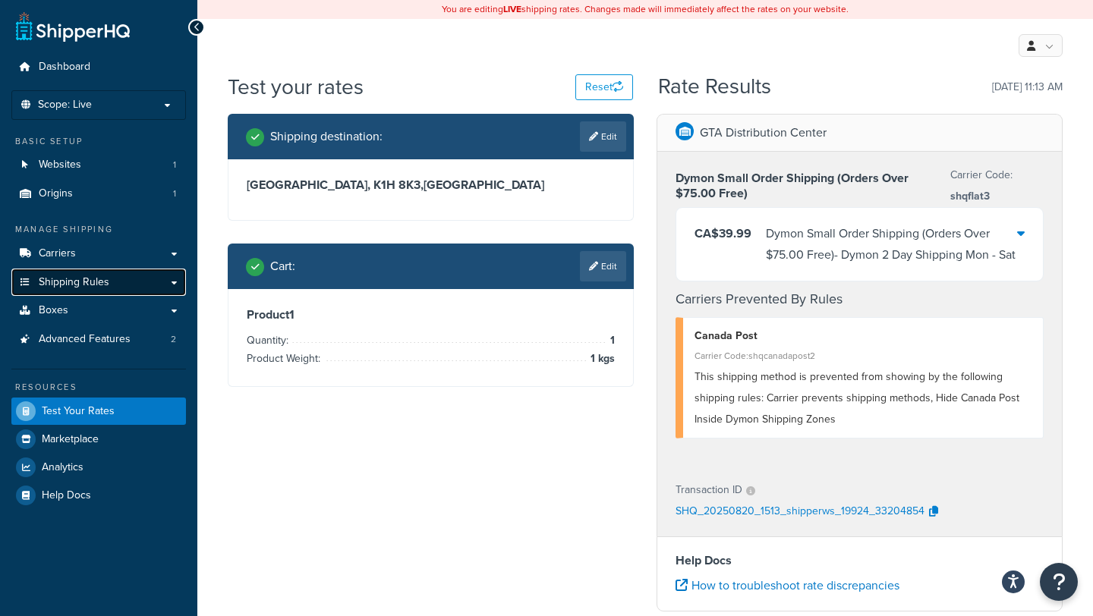
click at [99, 290] on link "Shipping Rules" at bounding box center [98, 283] width 175 height 28
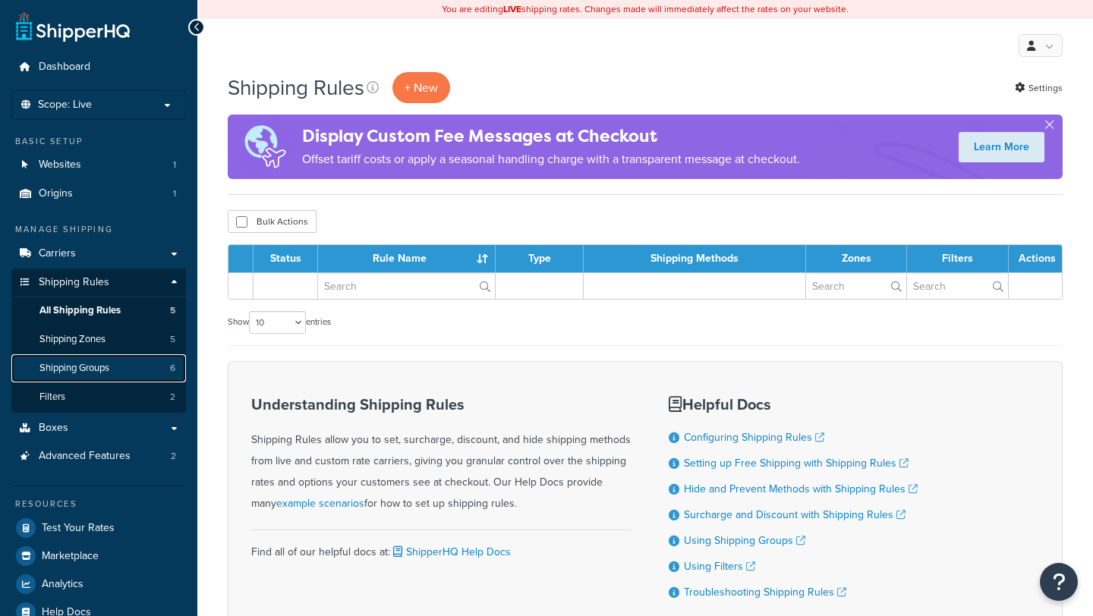
click at [102, 371] on span "Shipping Groups" at bounding box center [74, 368] width 70 height 13
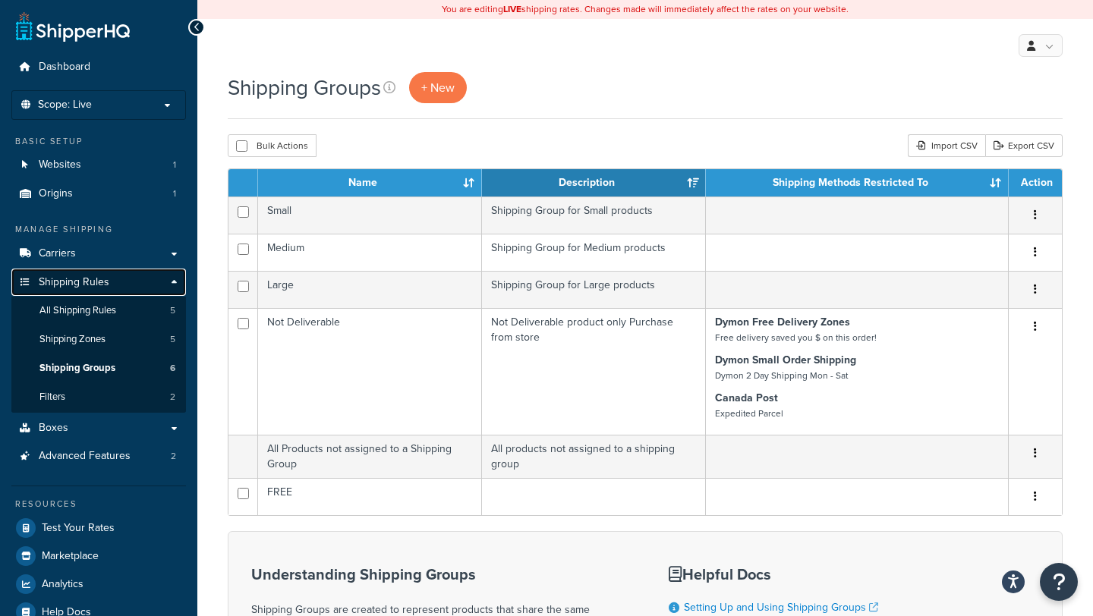
click at [90, 288] on span "Shipping Rules" at bounding box center [74, 282] width 71 height 13
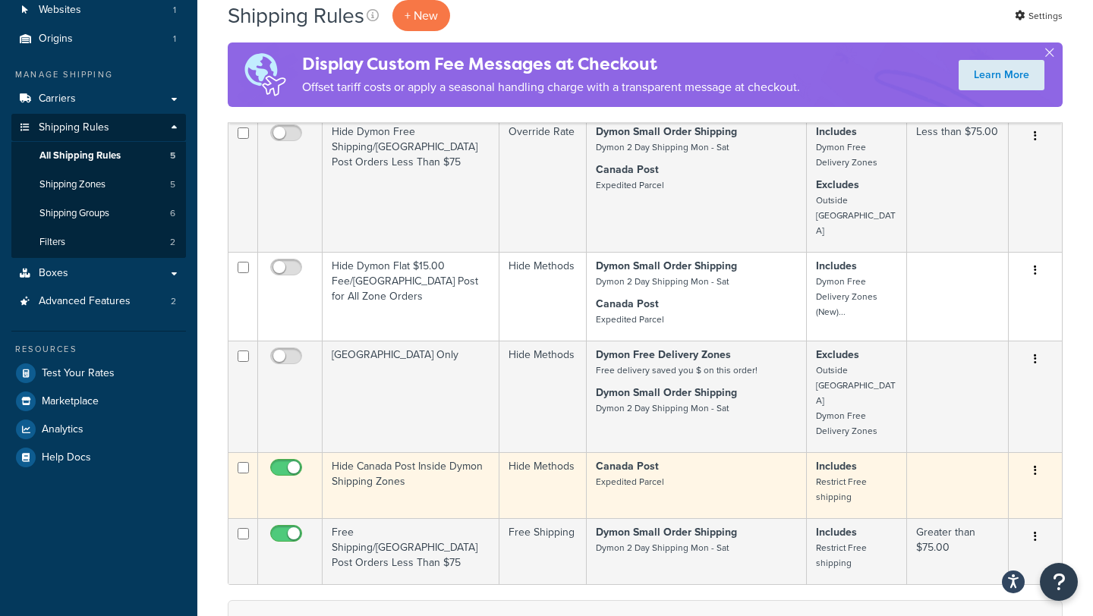
scroll to position [165, 0]
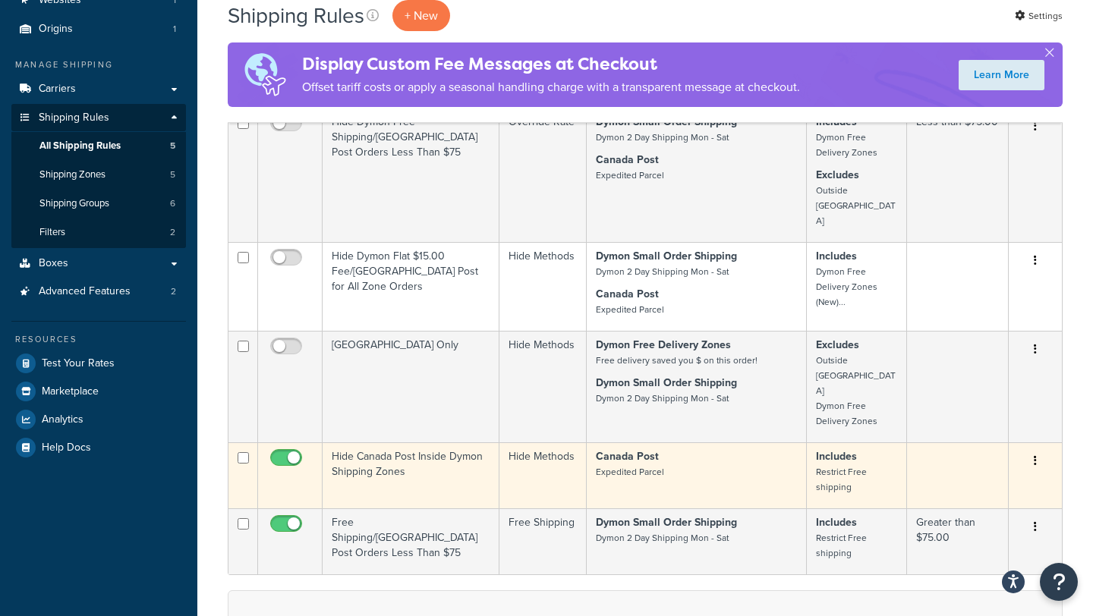
click at [1039, 449] on button "button" at bounding box center [1034, 461] width 21 height 24
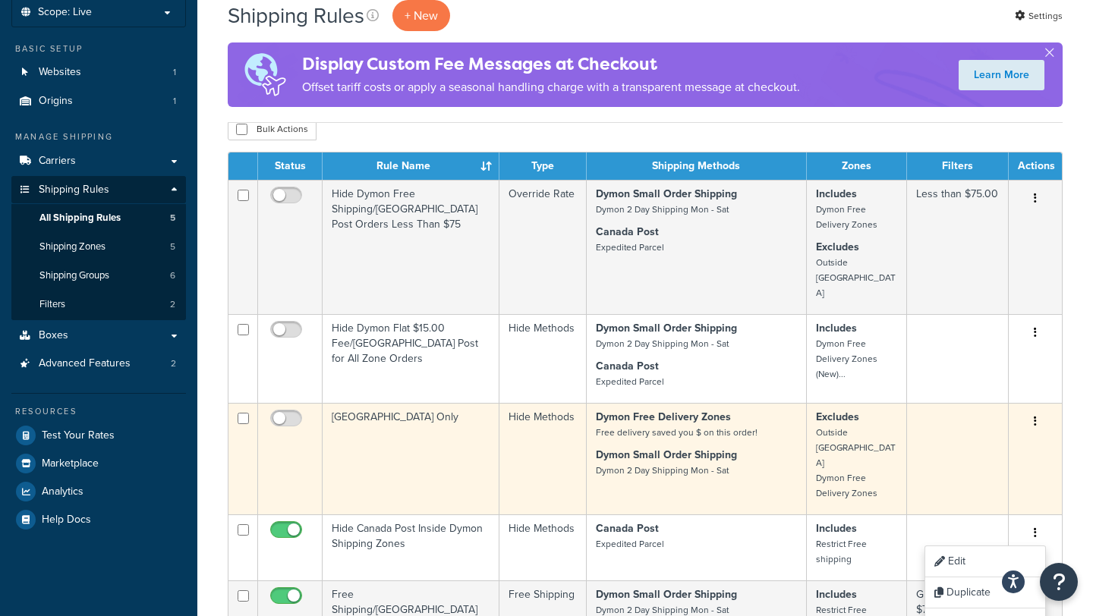
scroll to position [0, 0]
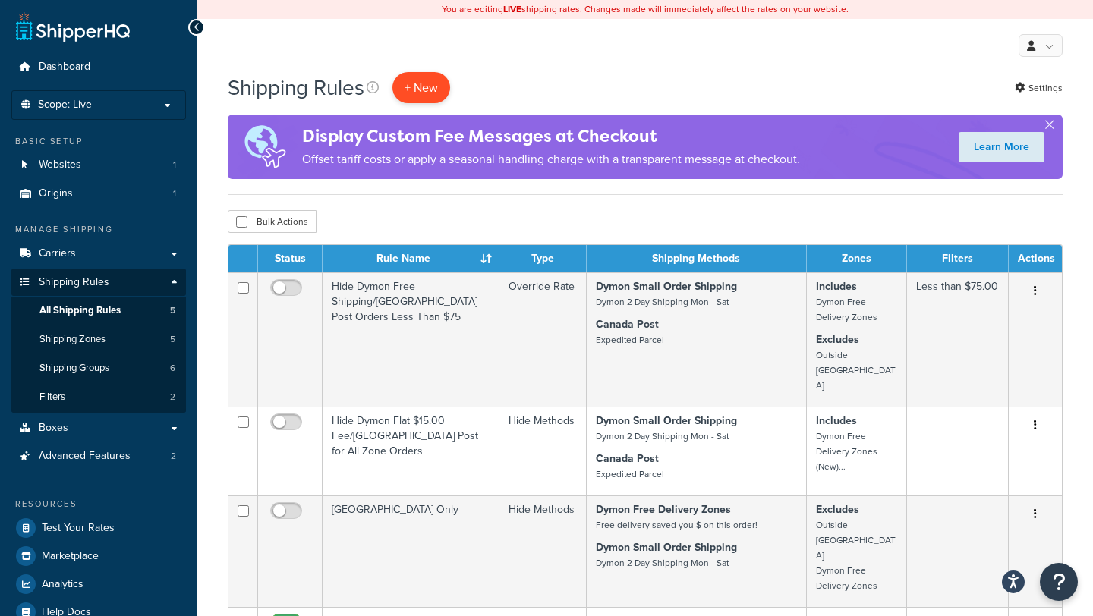
click at [429, 83] on p "+ New" at bounding box center [421, 87] width 58 height 31
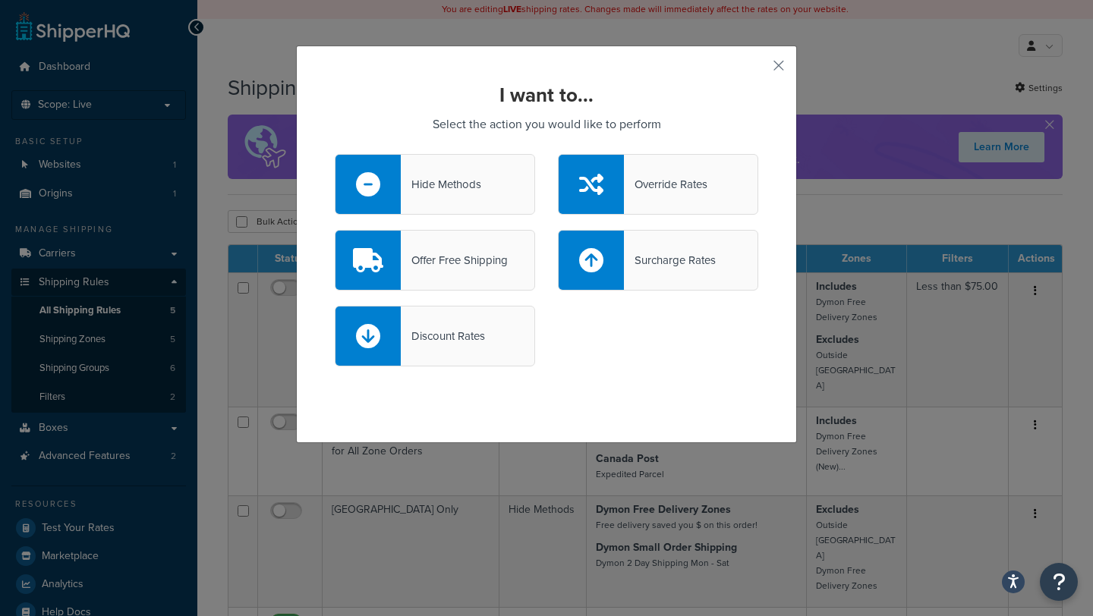
click at [479, 193] on div "Hide Methods" at bounding box center [441, 184] width 80 height 21
click at [0, 0] on input "Hide Methods" at bounding box center [0, 0] width 0 height 0
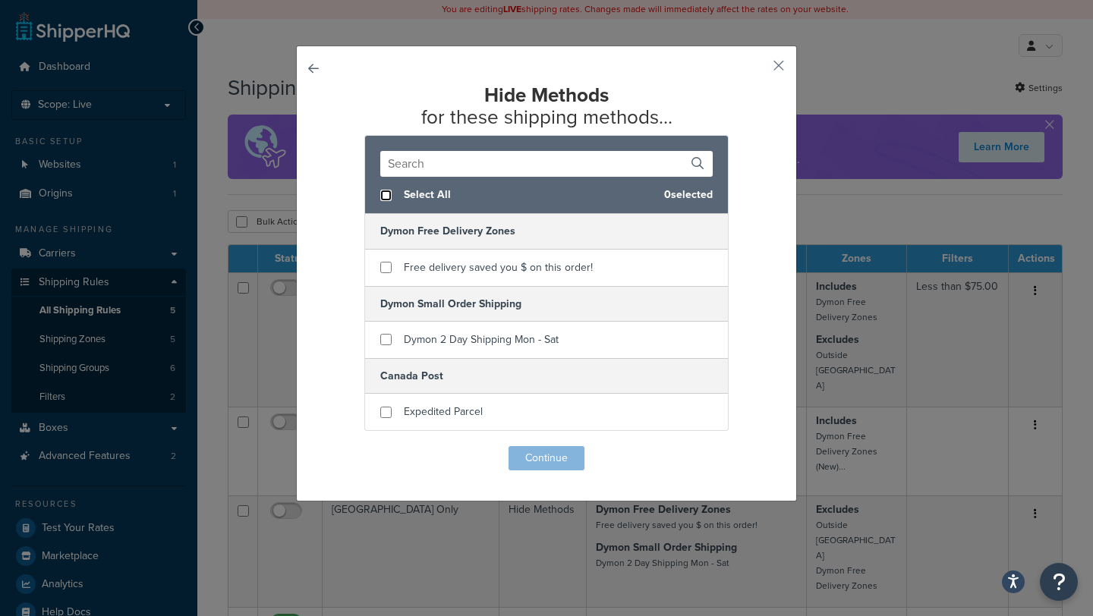
click at [389, 196] on input "checkbox" at bounding box center [385, 195] width 11 height 11
checkbox input "true"
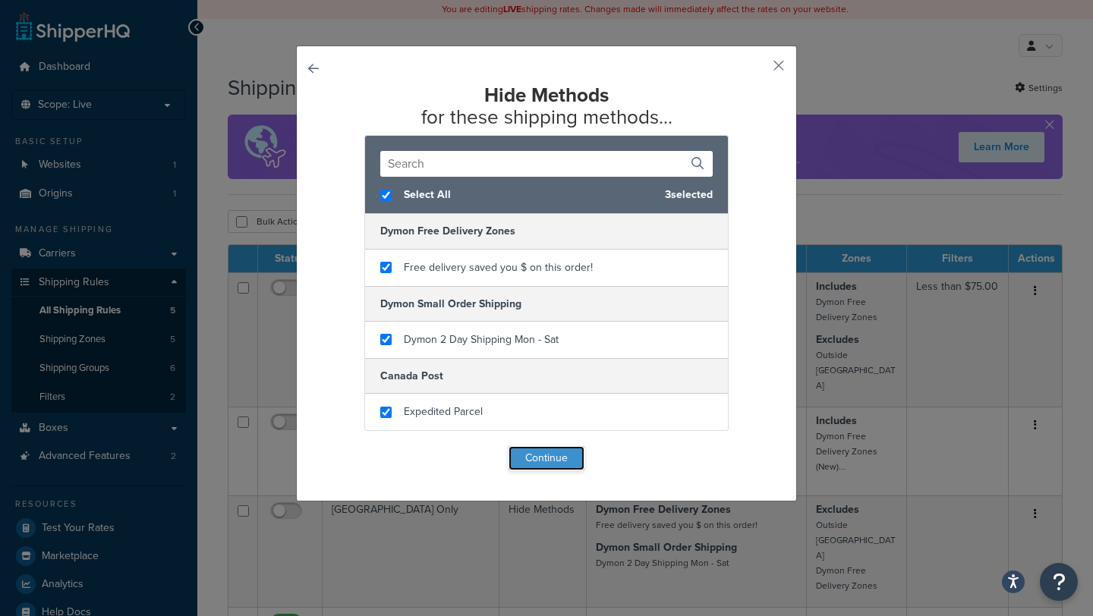
click at [566, 456] on button "Continue" at bounding box center [546, 458] width 76 height 24
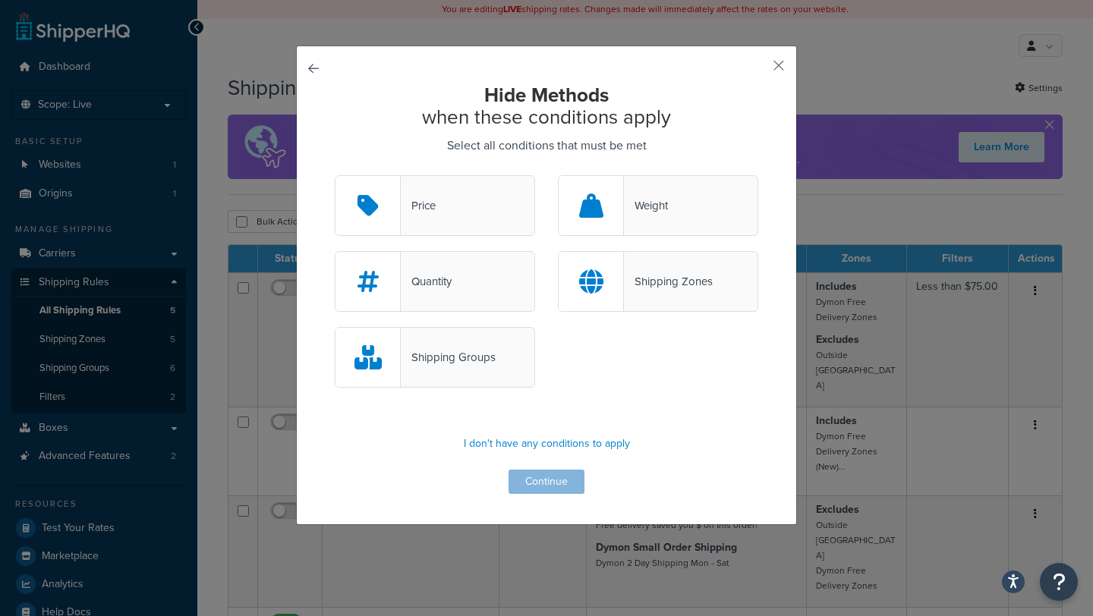
click at [499, 356] on div "Shipping Groups" at bounding box center [435, 357] width 200 height 61
click at [0, 0] on input "Shipping Groups" at bounding box center [0, 0] width 0 height 0
click at [543, 473] on button "Continue" at bounding box center [546, 482] width 76 height 24
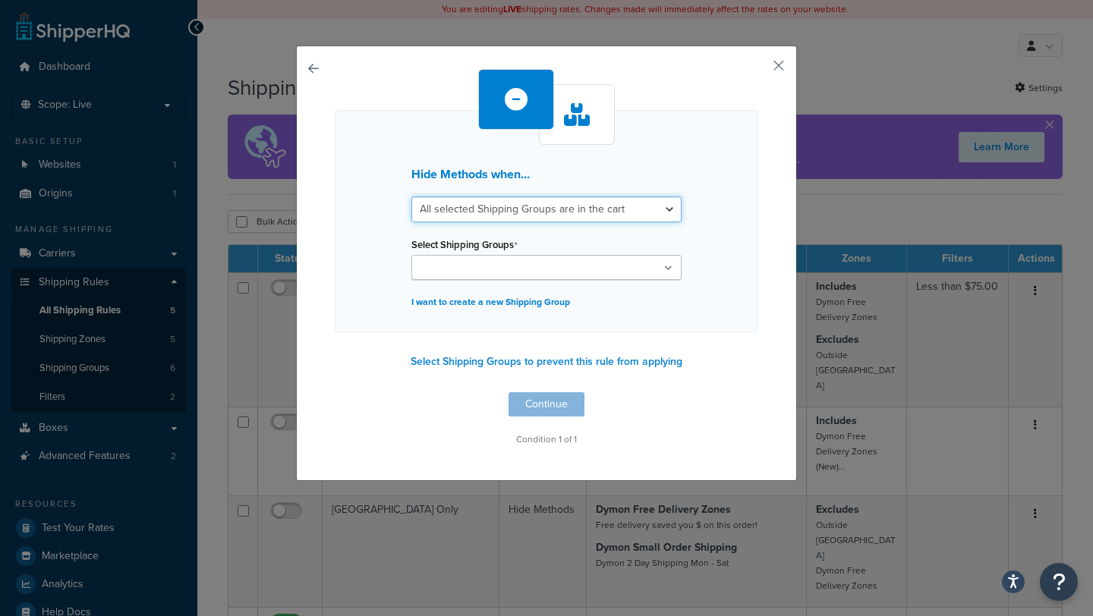
click at [596, 214] on select "All selected Shipping Groups are in the cart Any selected Shipping Groups are i…" at bounding box center [546, 210] width 270 height 26
click at [587, 269] on ul at bounding box center [546, 267] width 270 height 25
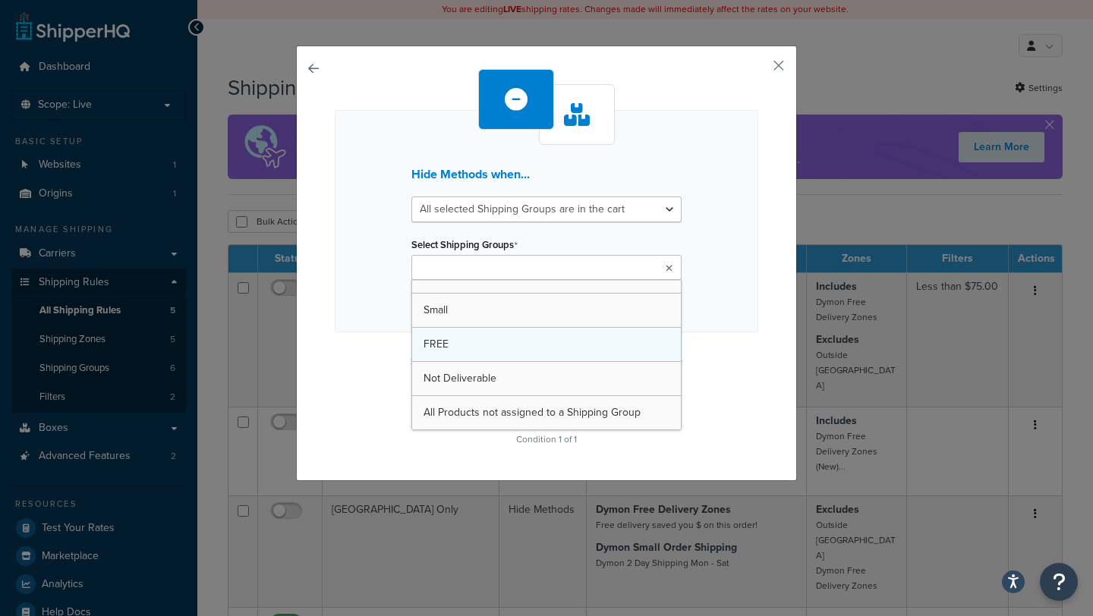
scroll to position [20, 0]
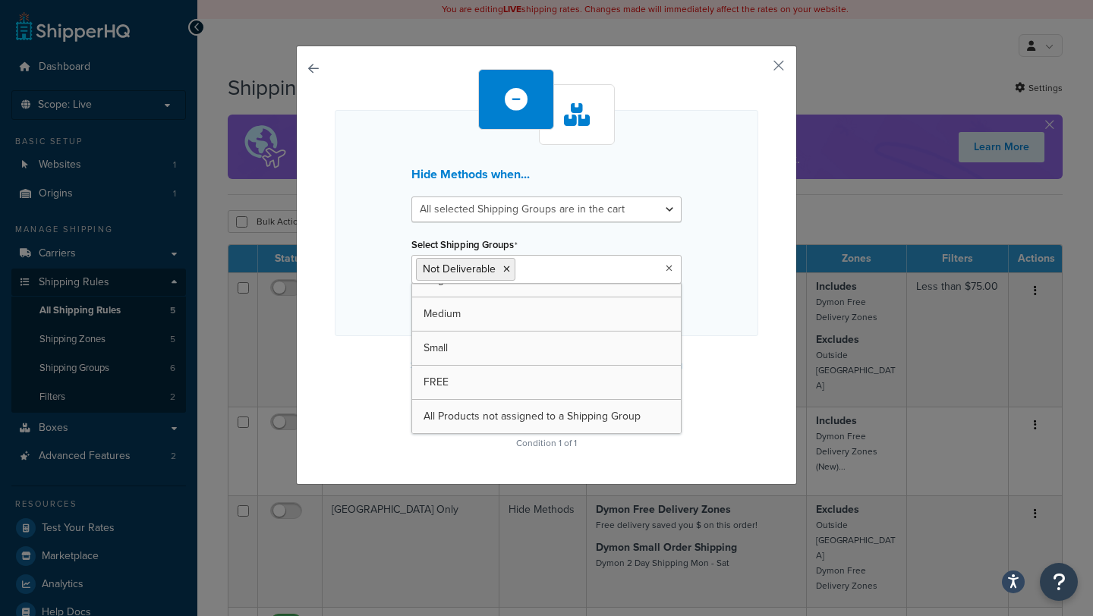
click at [670, 242] on div "Select Shipping Groups Not Deliverable Large Medium Small FREE All Products not…" at bounding box center [546, 259] width 270 height 50
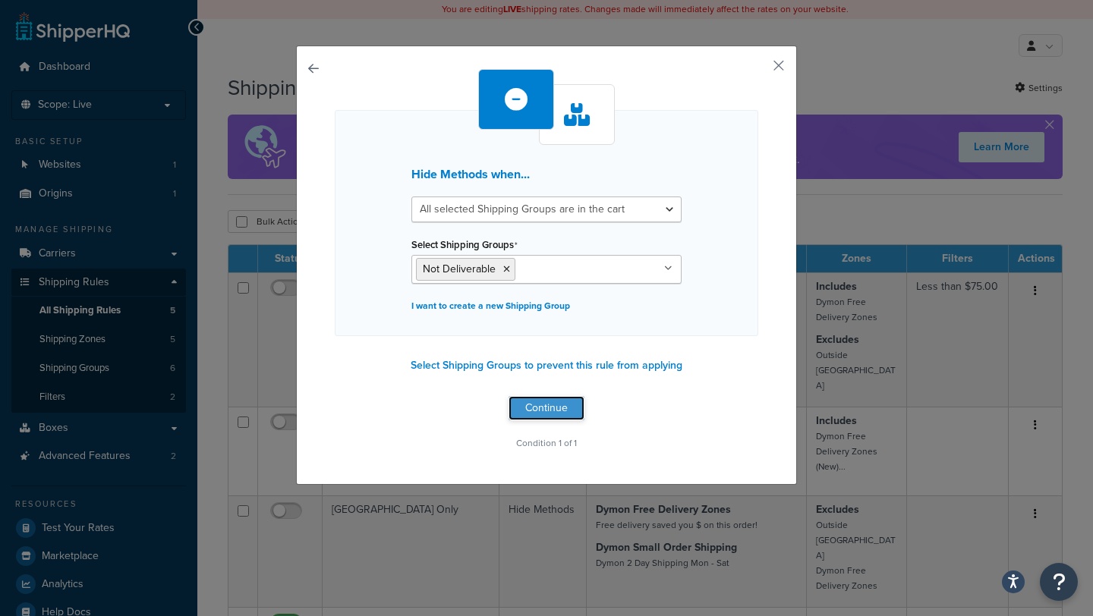
click at [546, 406] on button "Continue" at bounding box center [546, 408] width 76 height 24
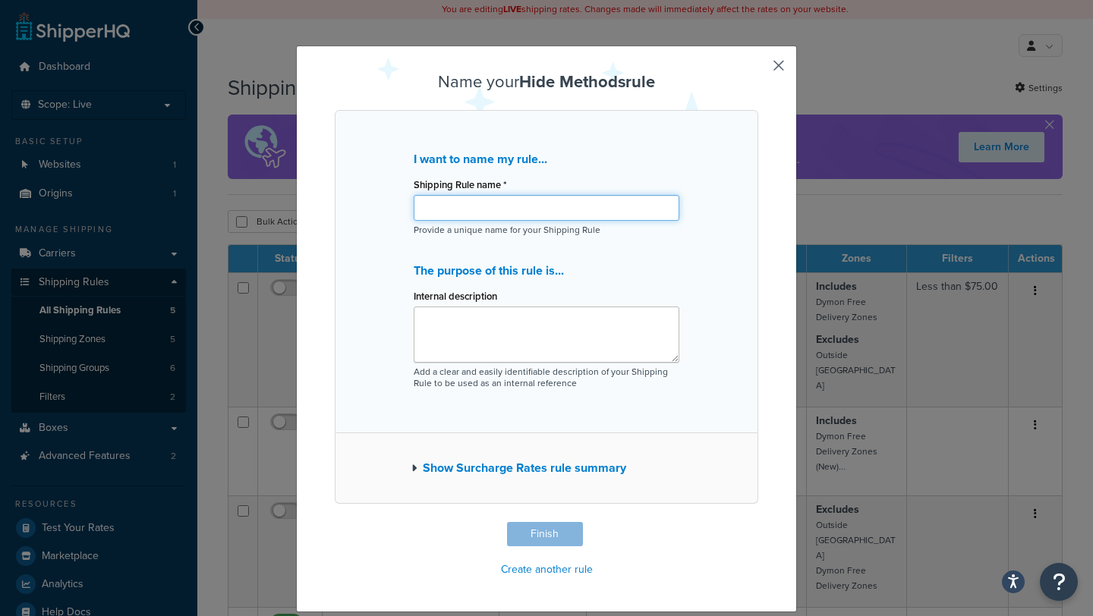
click at [525, 208] on input "Shipping Rule name *" at bounding box center [547, 208] width 266 height 26
paste input "K1H 8K3"
type input "K1H 8K3"
type input "Not Deliverable Items"
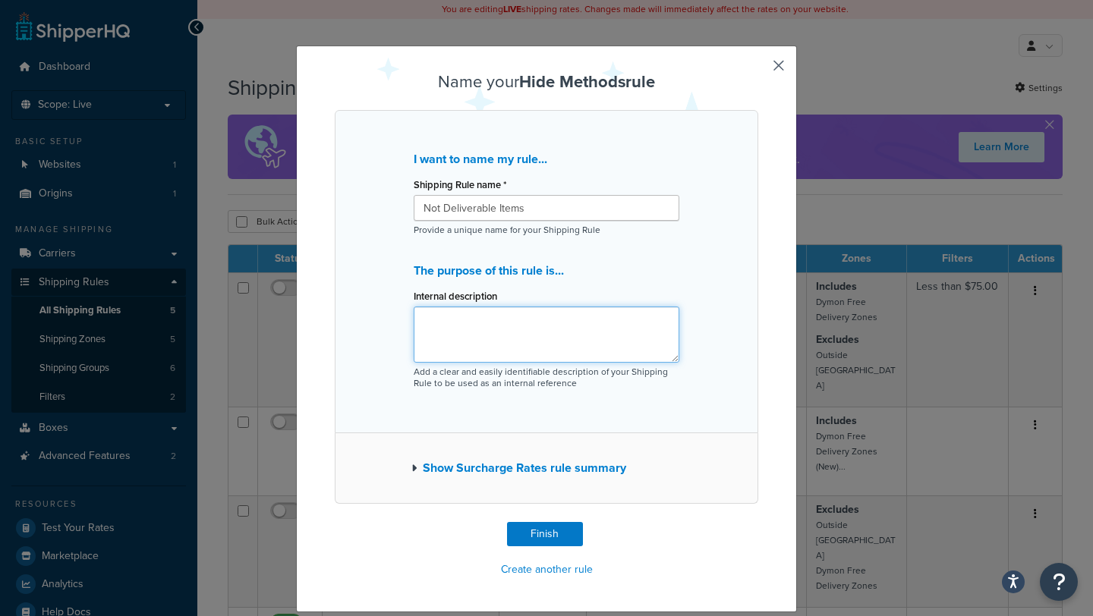
click at [550, 331] on textarea "Internal description" at bounding box center [547, 335] width 266 height 56
click at [414, 464] on icon "button" at bounding box center [413, 468] width 5 height 11
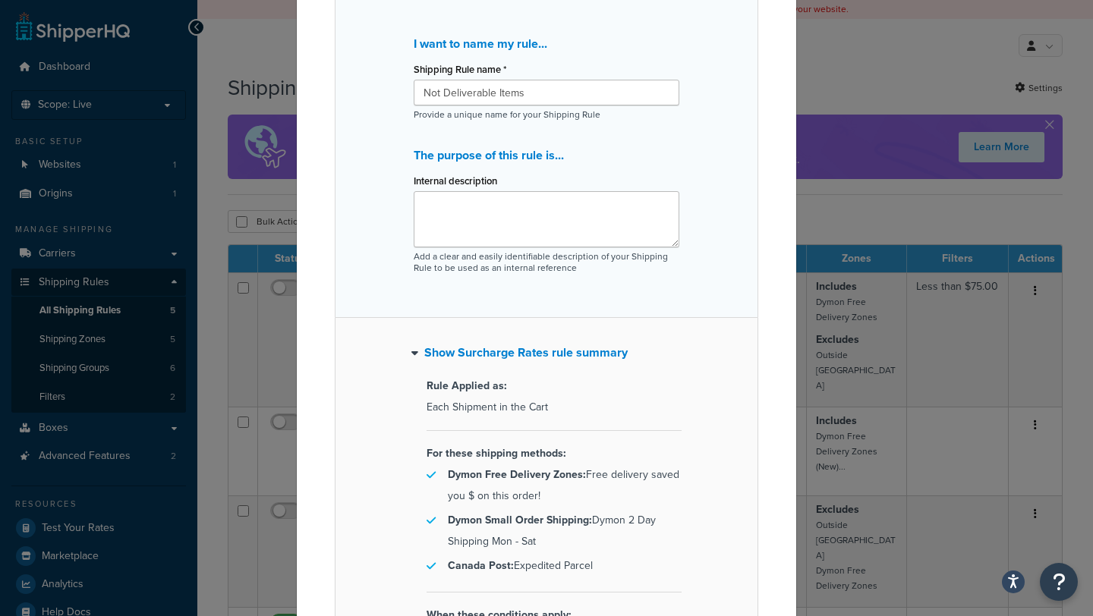
scroll to position [113, 0]
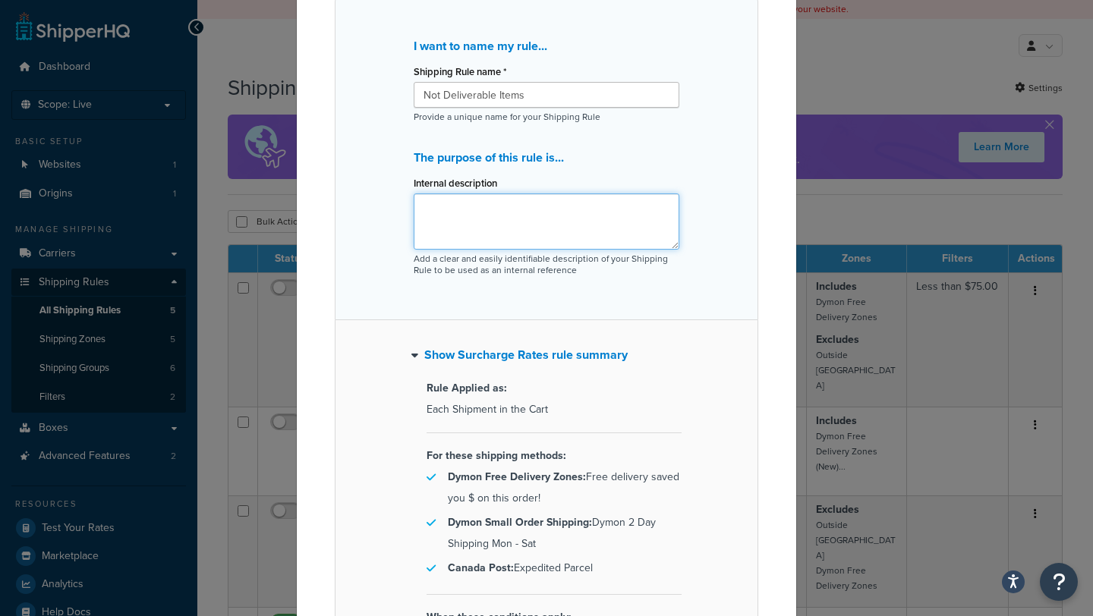
click at [486, 227] on textarea "Internal description" at bounding box center [547, 221] width 266 height 56
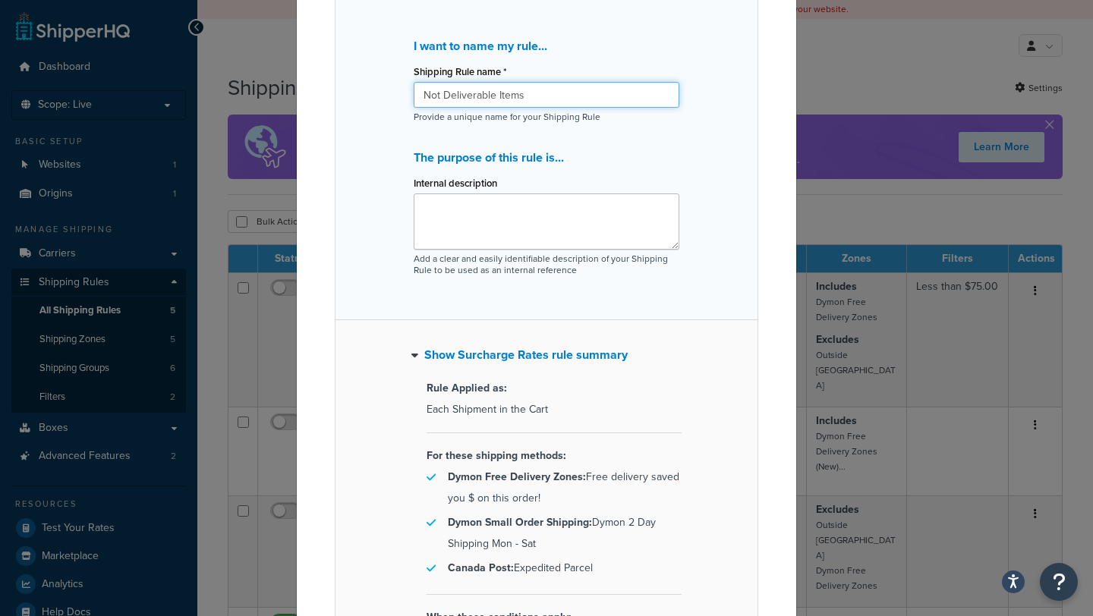
drag, startPoint x: 533, startPoint y: 97, endPoint x: 431, endPoint y: 98, distance: 102.4
click at [430, 98] on input "Not Deliverable Items" at bounding box center [547, 95] width 266 height 26
click at [489, 91] on input "Not Deliverable Items" at bounding box center [547, 95] width 266 height 26
drag, startPoint x: 492, startPoint y: 93, endPoint x: 402, endPoint y: 96, distance: 90.3
click at [402, 96] on div "I want to name my rule... Shipping Rule name * Not Deliverable Items Provide a …" at bounding box center [546, 158] width 423 height 323
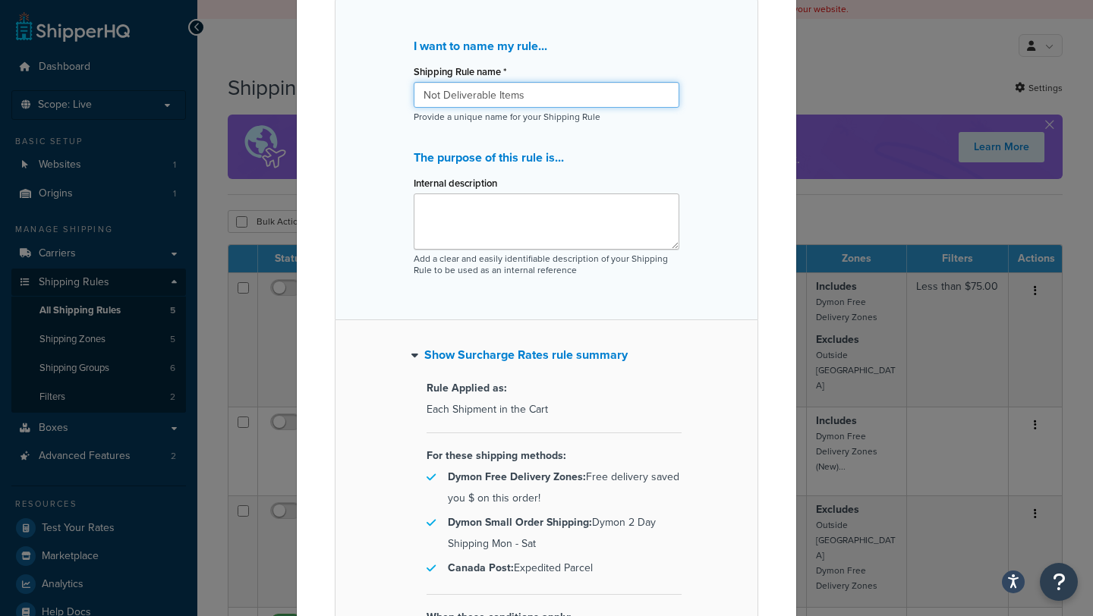
drag, startPoint x: 495, startPoint y: 93, endPoint x: 398, endPoint y: 99, distance: 96.6
click at [398, 99] on div "I want to name my rule... Shipping Rule name * Not Deliverable Items Provide a …" at bounding box center [546, 158] width 423 height 323
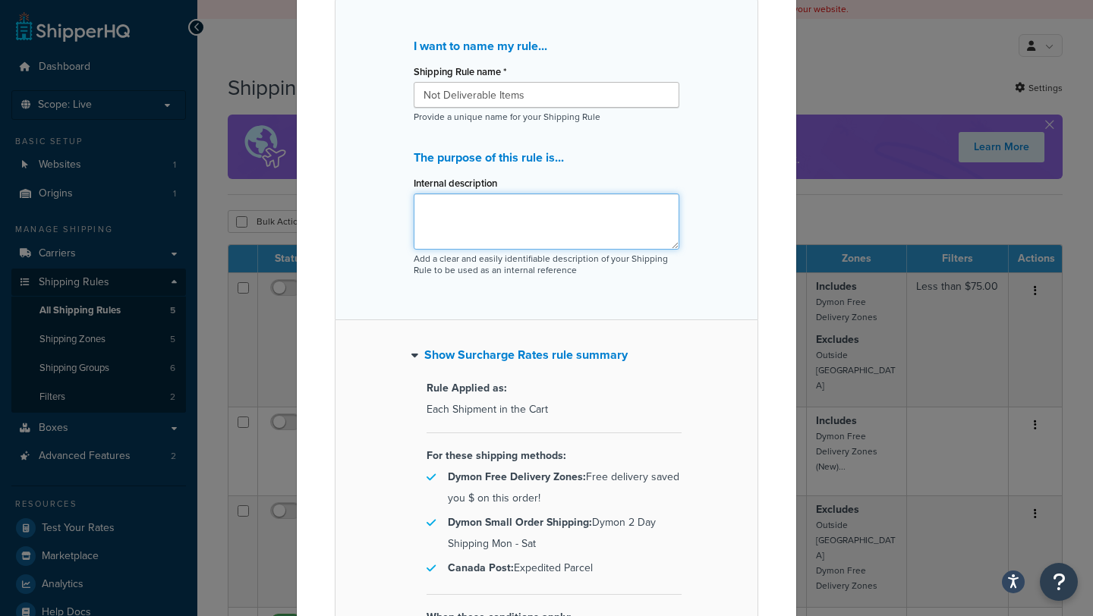
click at [448, 209] on textarea "Internal description" at bounding box center [547, 221] width 266 height 56
paste textarea "Not Deliverable"
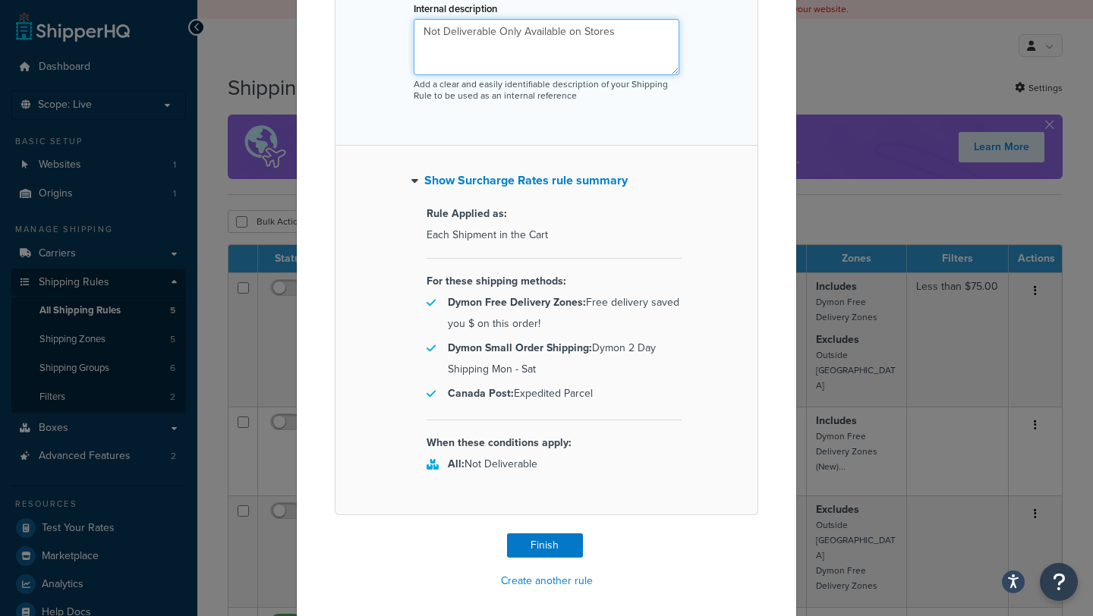
scroll to position [295, 0]
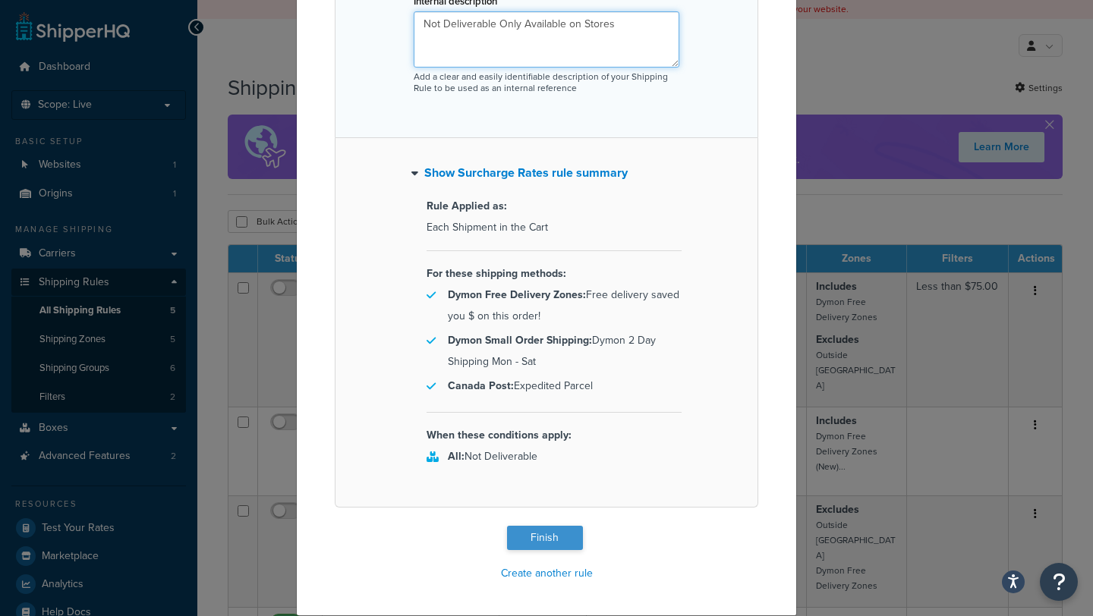
type textarea "Not Deliverable Only Available on Stores"
click at [548, 539] on button "Finish" at bounding box center [545, 538] width 76 height 24
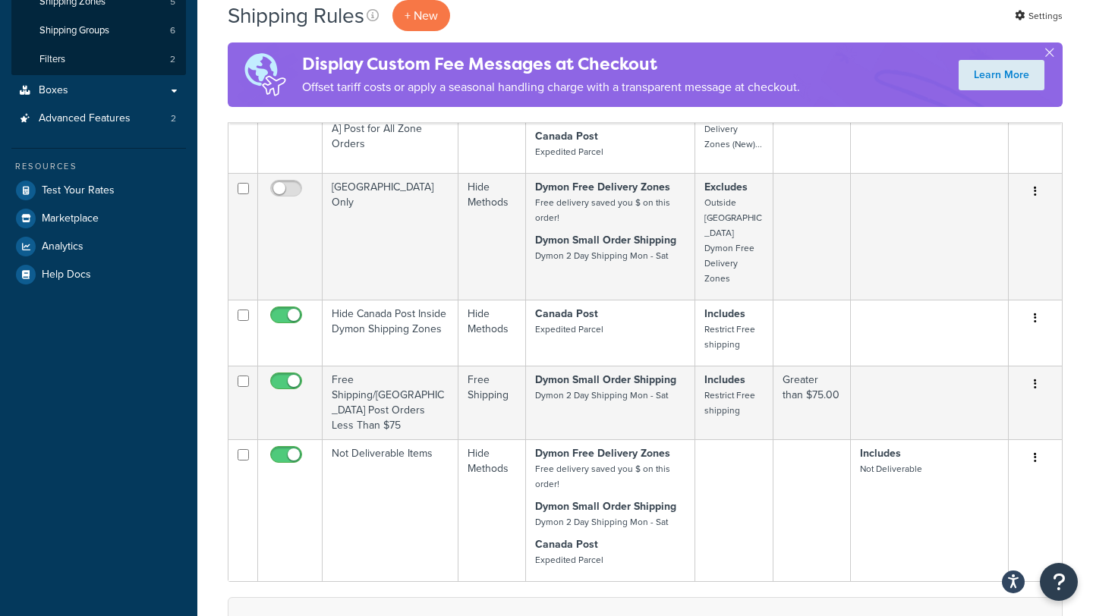
scroll to position [351, 0]
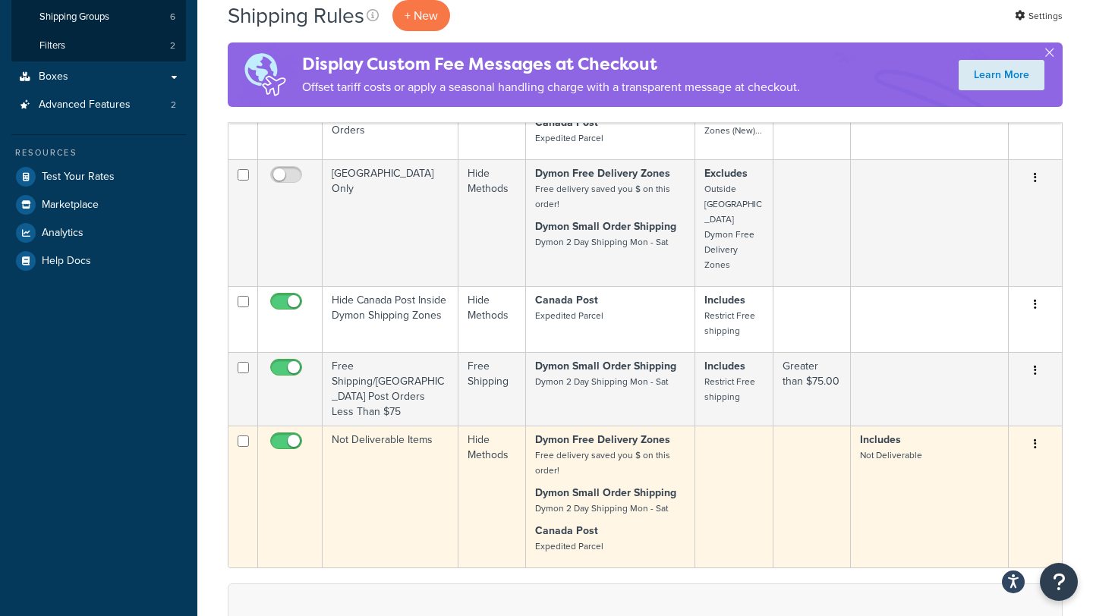
click at [1033, 439] on icon "button" at bounding box center [1034, 444] width 3 height 11
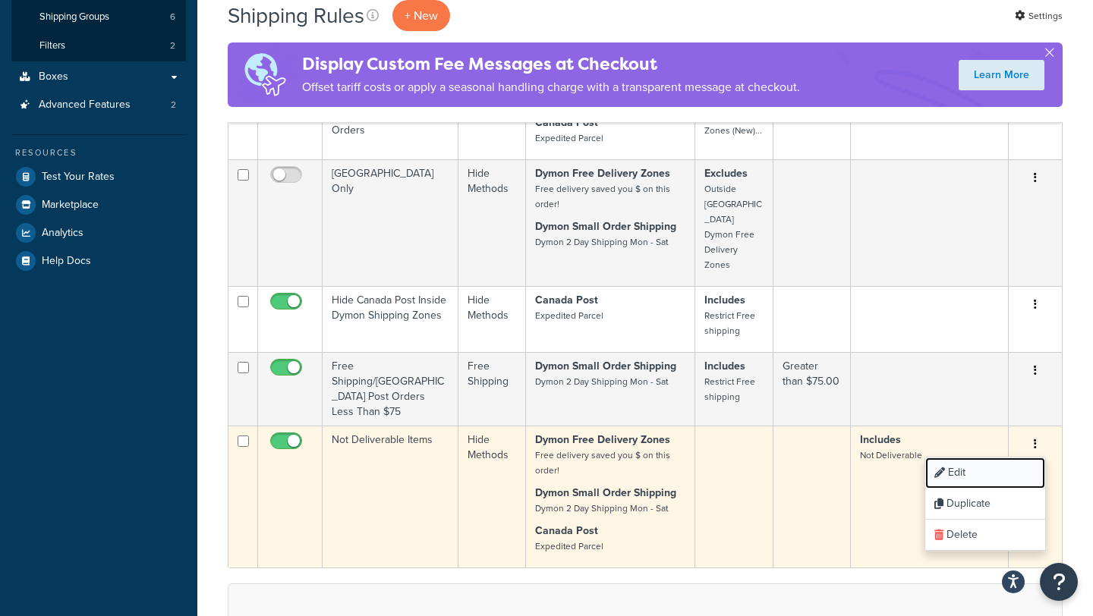
click at [999, 458] on link "Edit" at bounding box center [985, 473] width 120 height 31
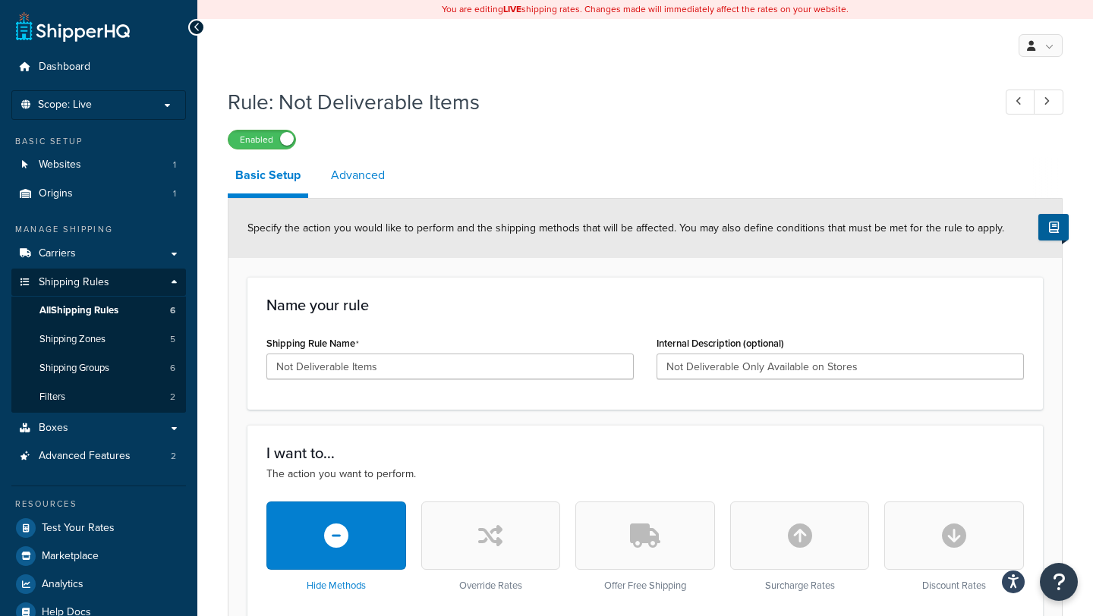
click at [379, 180] on link "Advanced" at bounding box center [357, 175] width 69 height 36
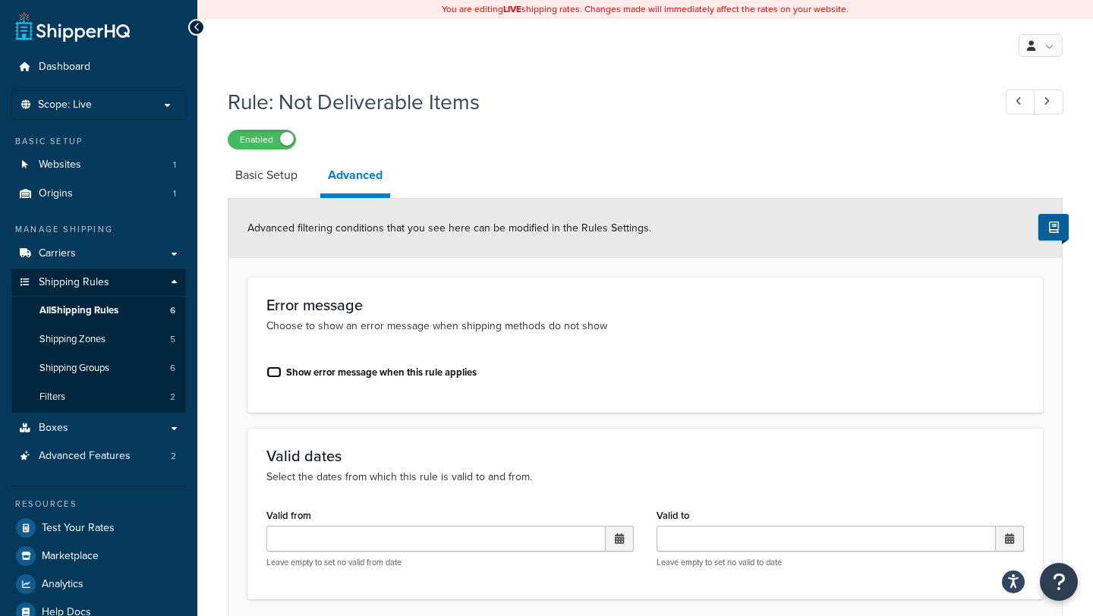
click at [275, 372] on input "Show error message when this rule applies" at bounding box center [273, 372] width 15 height 11
checkbox input "true"
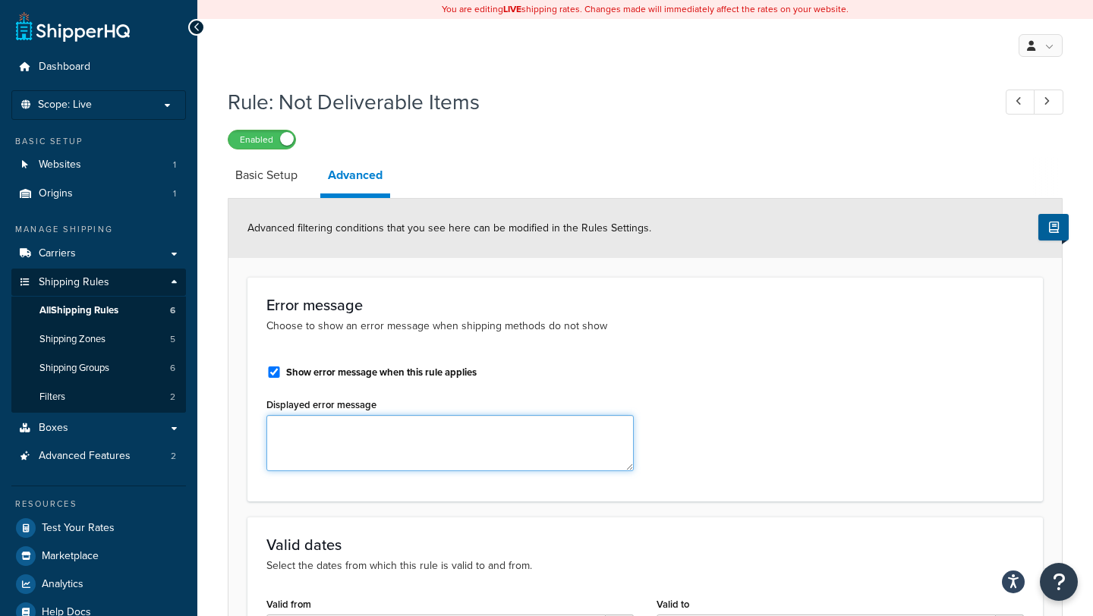
click at [306, 434] on textarea "Displayed error message" at bounding box center [449, 443] width 367 height 56
paste textarea "MB7"
type textarea "MB7"
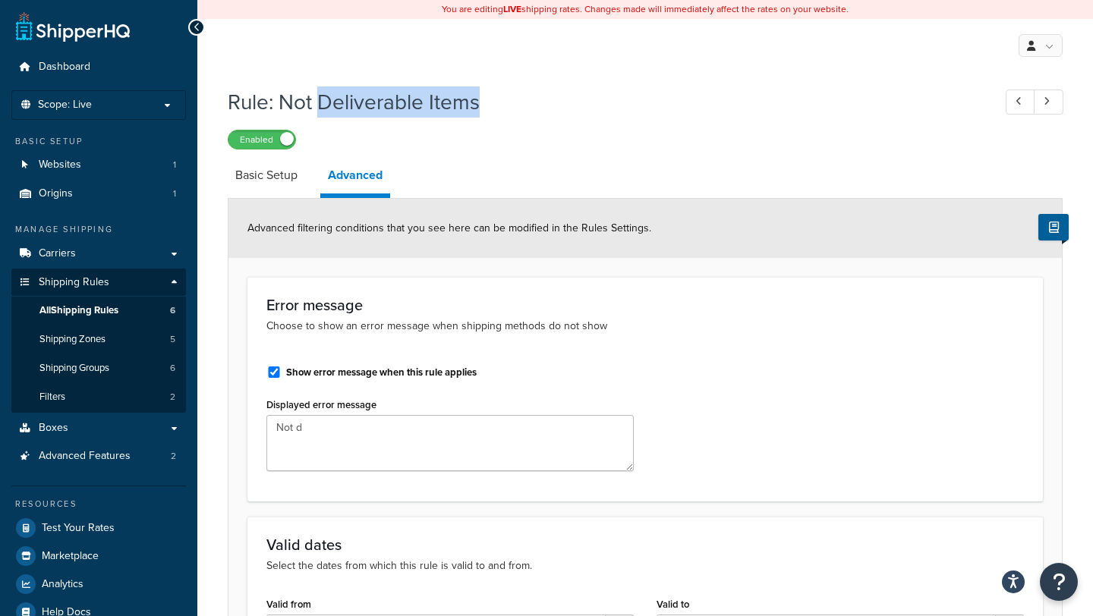
drag, startPoint x: 319, startPoint y: 103, endPoint x: 483, endPoint y: 103, distance: 163.9
click at [483, 103] on h1 "Rule: Not Deliverable Items" at bounding box center [603, 102] width 750 height 30
copy h1 "Deliverable Items"
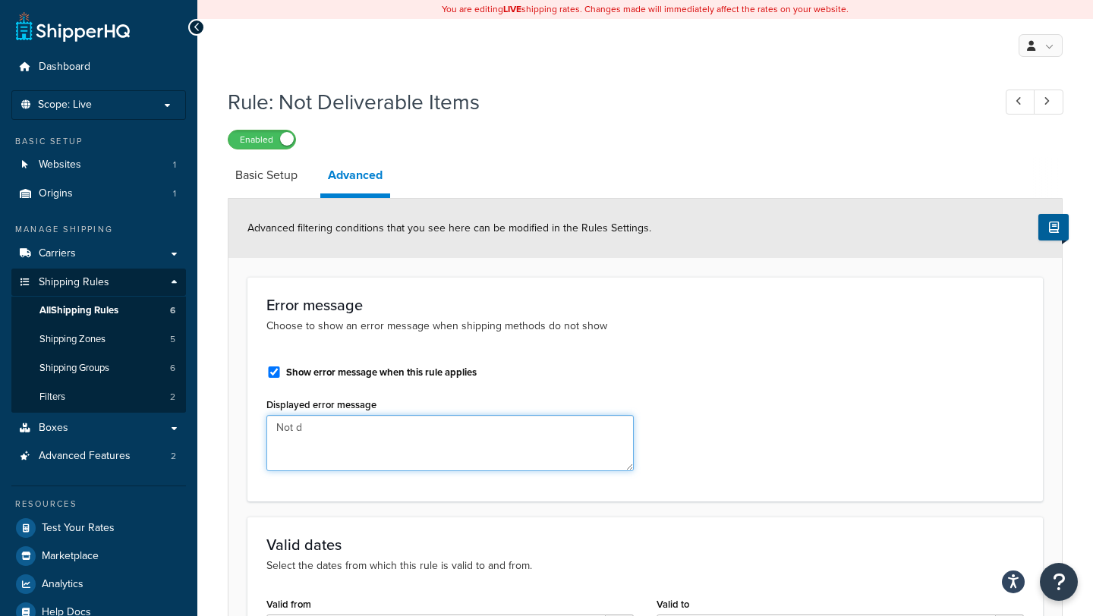
click at [357, 429] on textarea "Not d" at bounding box center [449, 443] width 367 height 56
paste textarea "Deliverable Items"
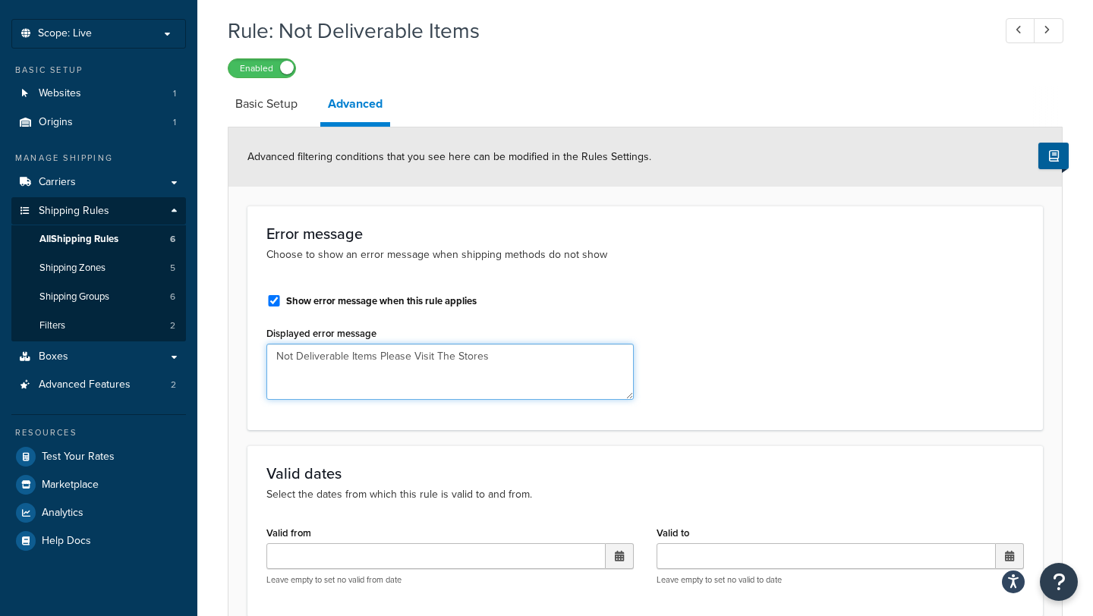
scroll to position [211, 0]
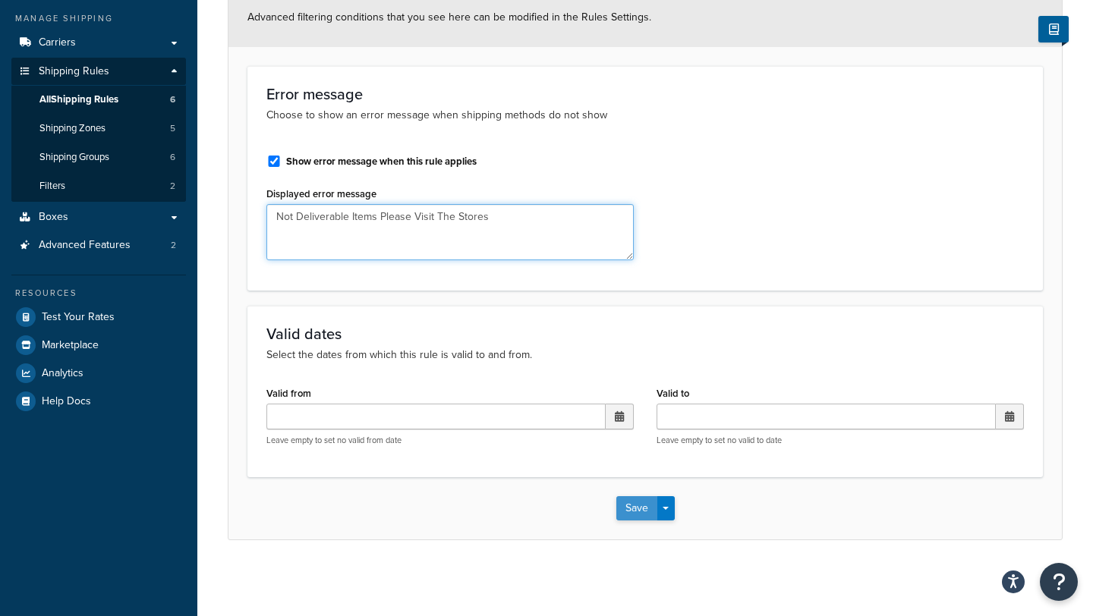
type textarea "Not Deliverable Items Please Visit The Stores"
click at [649, 498] on button "Save" at bounding box center [636, 508] width 41 height 24
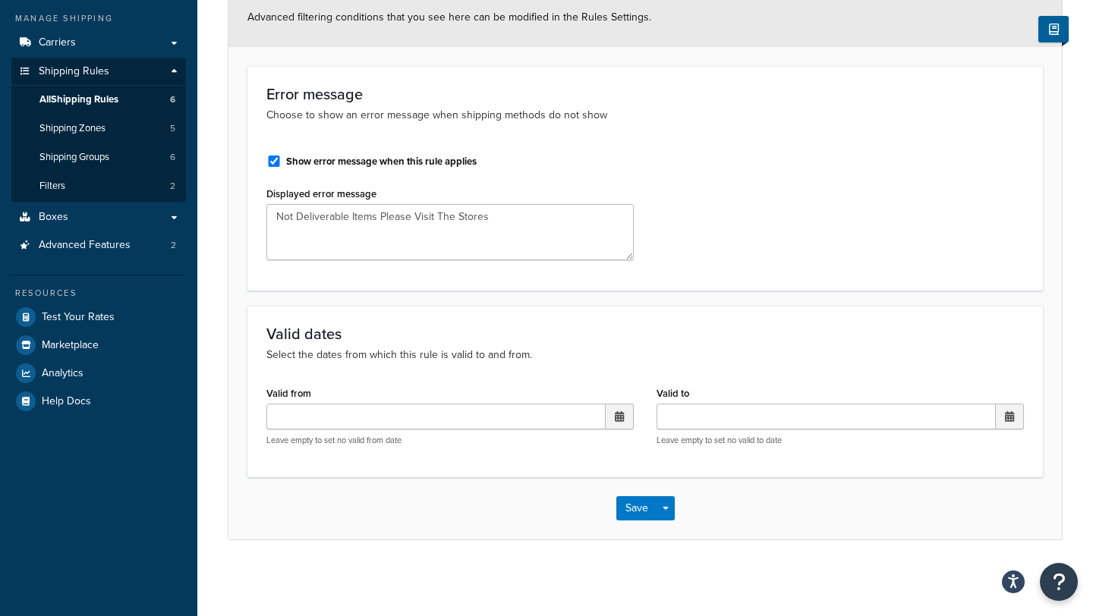
scroll to position [0, 0]
